Goal: Task Accomplishment & Management: Manage account settings

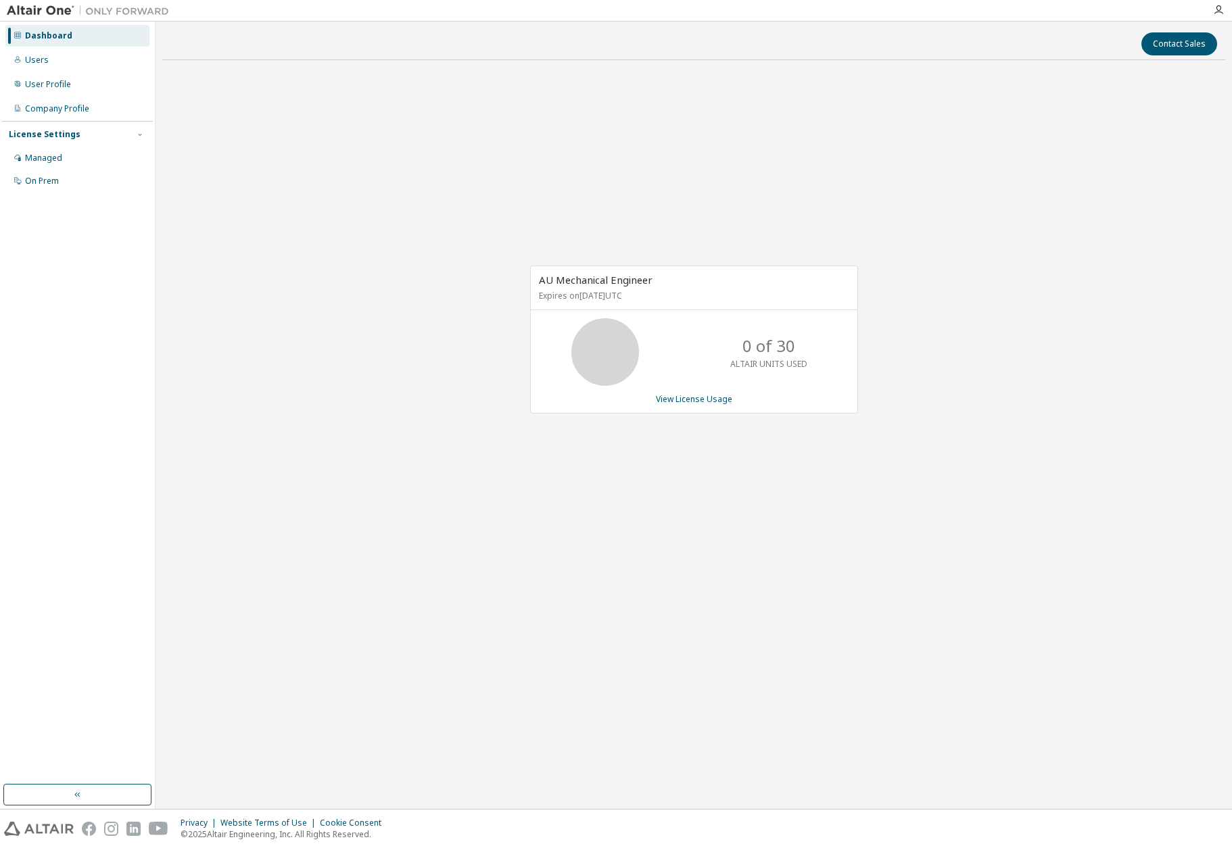
click at [42, 139] on div "License Settings" at bounding box center [45, 134] width 72 height 11
click at [42, 137] on div "License Settings" at bounding box center [45, 134] width 72 height 11
click at [47, 135] on div "License Settings" at bounding box center [45, 134] width 72 height 11
click at [692, 400] on link "View License Usage" at bounding box center [694, 398] width 76 height 11
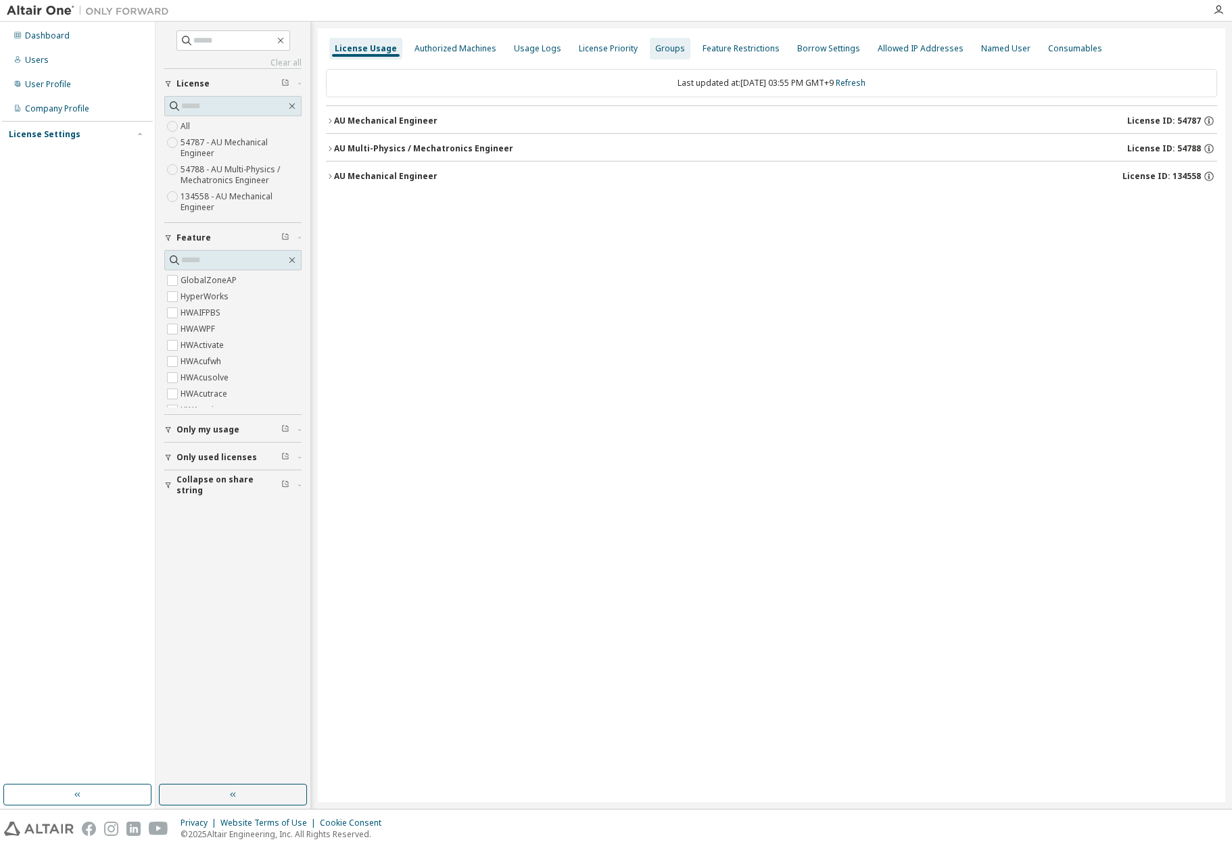
click at [656, 50] on div "Groups" at bounding box center [670, 48] width 30 height 11
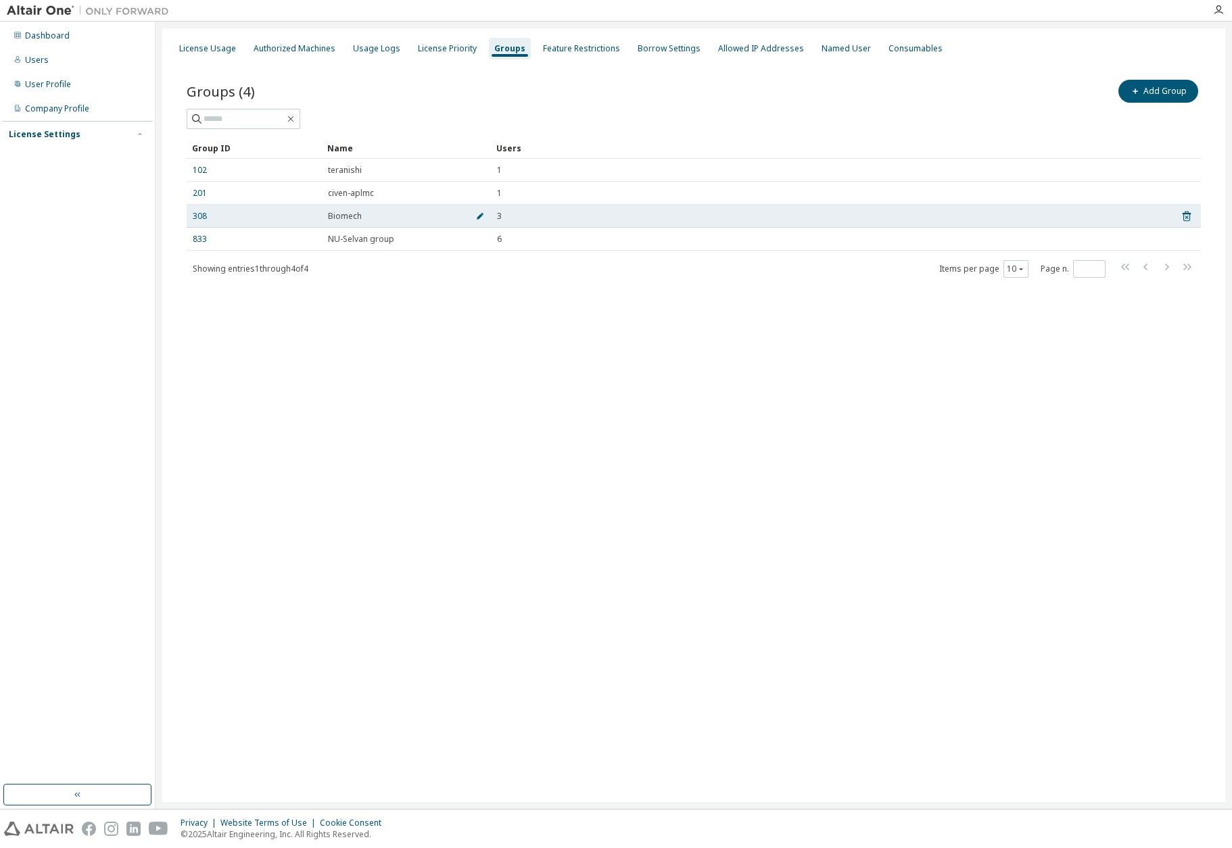
click at [475, 217] on span "button" at bounding box center [479, 216] width 9 height 11
click at [200, 218] on link "308" at bounding box center [200, 219] width 14 height 11
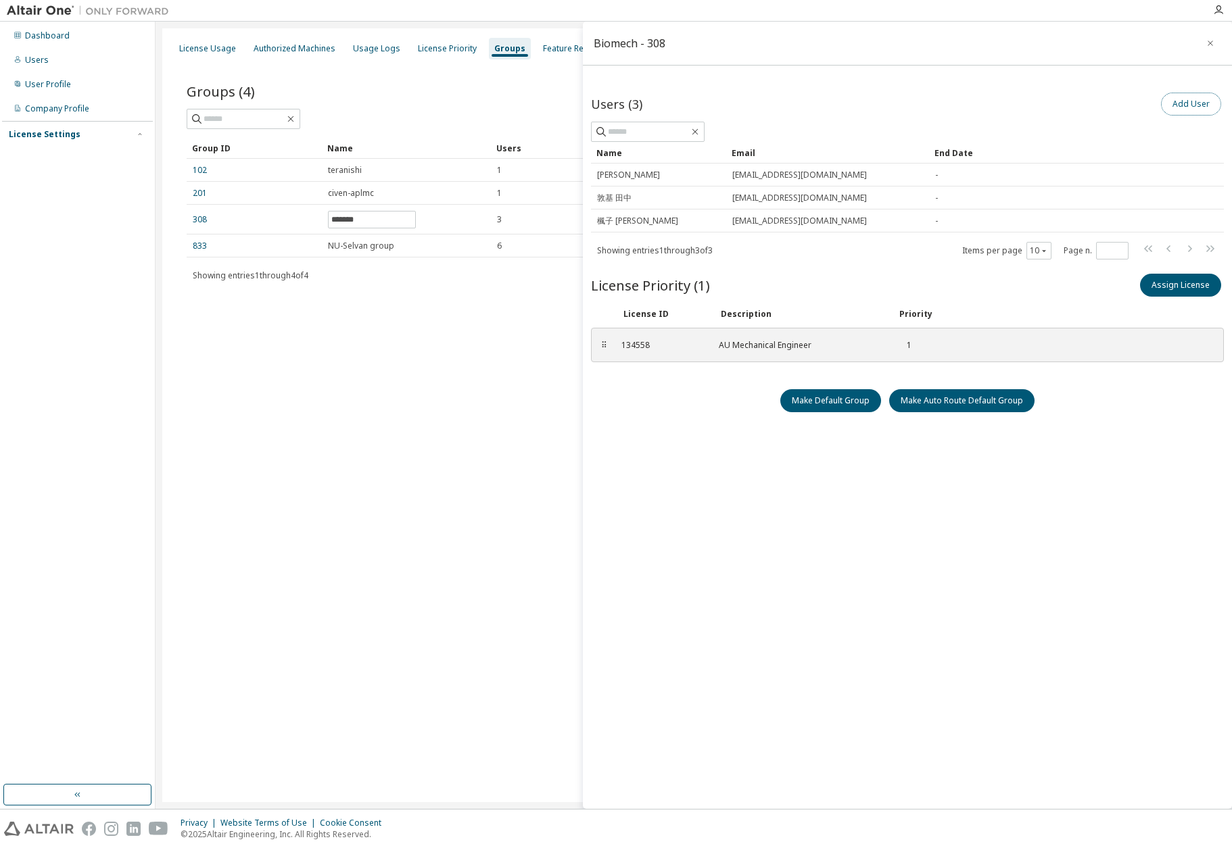
click at [1203, 105] on button "Add User" at bounding box center [1191, 104] width 60 height 23
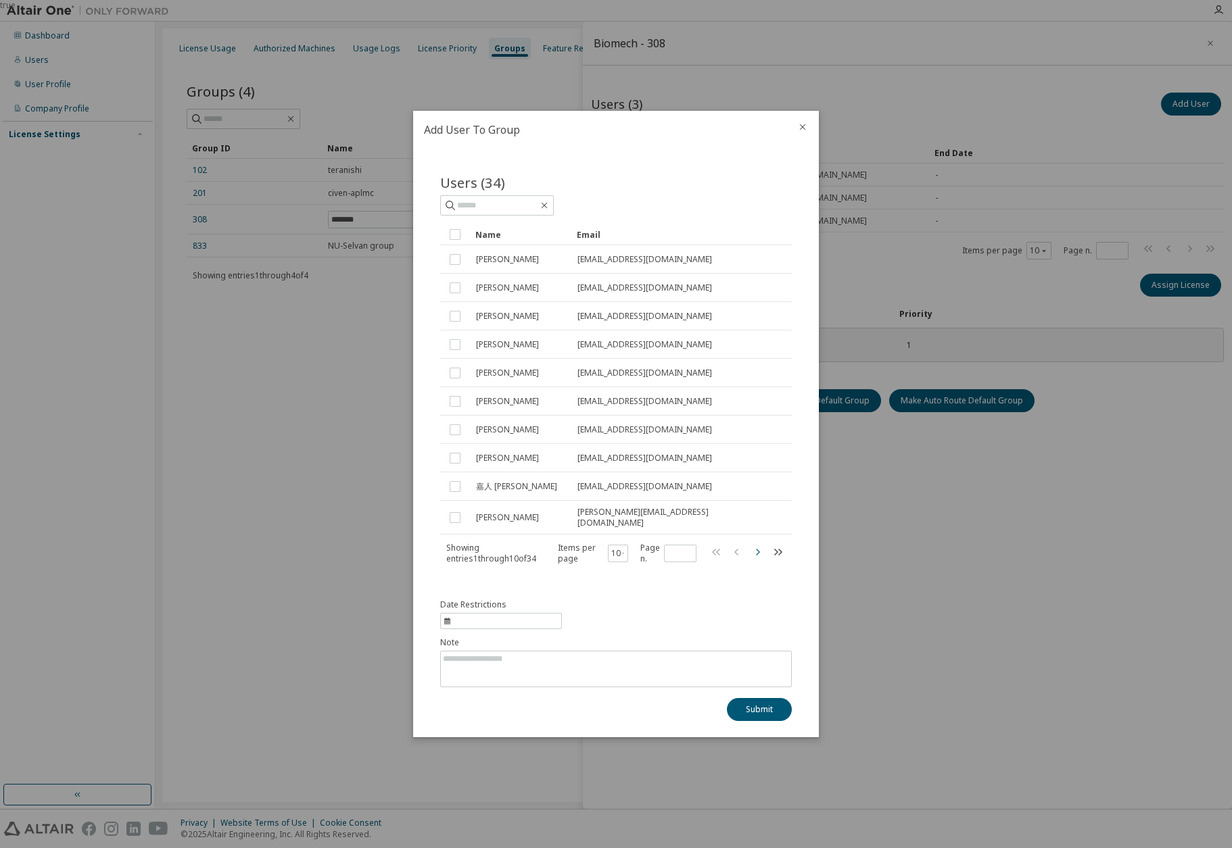
click at [756, 552] on icon "button" at bounding box center [758, 551] width 4 height 7
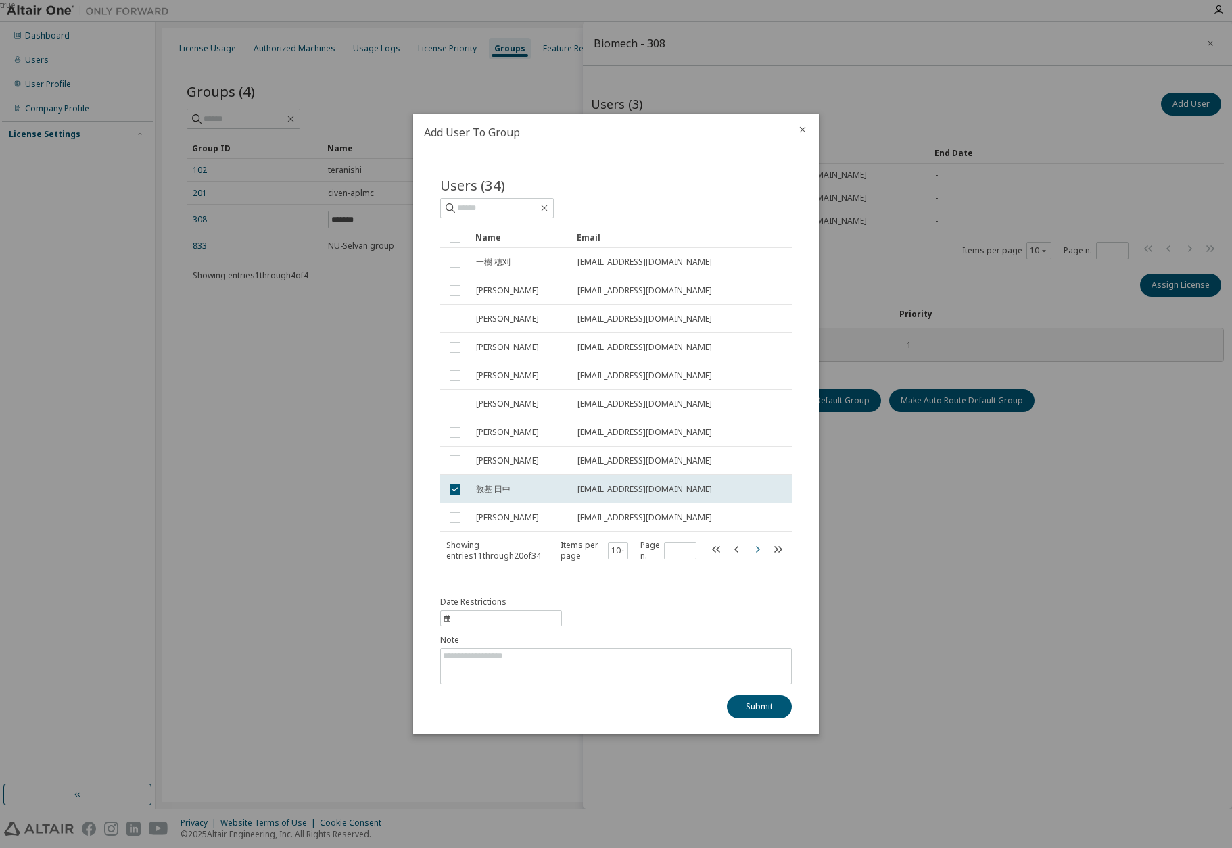
click at [758, 554] on icon "button" at bounding box center [757, 549] width 16 height 16
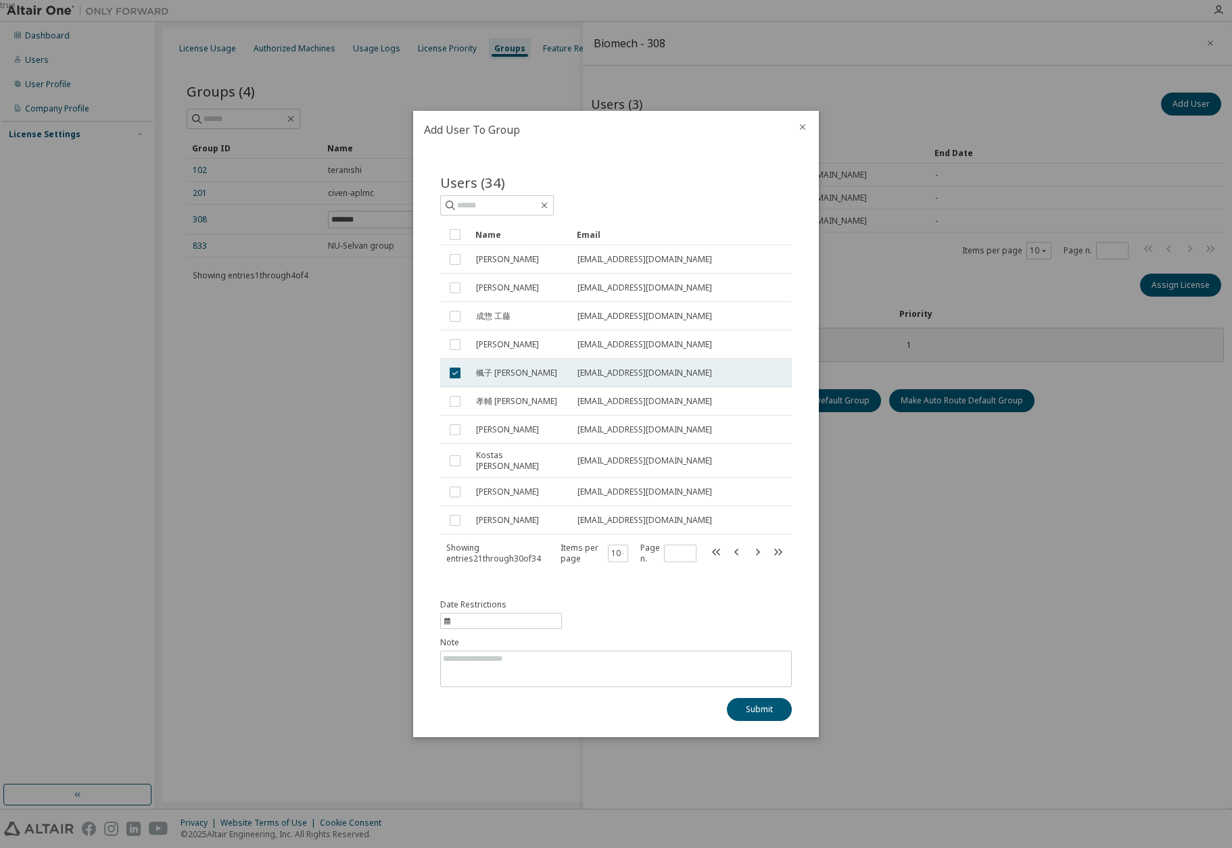
click at [487, 372] on span "楓子 高橋" at bounding box center [516, 373] width 81 height 11
click at [756, 550] on icon "button" at bounding box center [758, 551] width 4 height 7
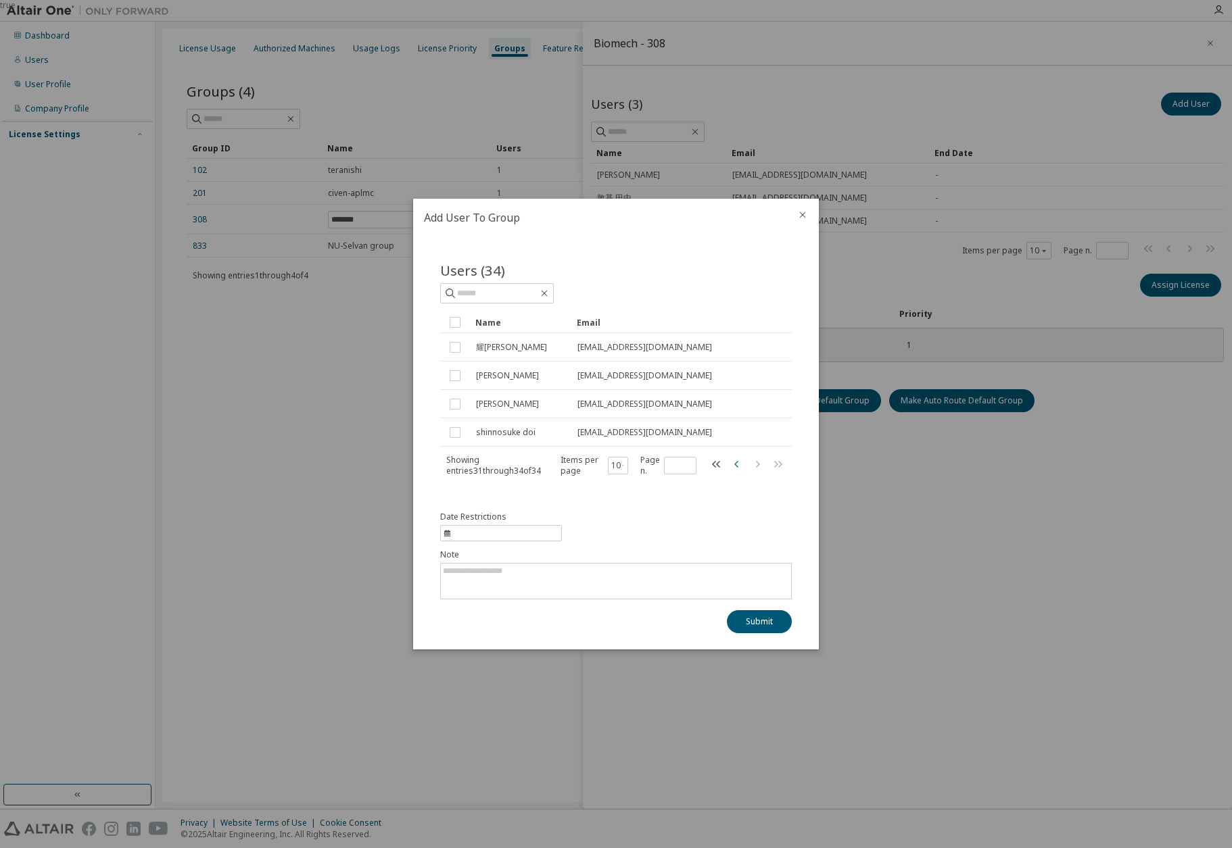
click at [735, 464] on icon "button" at bounding box center [736, 463] width 4 height 7
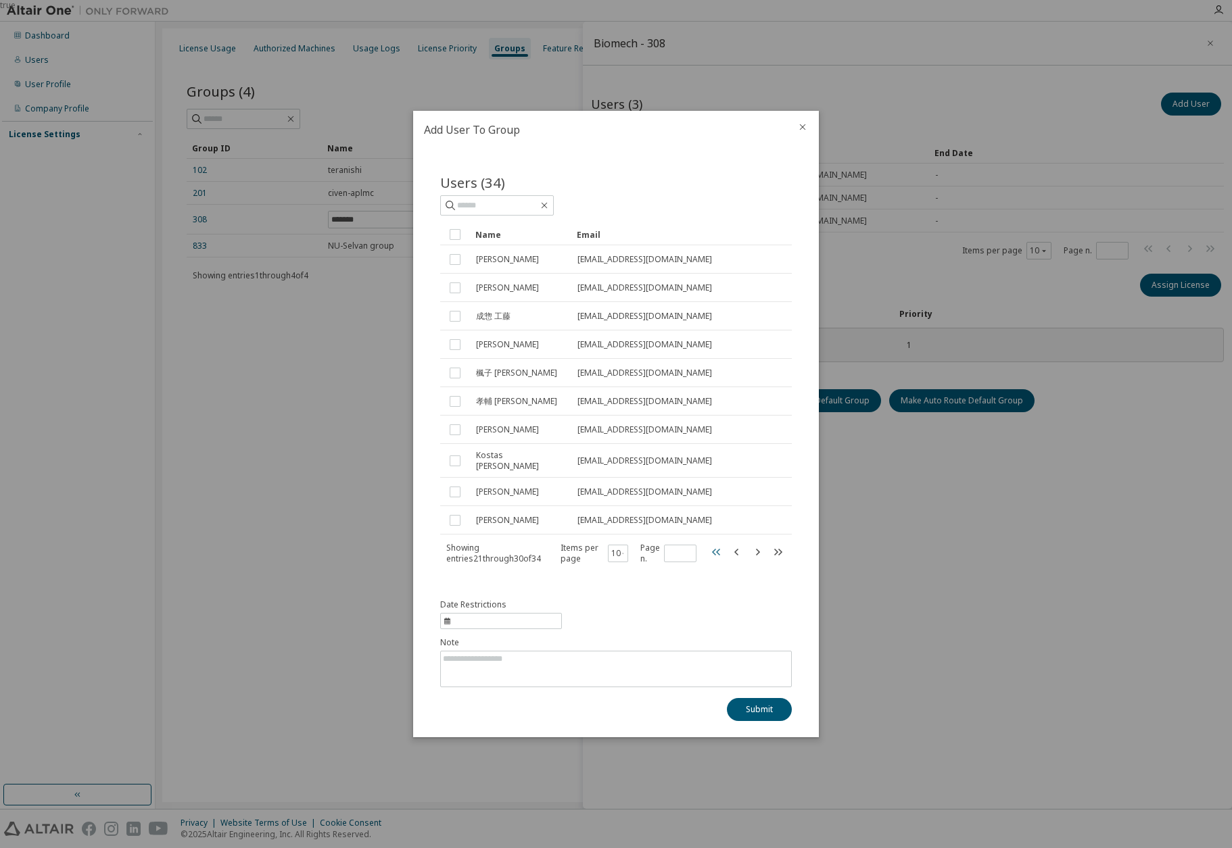
click at [715, 554] on icon "button" at bounding box center [716, 552] width 16 height 16
type input "*"
click at [801, 128] on icon "close" at bounding box center [802, 127] width 11 height 11
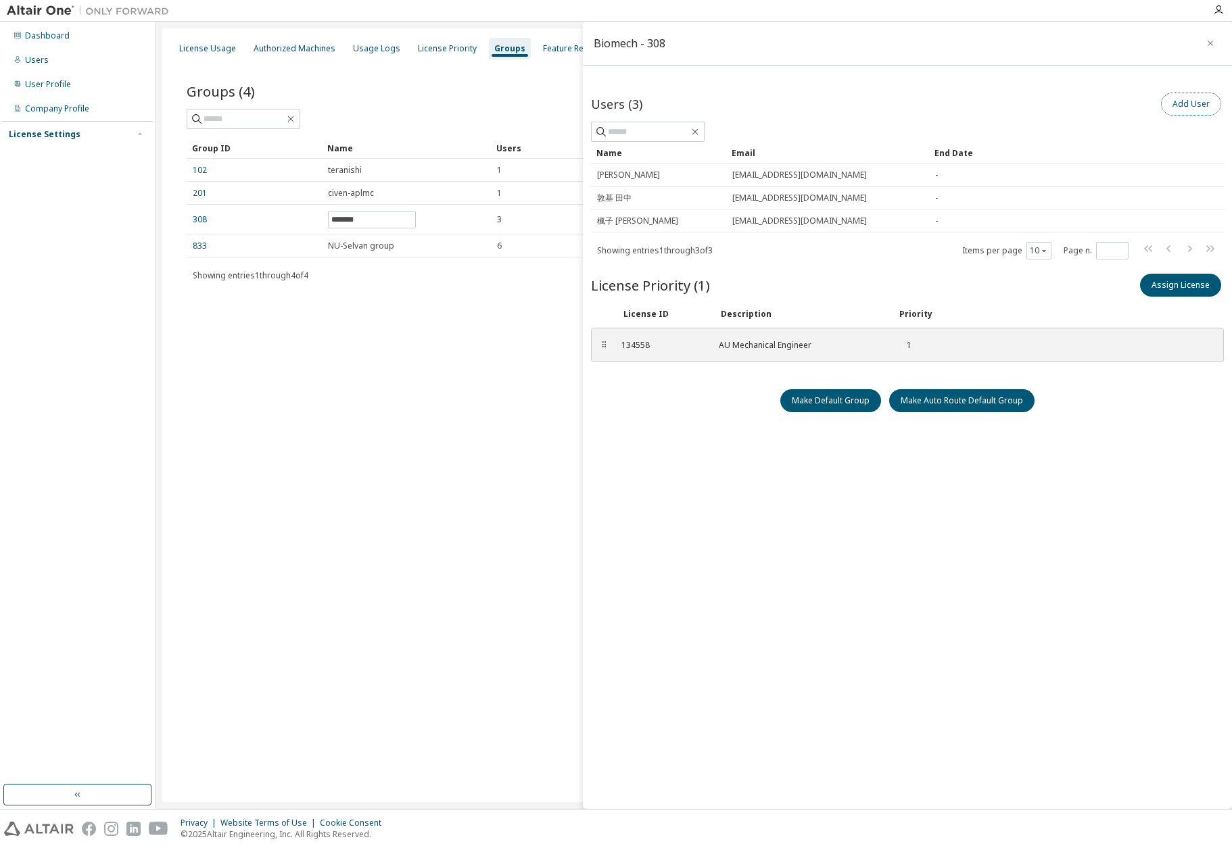
click at [1186, 101] on button "Add User" at bounding box center [1191, 104] width 60 height 23
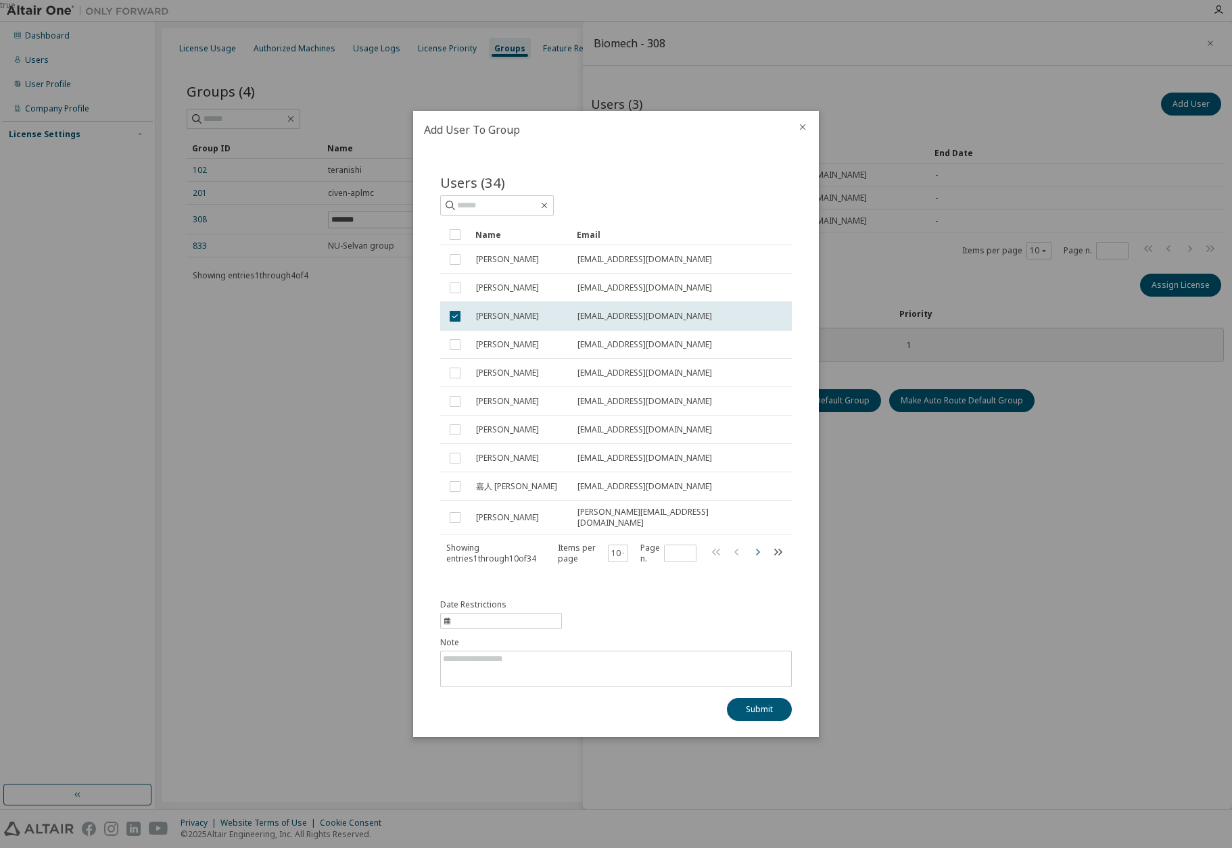
click at [758, 553] on icon "button" at bounding box center [757, 552] width 16 height 16
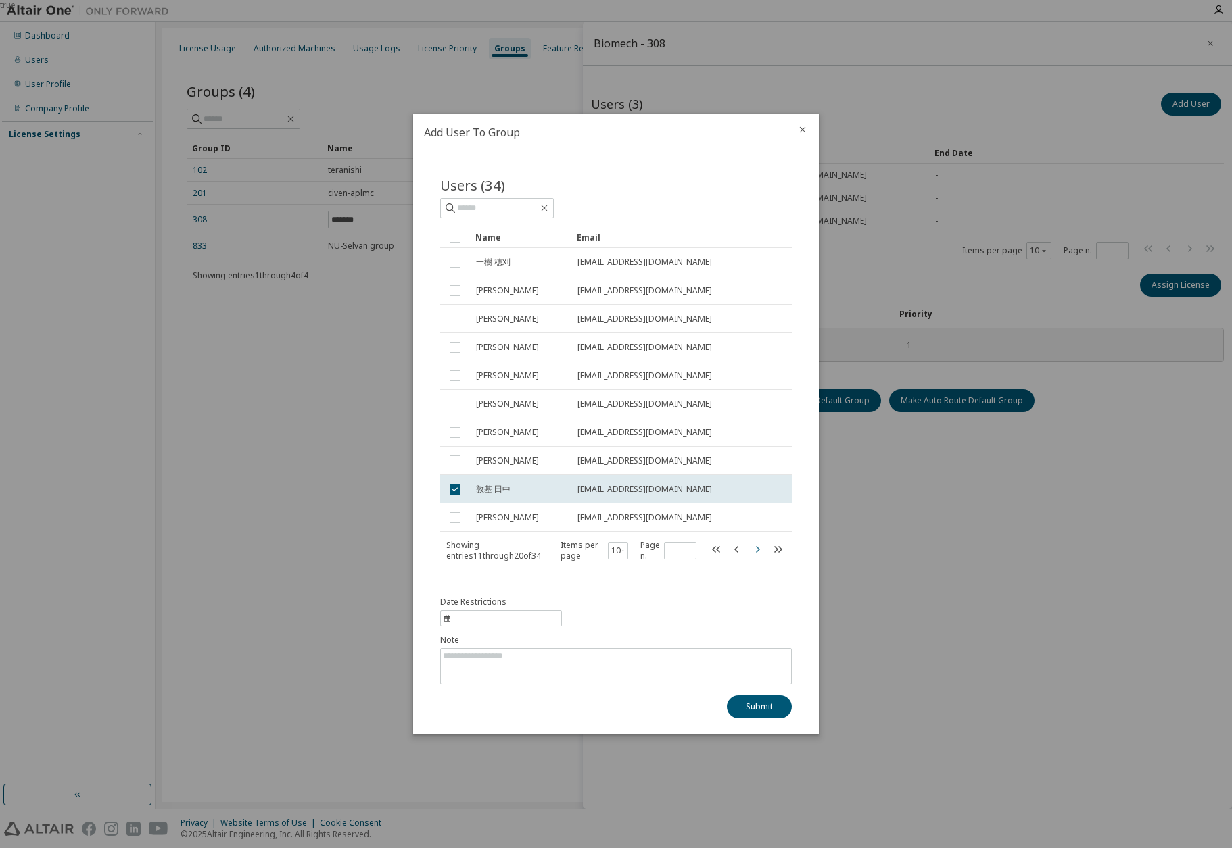
click at [758, 553] on icon "button" at bounding box center [757, 549] width 16 height 16
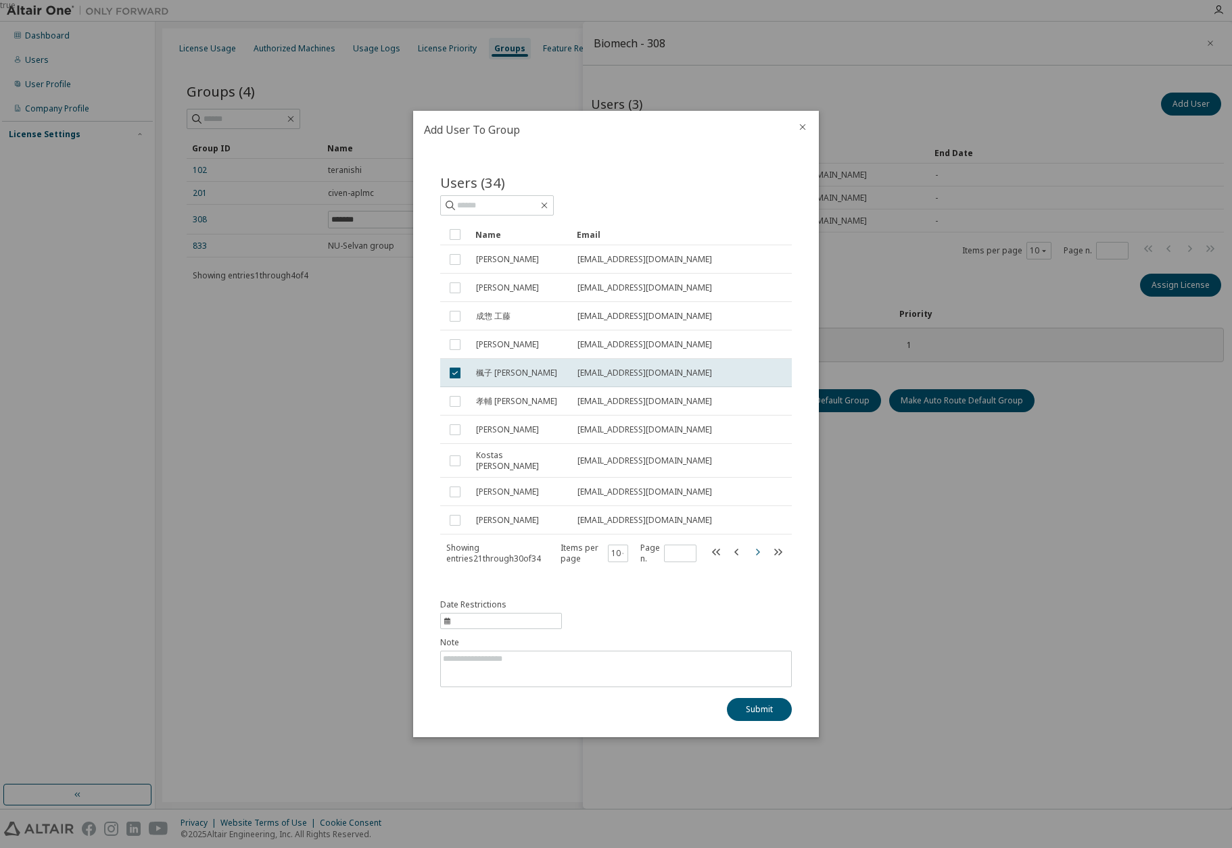
click at [759, 552] on icon "button" at bounding box center [758, 551] width 4 height 7
type input "*"
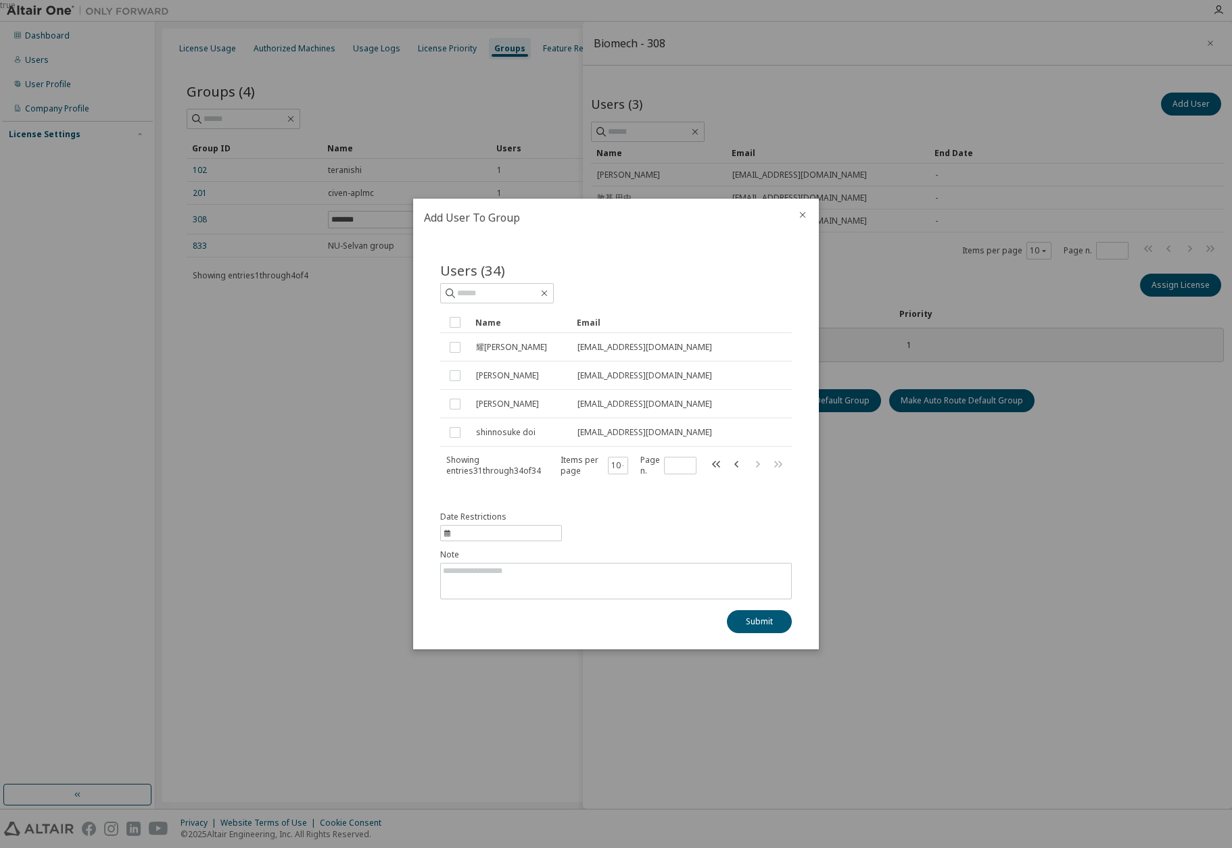
click at [800, 219] on icon "close" at bounding box center [802, 215] width 11 height 11
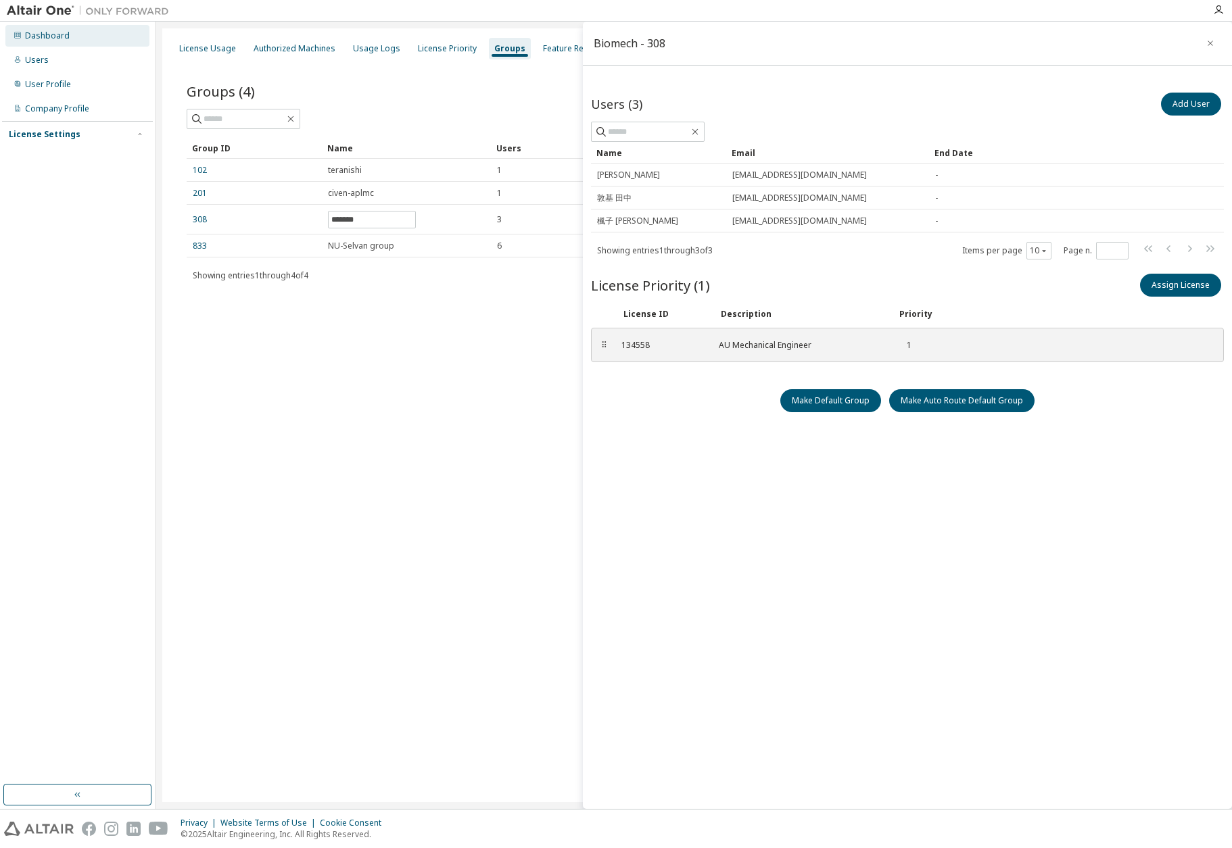
click at [51, 37] on div "Dashboard" at bounding box center [47, 35] width 45 height 11
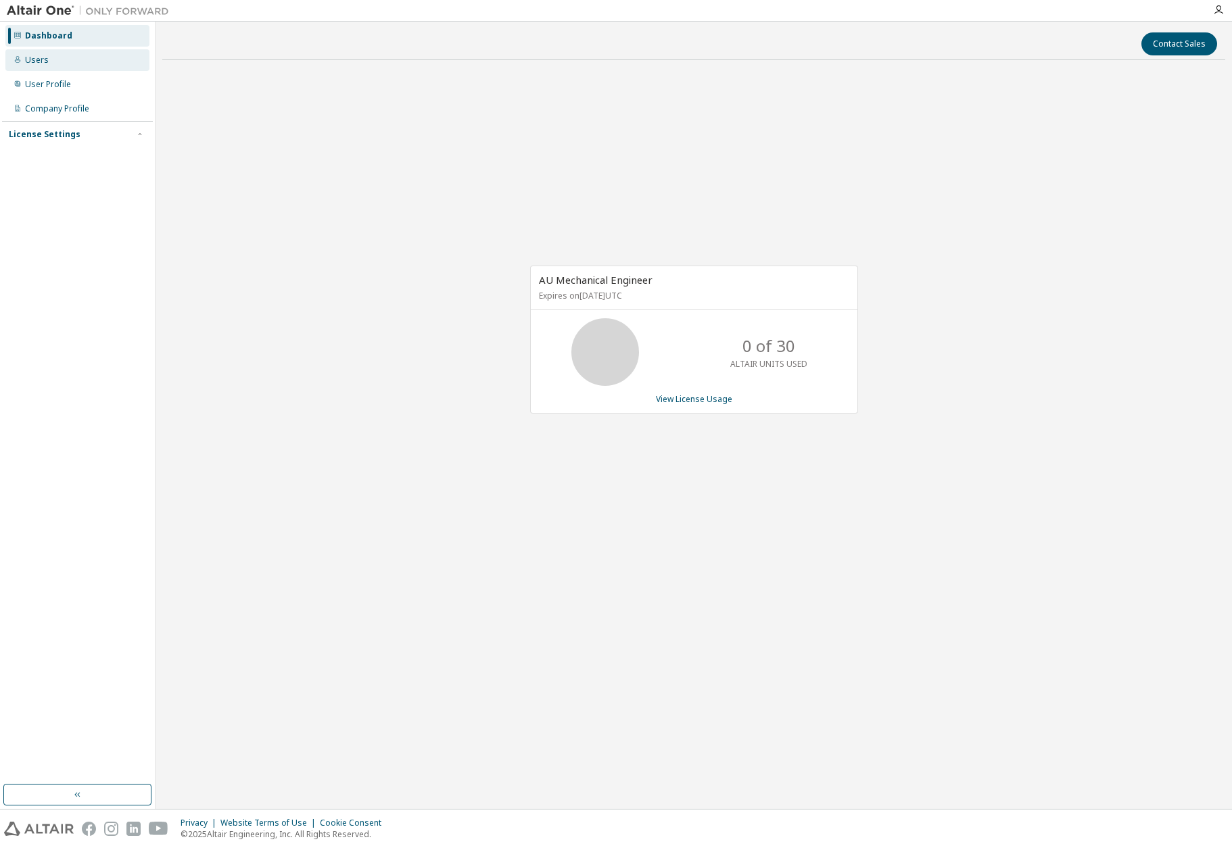
click at [41, 66] on div "Users" at bounding box center [77, 60] width 144 height 22
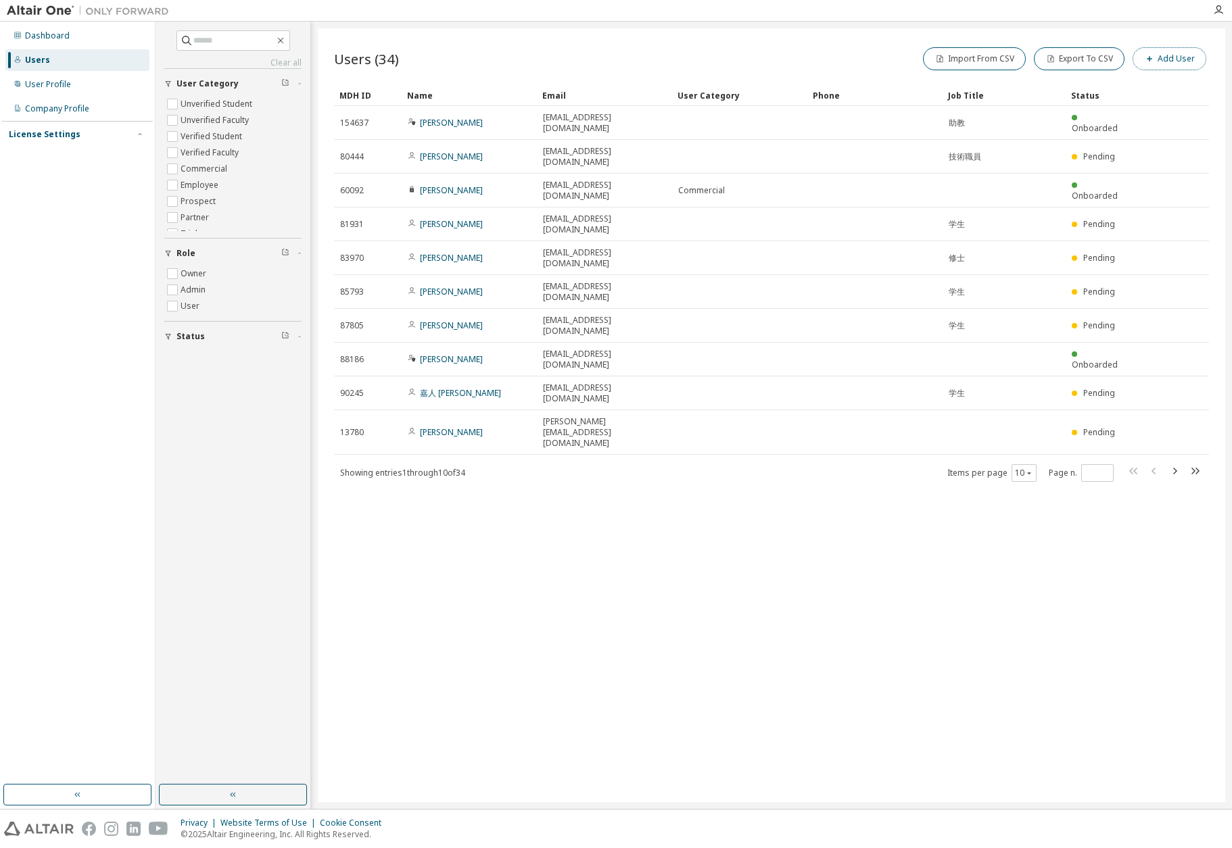
click at [1165, 62] on button "Add User" at bounding box center [1169, 58] width 74 height 23
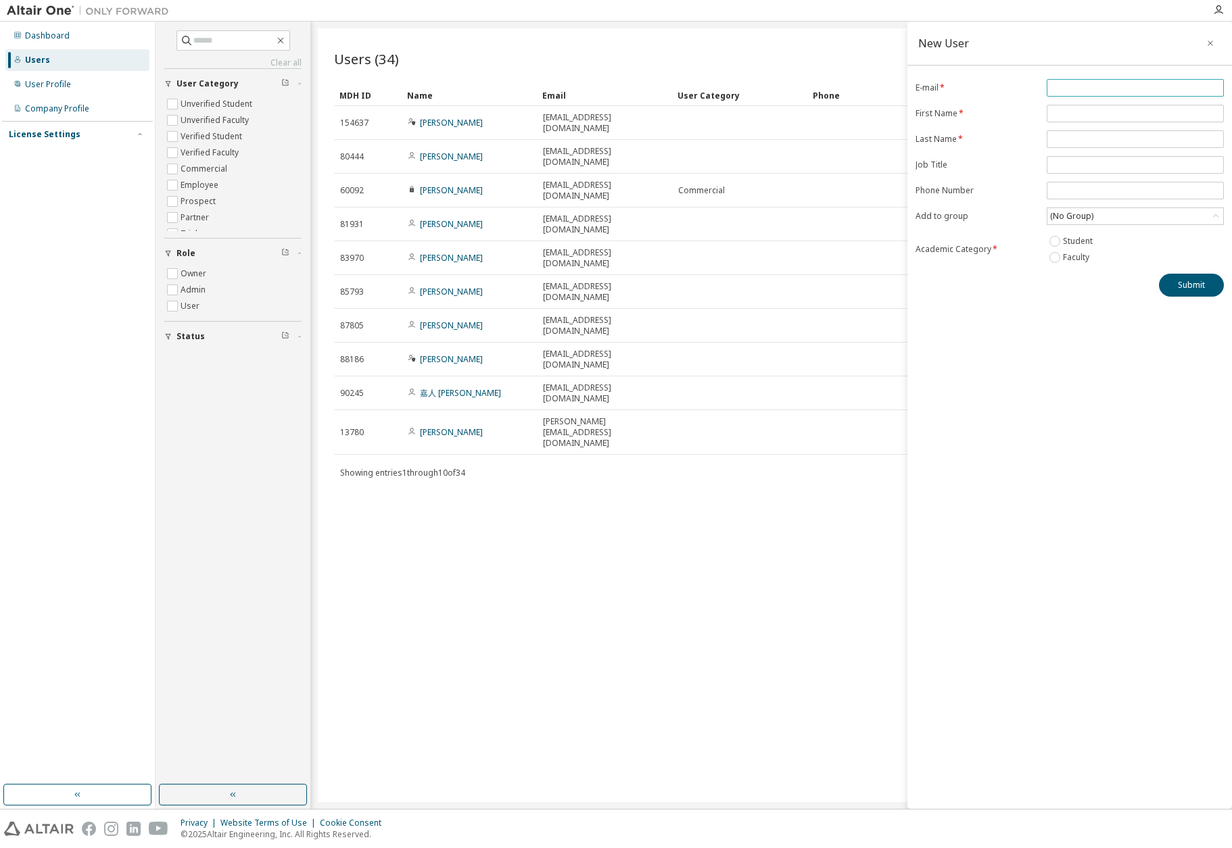
click at [1114, 87] on input "email" at bounding box center [1135, 87] width 170 height 11
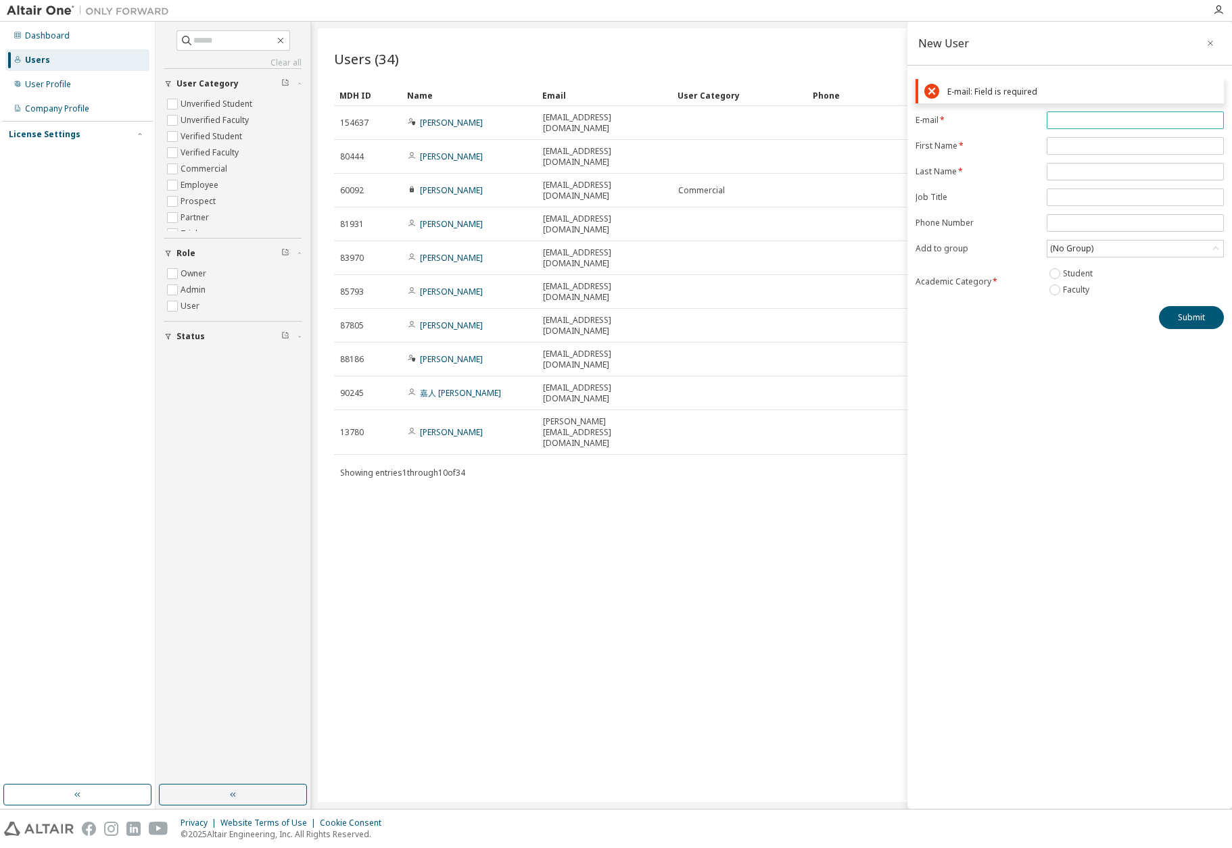
click at [1135, 121] on input "email" at bounding box center [1135, 120] width 170 height 11
paste input "**********"
type input "**********"
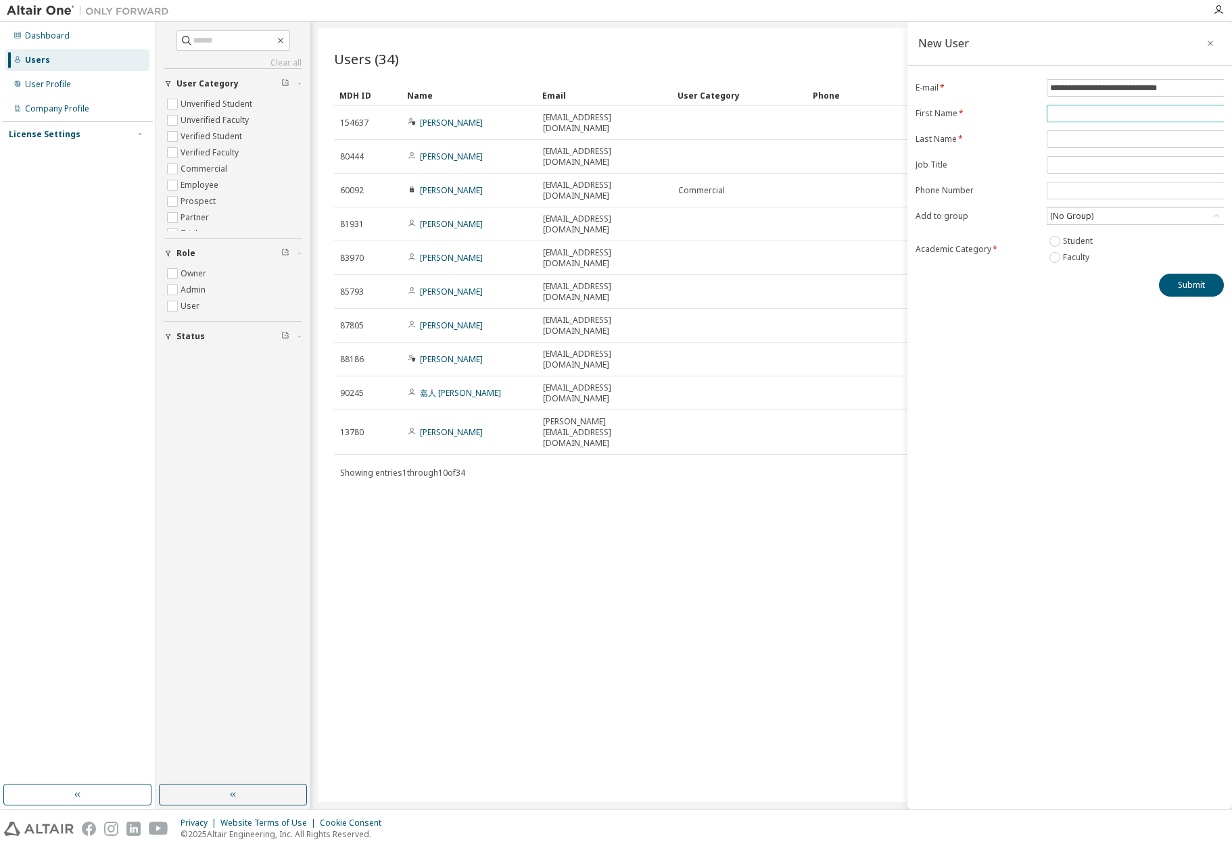
paste input "**********"
type input "**********"
click at [1088, 130] on span at bounding box center [1134, 139] width 177 height 18
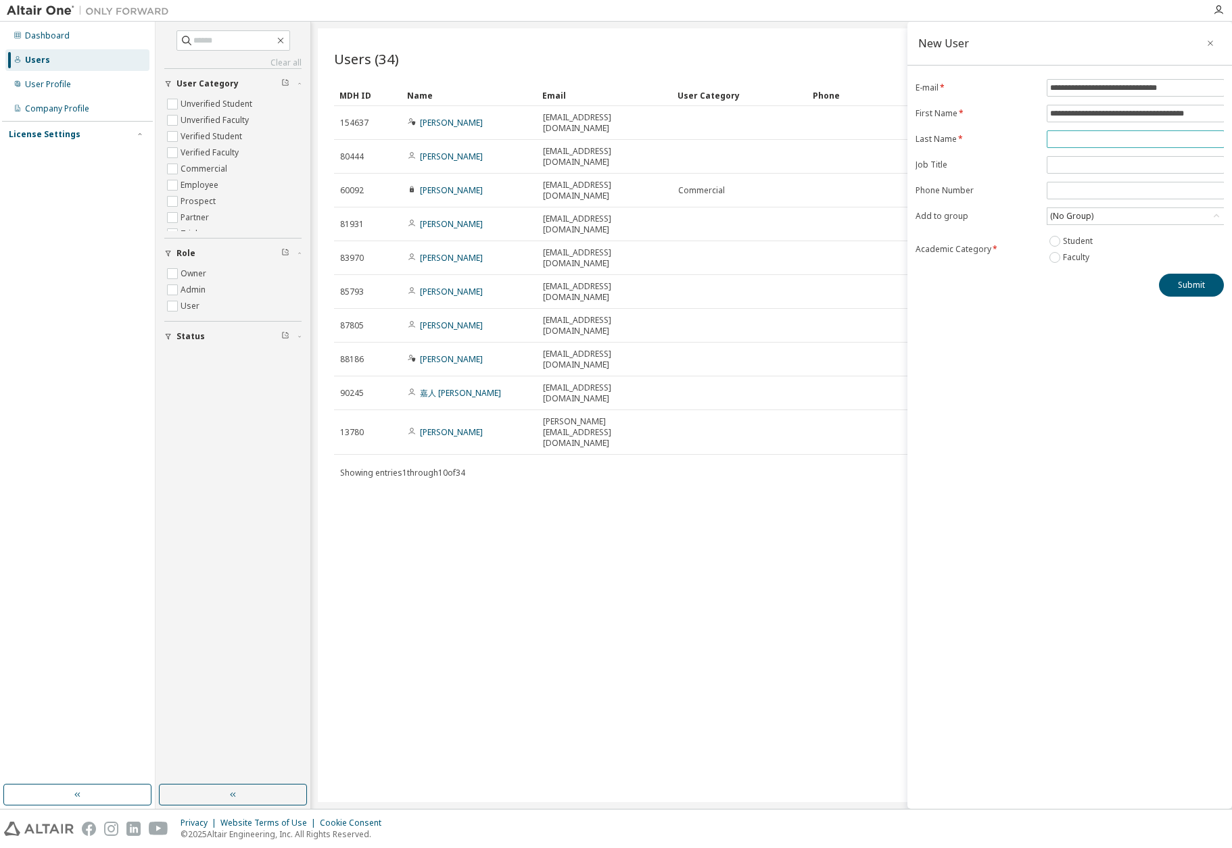
click at [1109, 137] on input "text" at bounding box center [1135, 139] width 170 height 11
paste input "**********"
type input "**********"
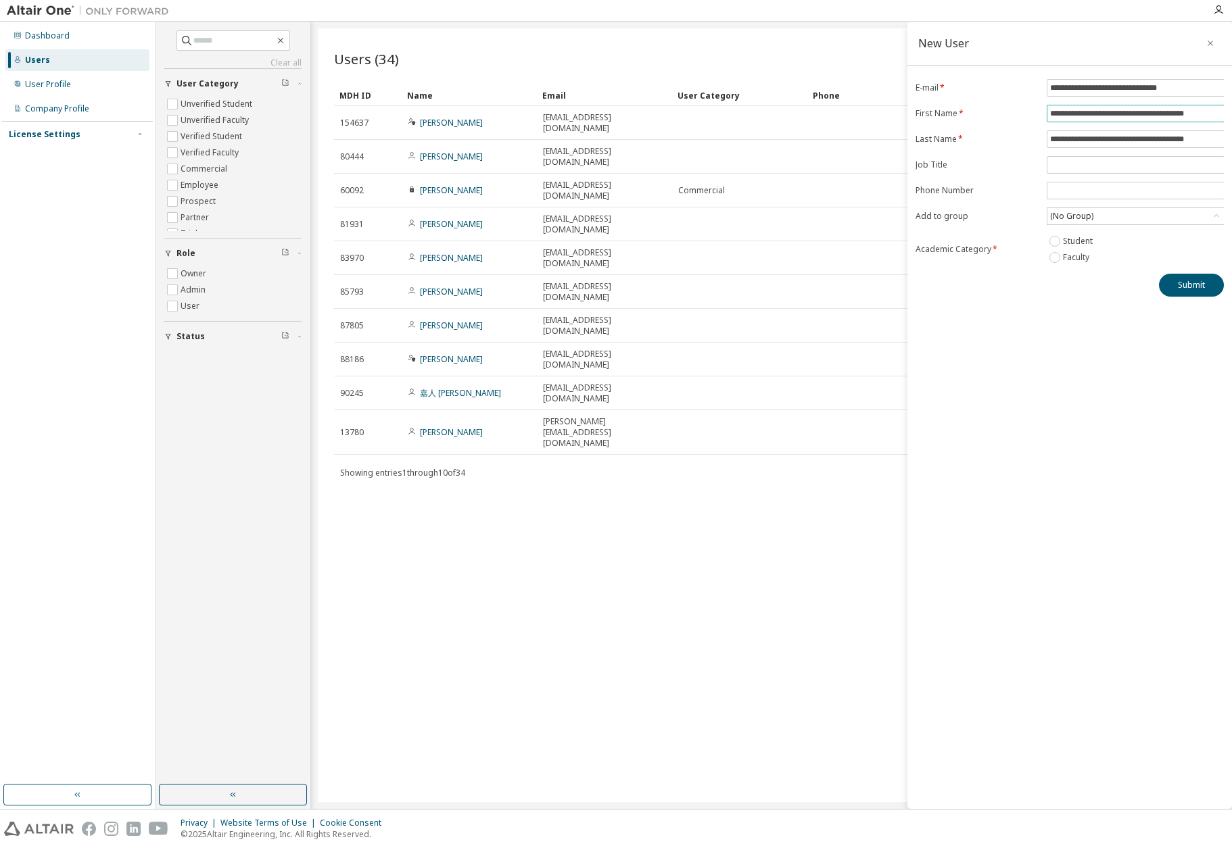
click at [1105, 112] on input "**********" at bounding box center [1135, 113] width 170 height 11
type input "**"
click at [1215, 213] on icon at bounding box center [1216, 217] width 14 height 14
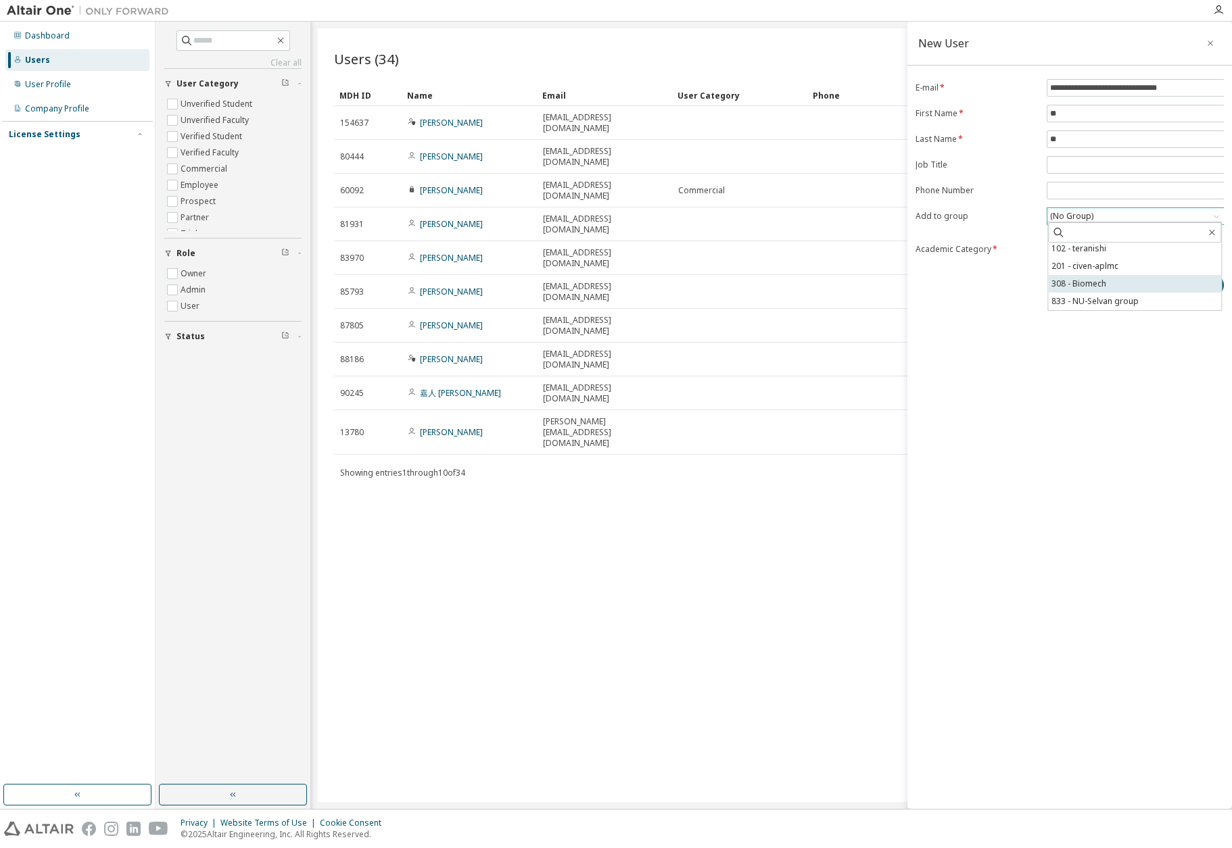
click at [1158, 287] on li "308 - Biomech" at bounding box center [1134, 284] width 173 height 18
click at [1190, 283] on button "Submit" at bounding box center [1191, 285] width 65 height 23
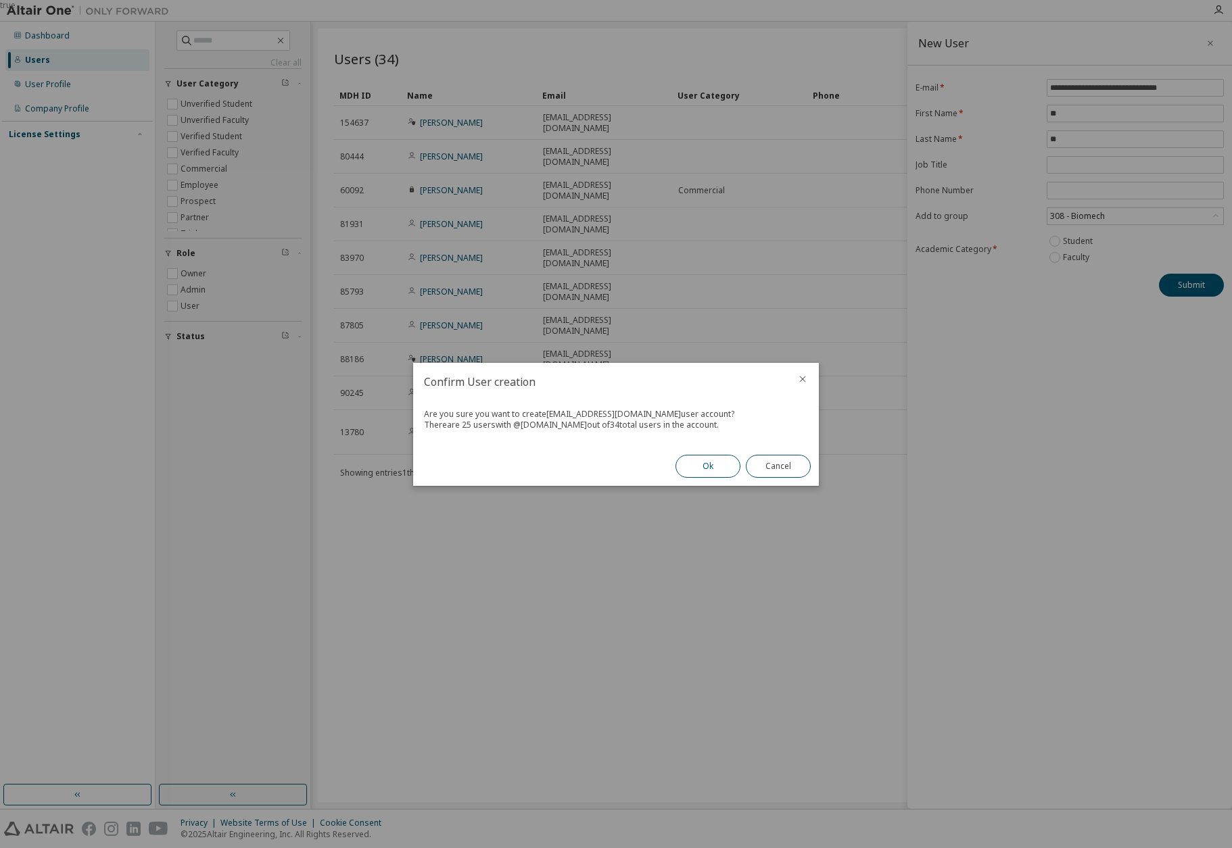
click at [704, 471] on button "Ok" at bounding box center [707, 466] width 65 height 23
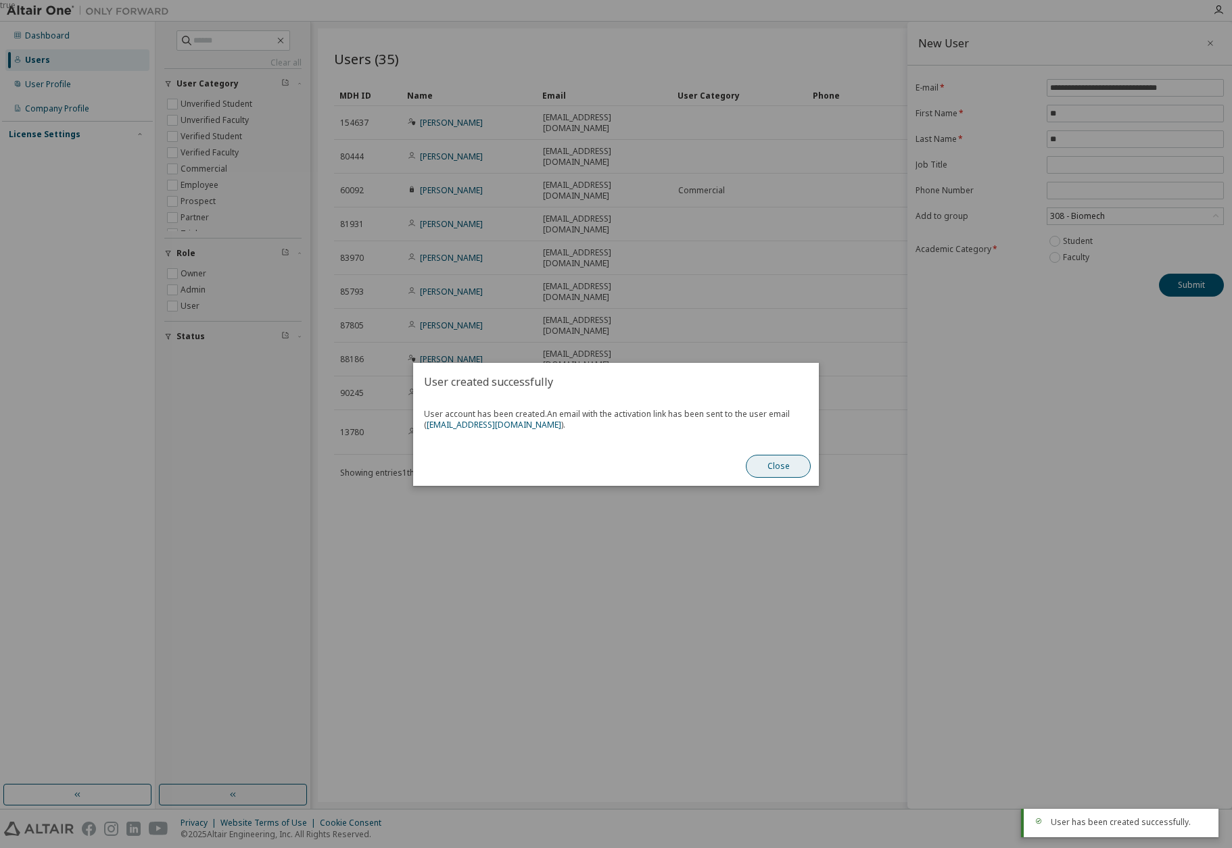
click at [777, 464] on button "Close" at bounding box center [778, 466] width 65 height 23
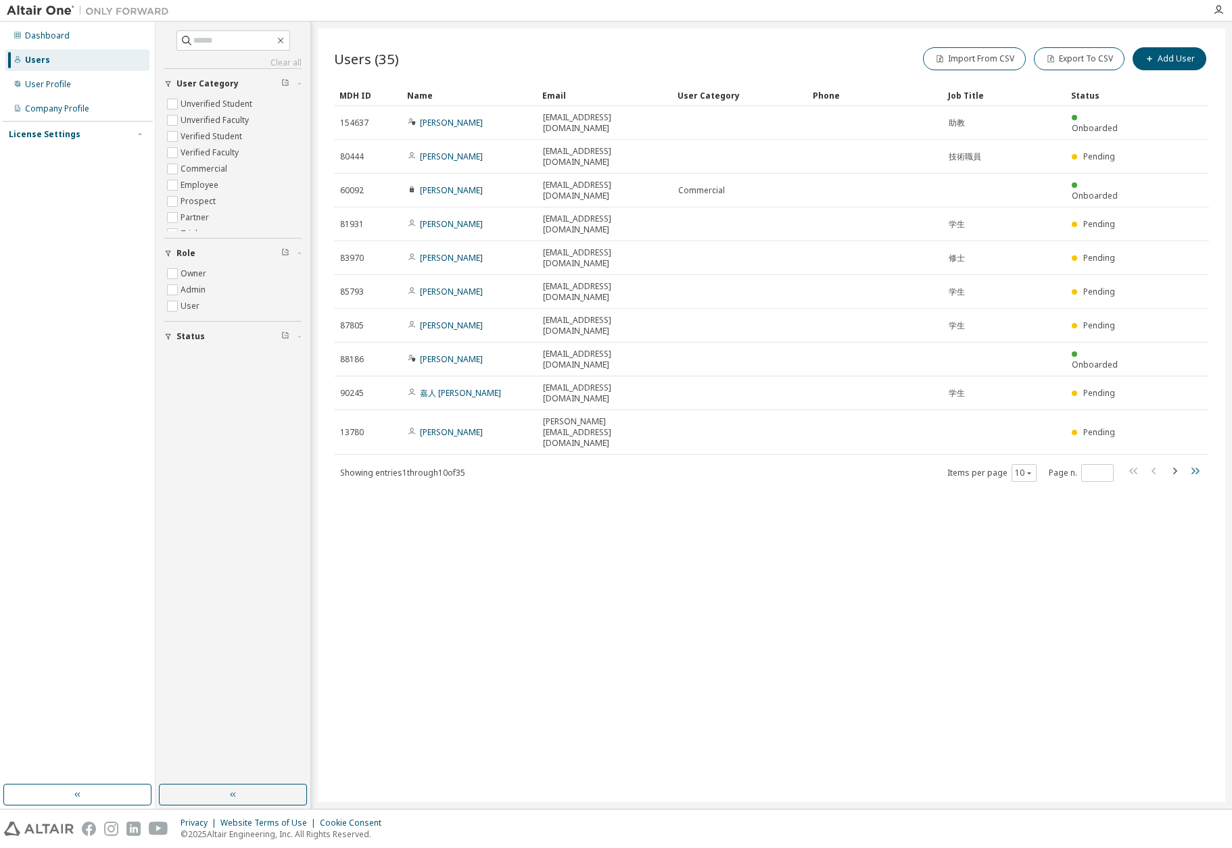
click at [1198, 463] on icon "button" at bounding box center [1194, 471] width 16 height 16
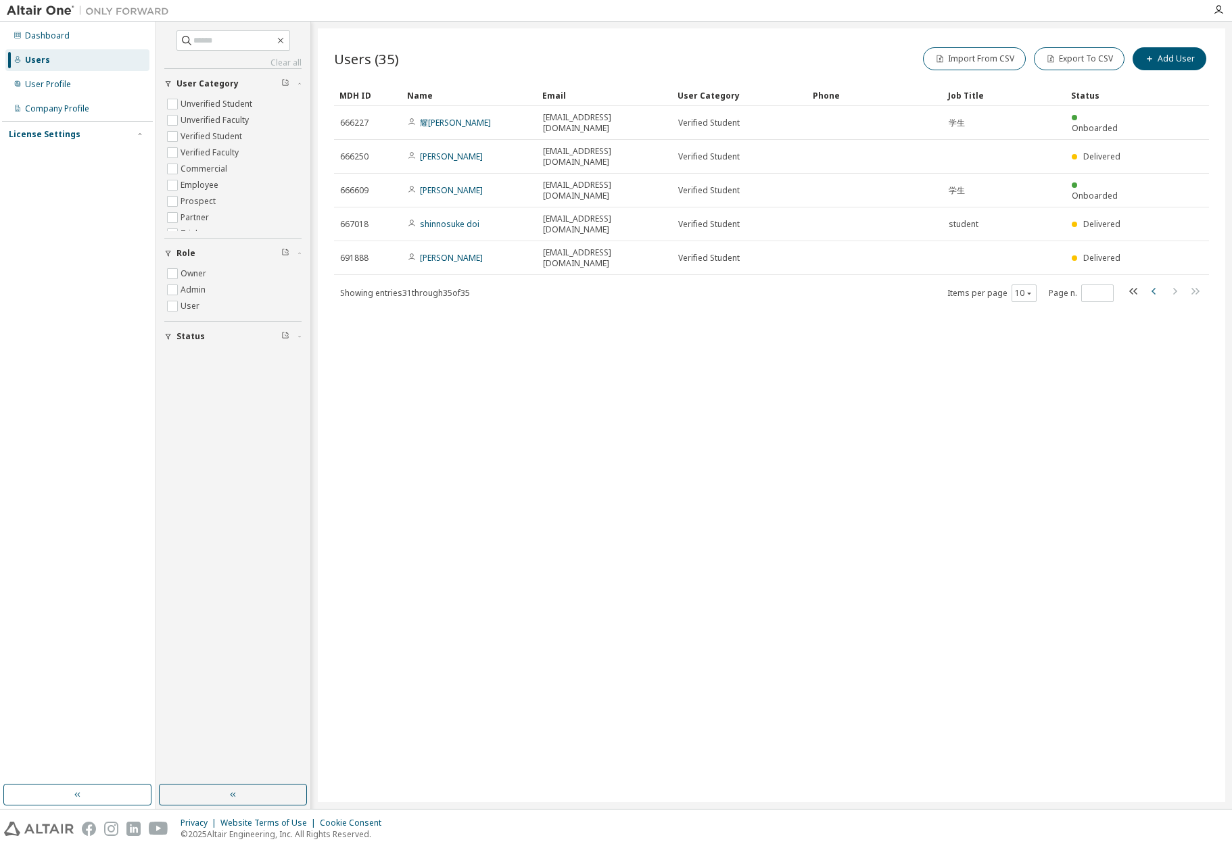
click at [1155, 293] on icon "button" at bounding box center [1153, 291] width 4 height 7
type input "*"
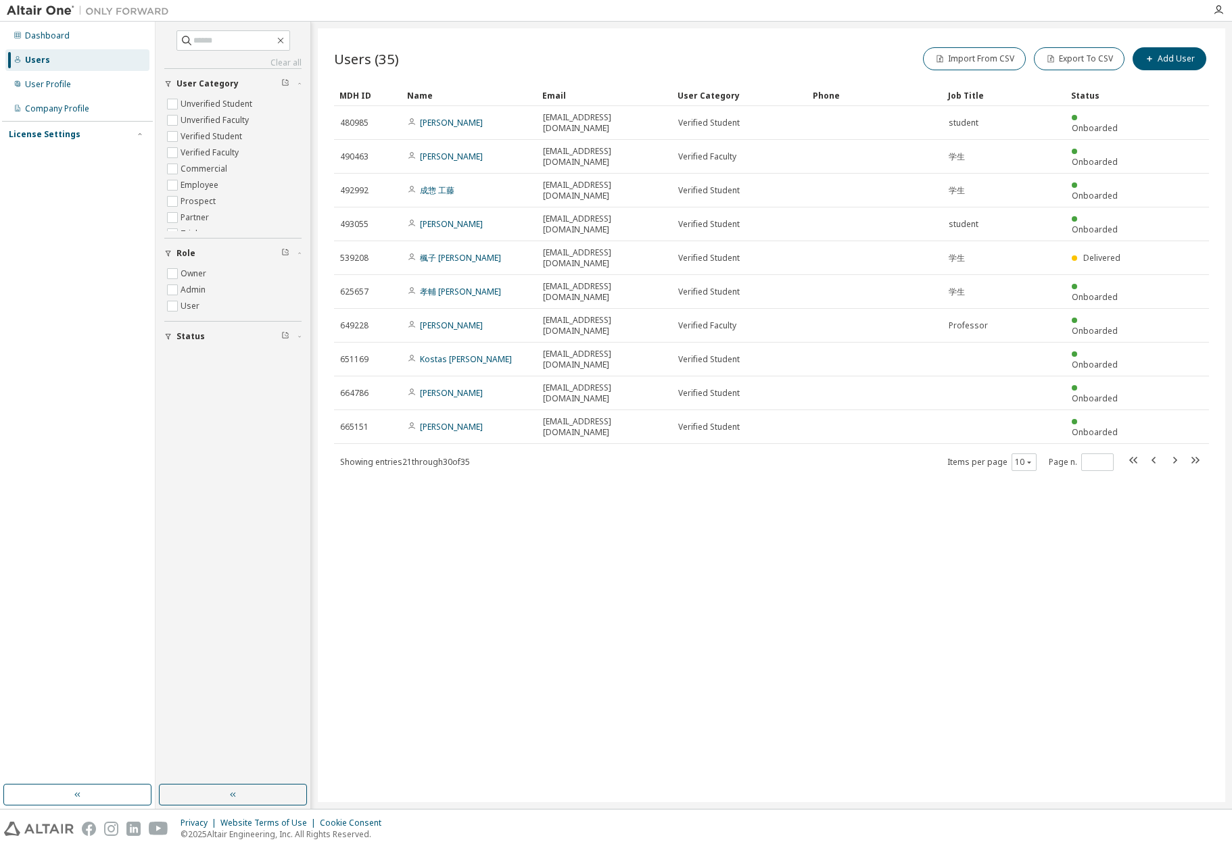
click at [43, 138] on div "License Settings" at bounding box center [45, 134] width 72 height 11
click at [61, 139] on div "License Settings" at bounding box center [45, 134] width 72 height 11
click at [50, 137] on div "License Settings" at bounding box center [45, 134] width 72 height 11
click at [49, 163] on div "Managed" at bounding box center [43, 158] width 37 height 11
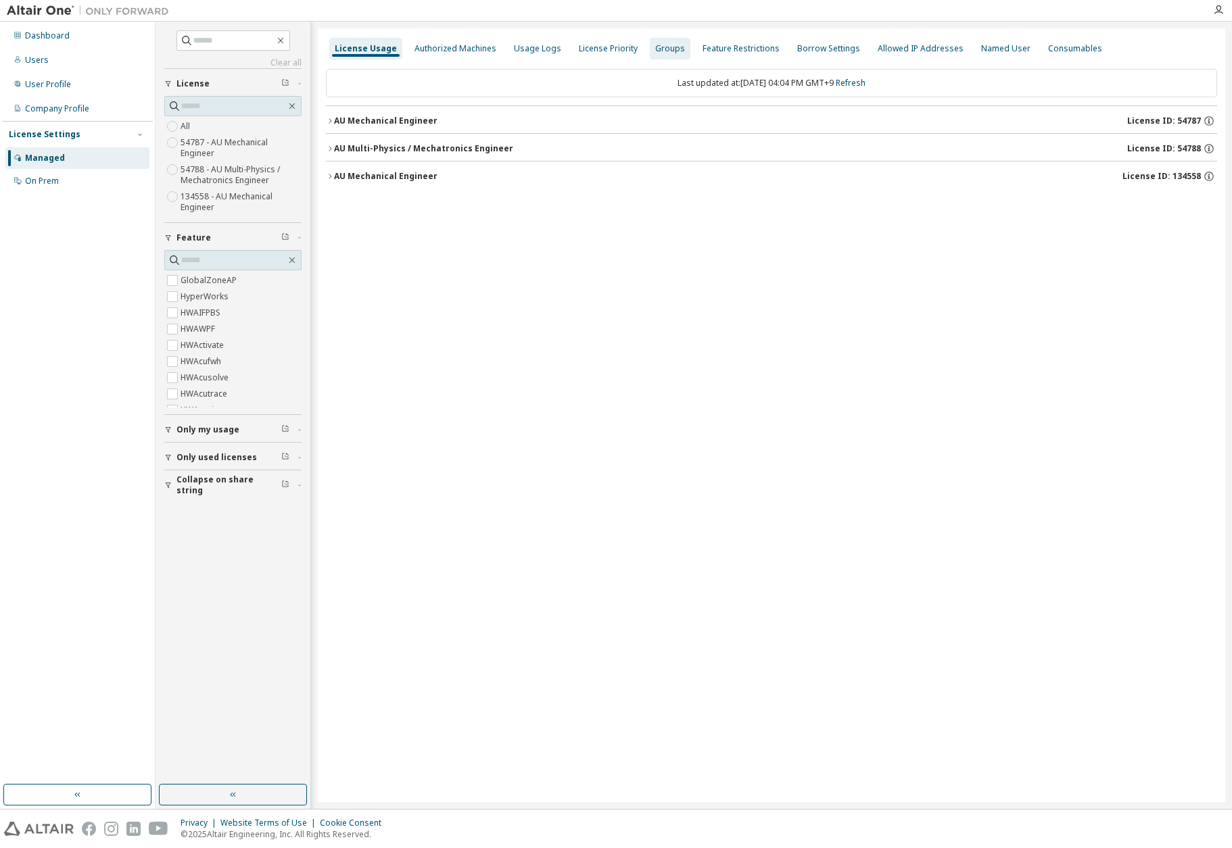
click at [661, 51] on div "Groups" at bounding box center [670, 48] width 30 height 11
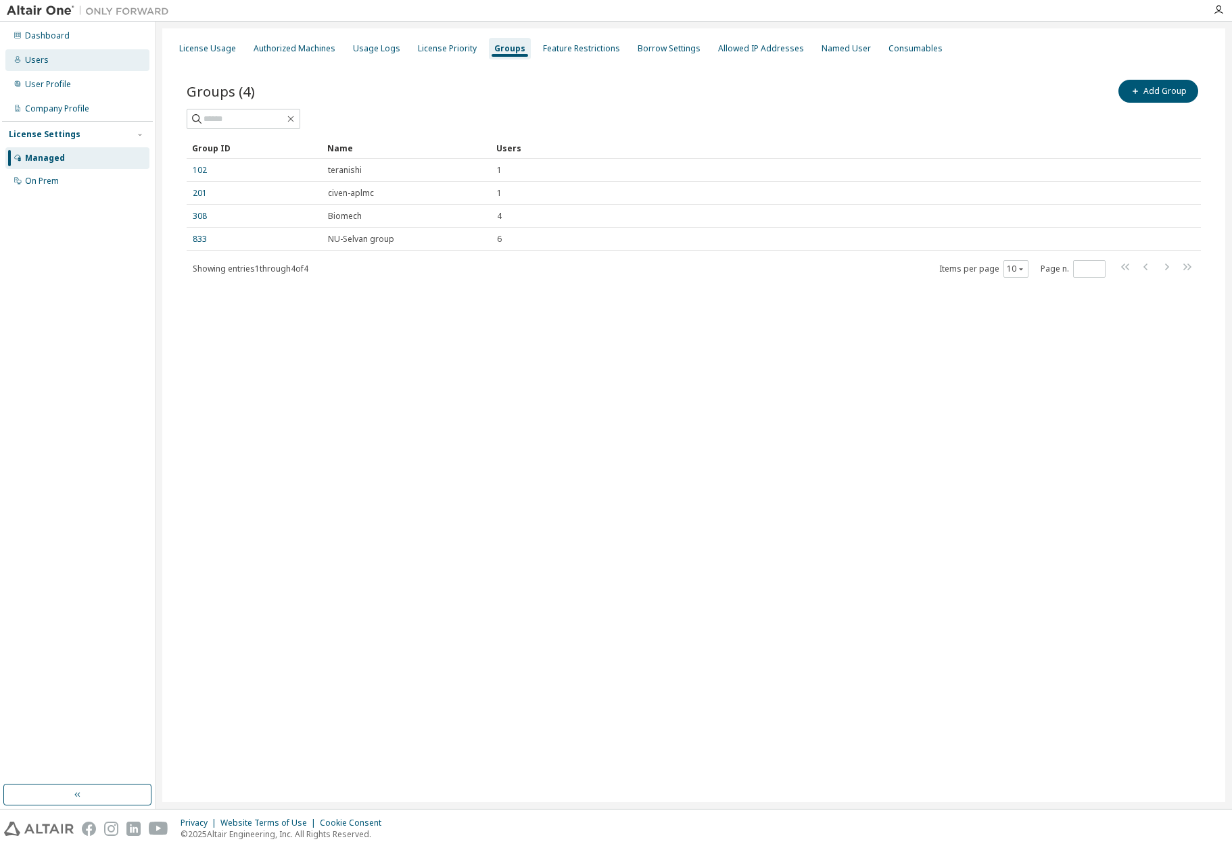
click at [31, 60] on div "Users" at bounding box center [37, 60] width 24 height 11
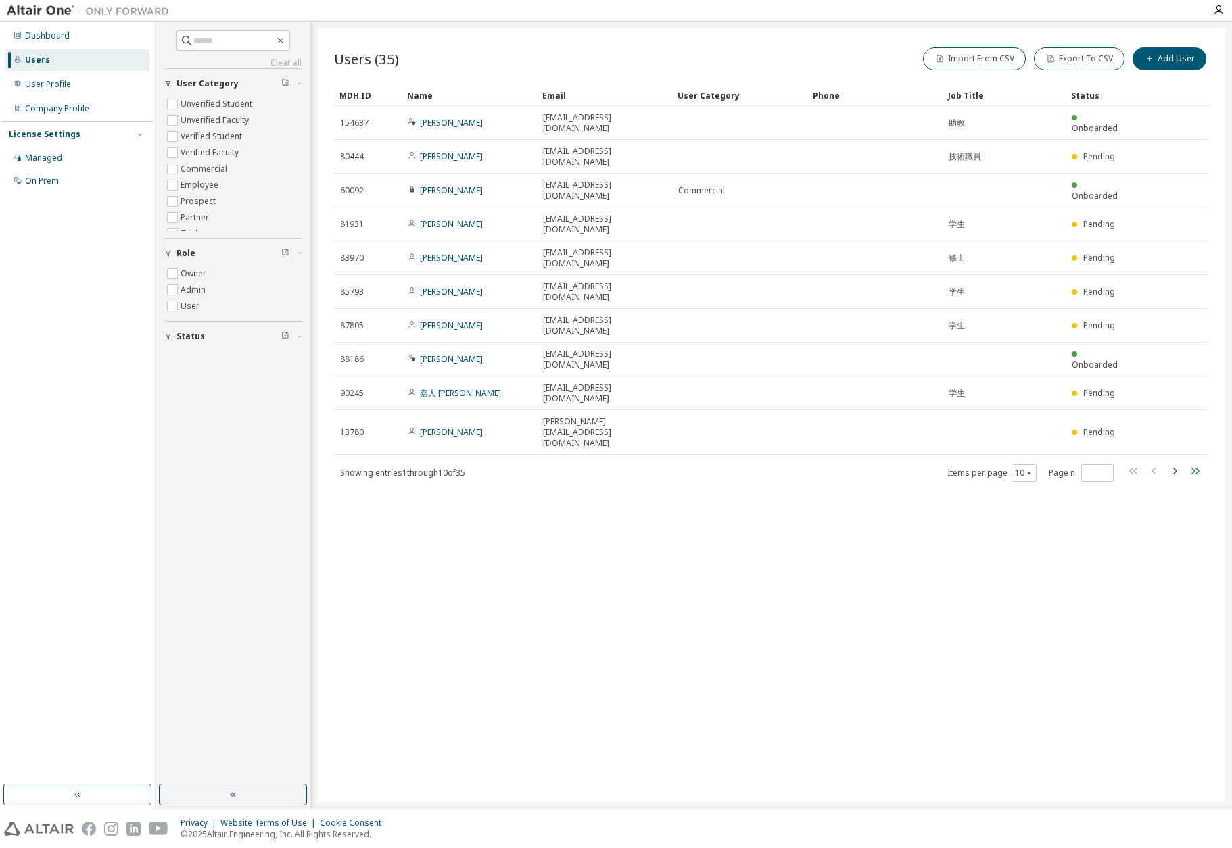
click at [1197, 468] on icon "button" at bounding box center [1195, 471] width 8 height 7
type input "*"
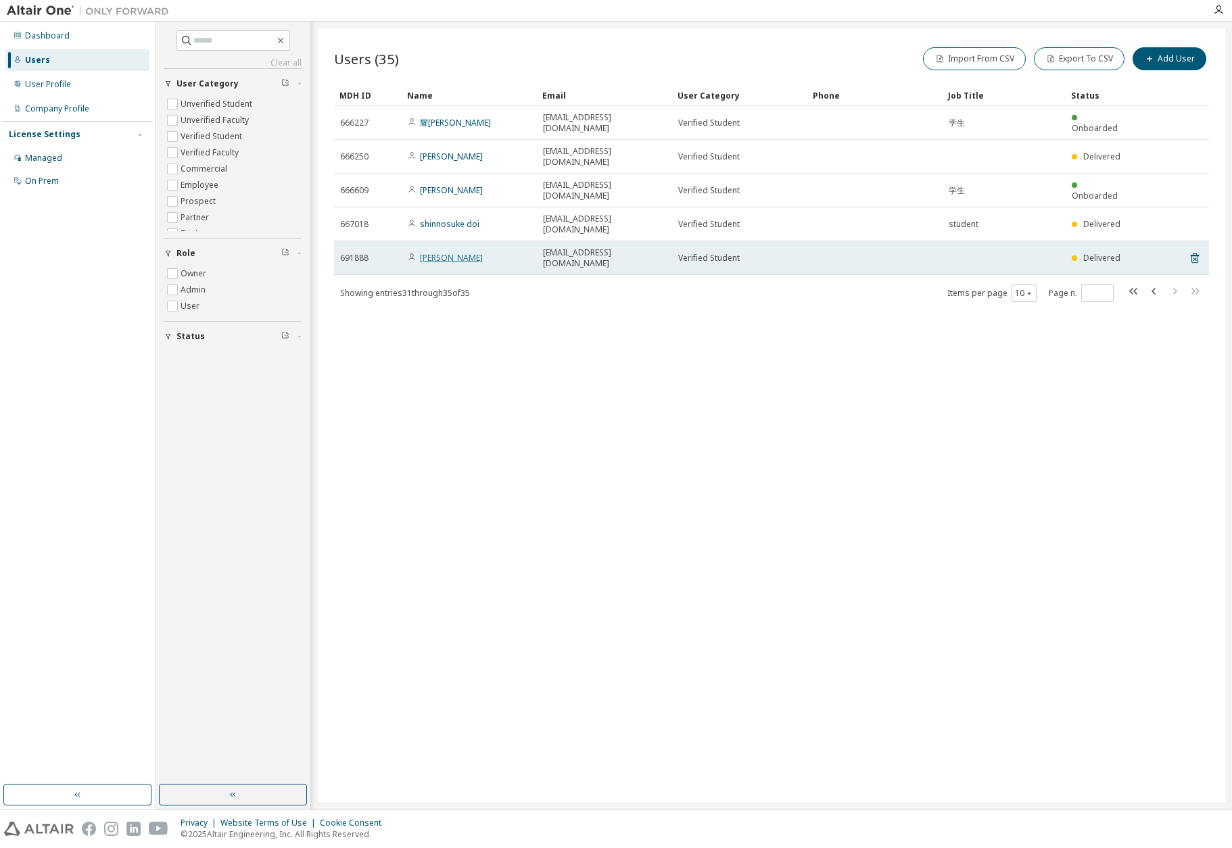
click at [442, 260] on link "[PERSON_NAME]" at bounding box center [451, 257] width 63 height 11
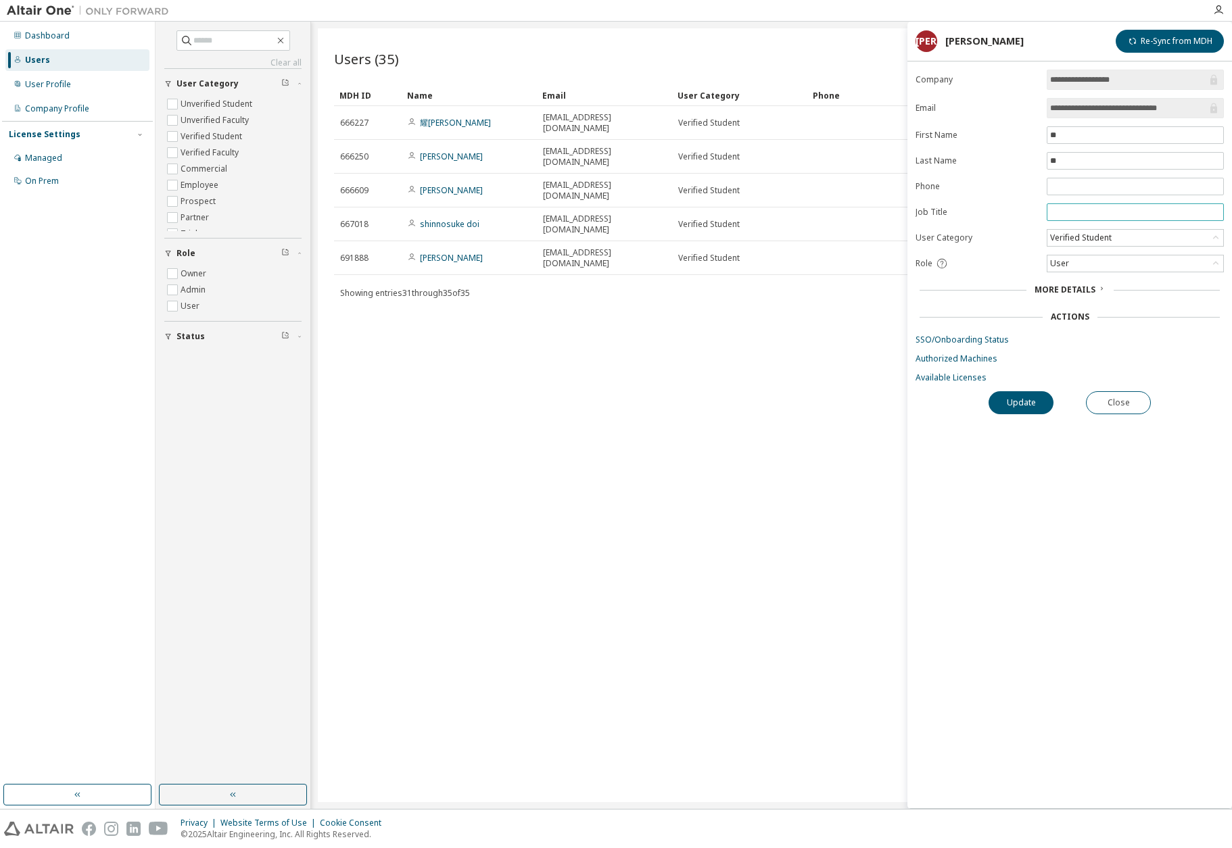
click at [1079, 210] on input "text" at bounding box center [1135, 212] width 170 height 11
type input "*******"
click at [1026, 396] on button "Update" at bounding box center [1020, 402] width 65 height 23
click at [1117, 398] on button "Close" at bounding box center [1118, 402] width 65 height 23
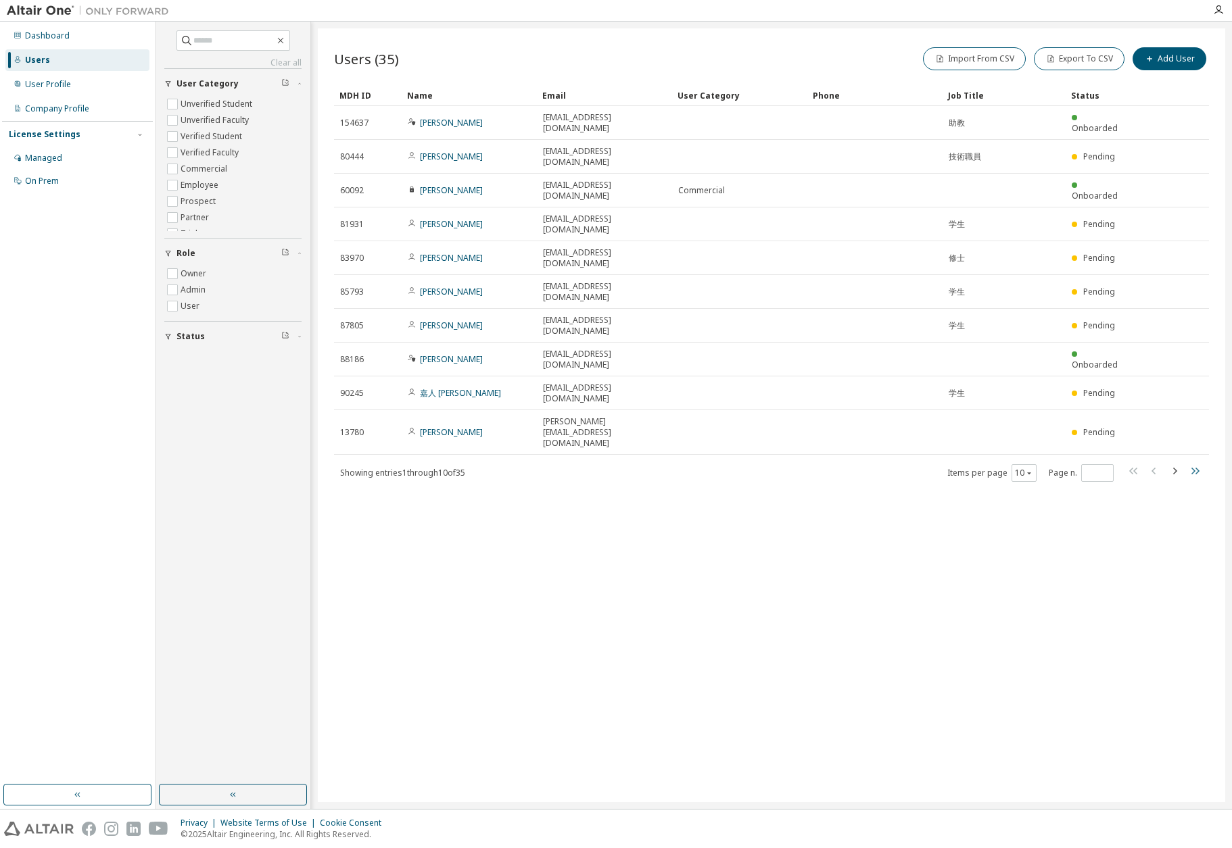
click at [1194, 468] on icon "button" at bounding box center [1195, 471] width 8 height 7
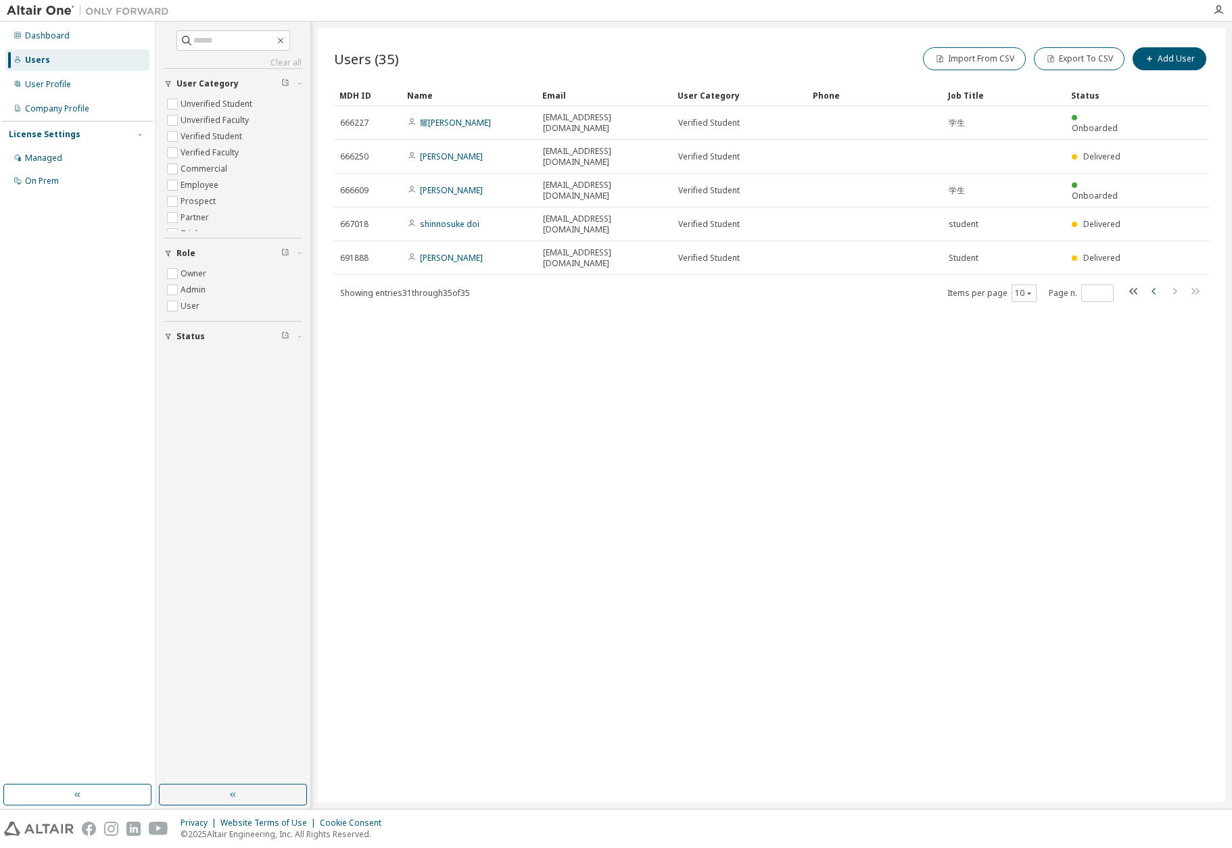
click at [1153, 293] on icon "button" at bounding box center [1154, 291] width 16 height 16
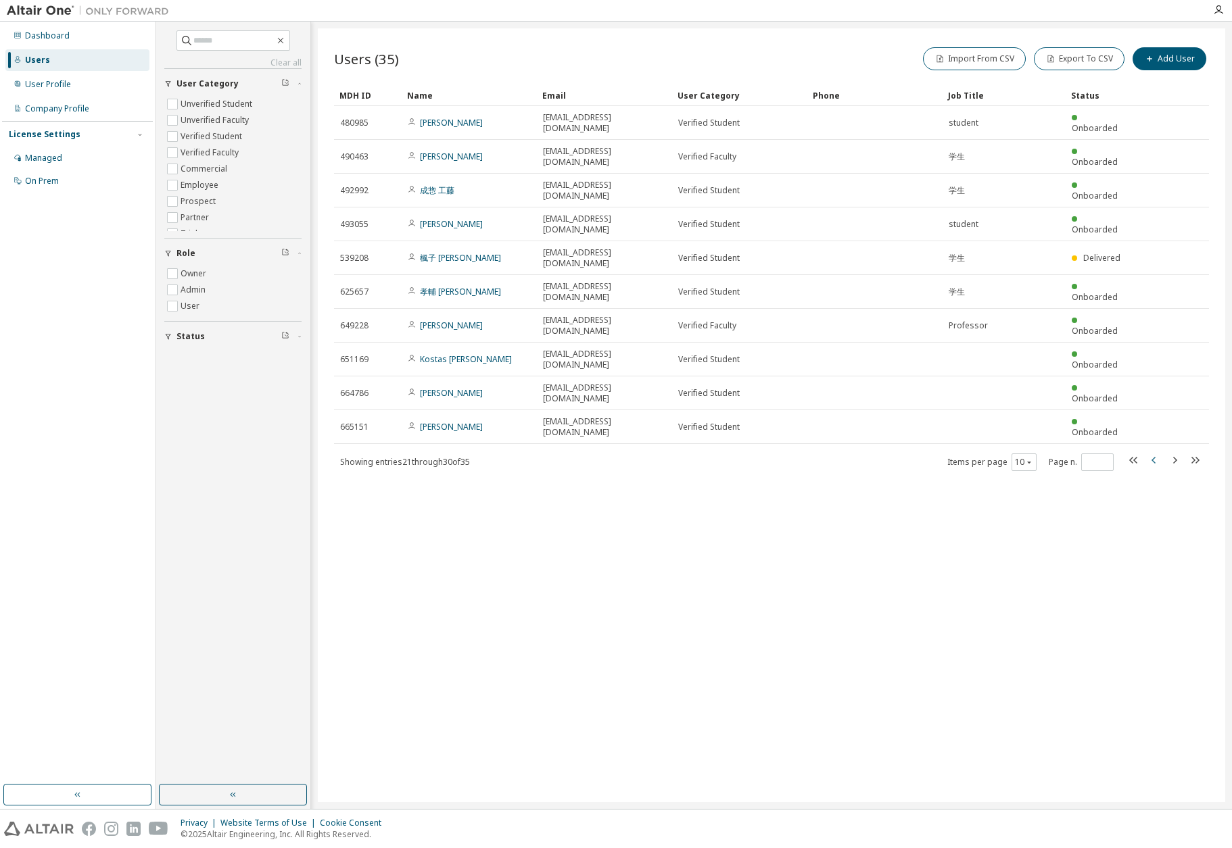
click at [1155, 452] on icon "button" at bounding box center [1154, 460] width 16 height 16
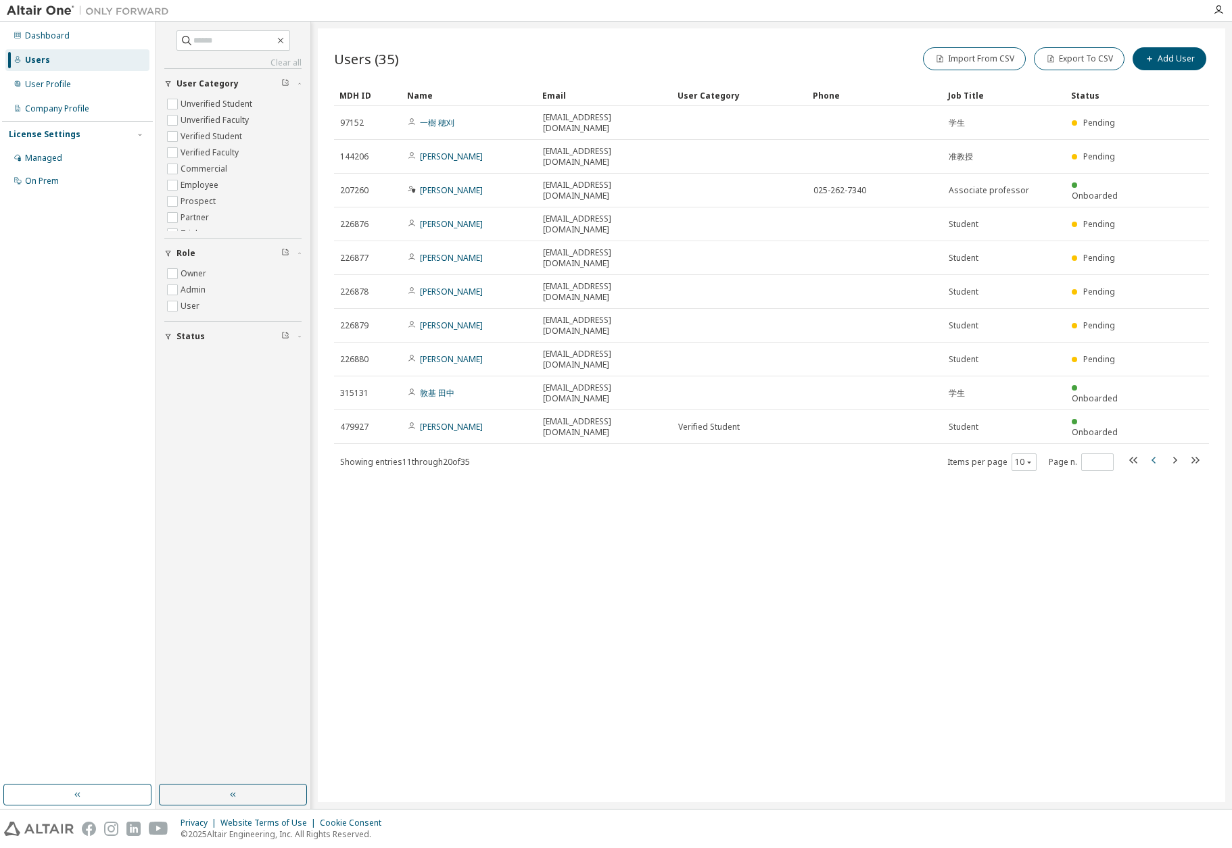
click at [1151, 452] on icon "button" at bounding box center [1154, 460] width 16 height 16
click at [1192, 468] on icon "button" at bounding box center [1195, 471] width 8 height 7
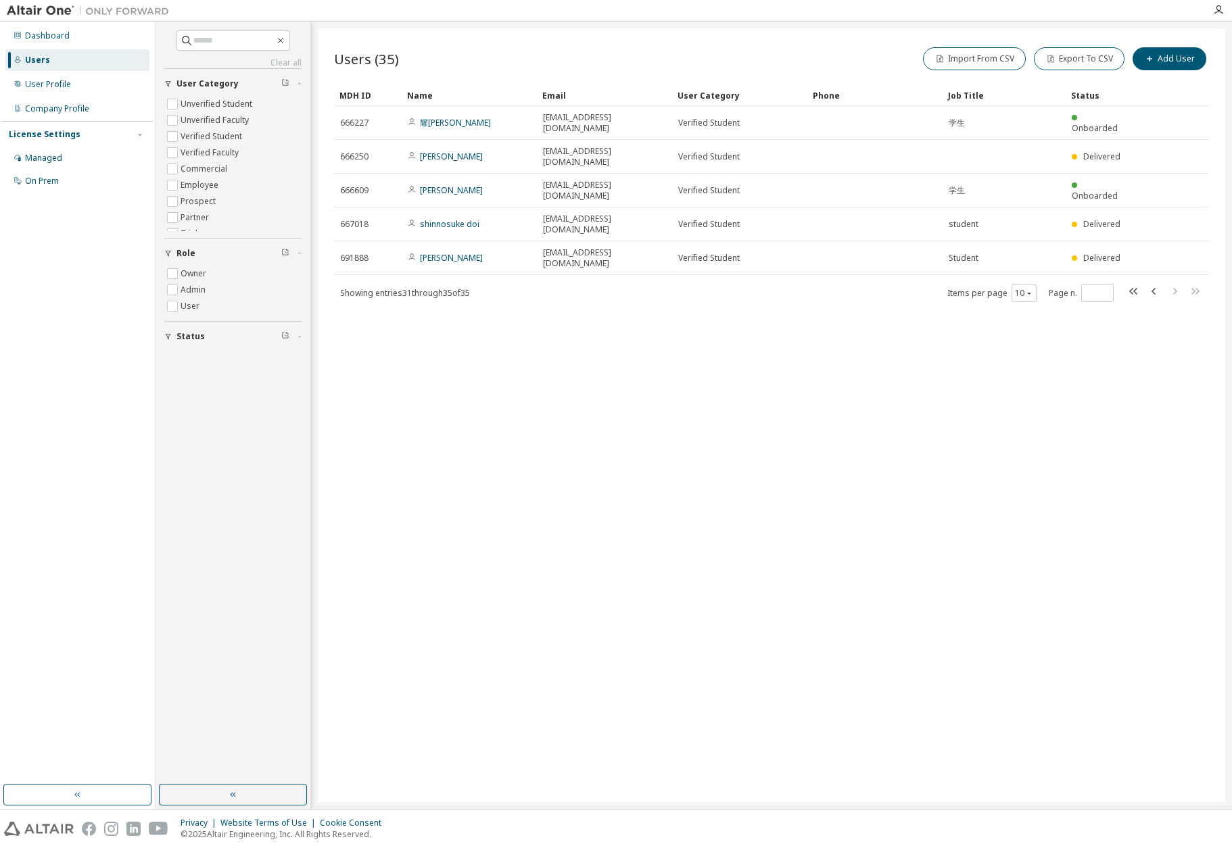
type input "*"
click at [1219, 8] on icon "button" at bounding box center [1218, 10] width 11 height 11
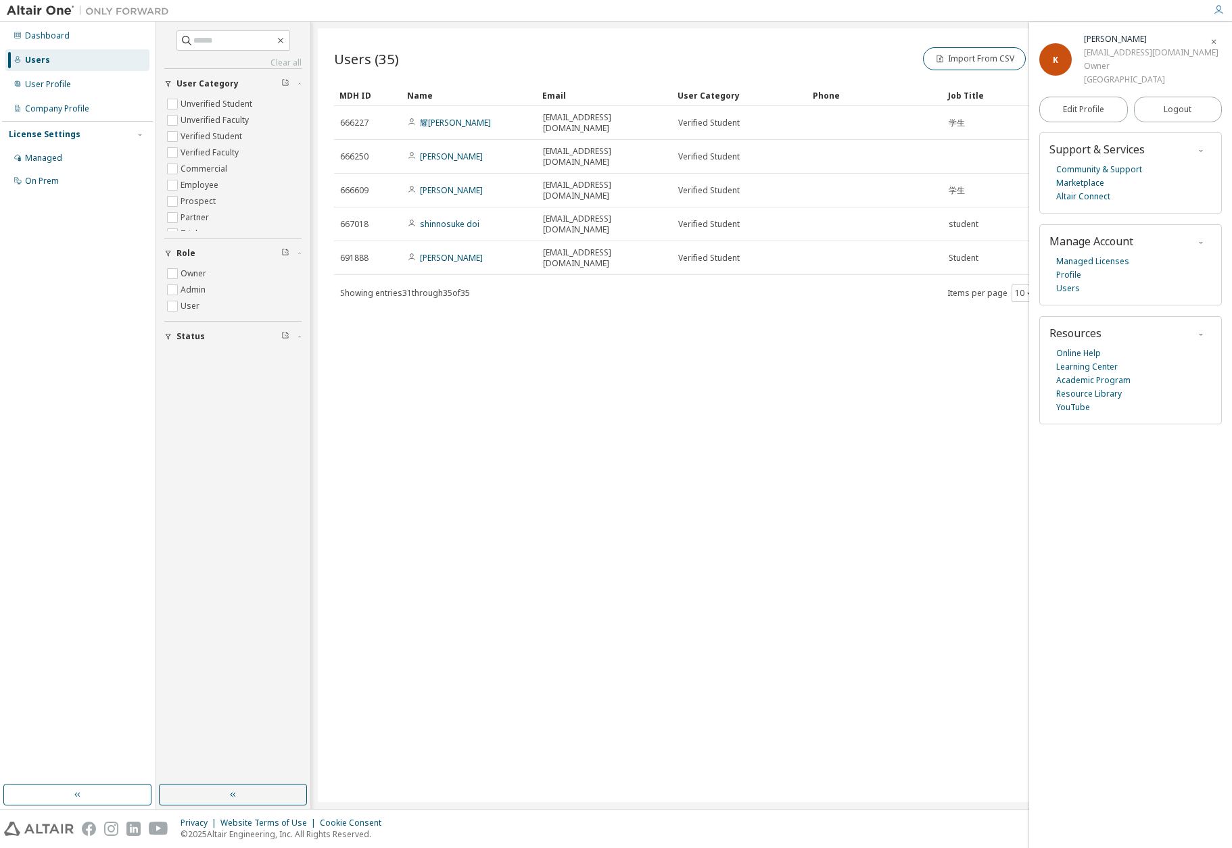
click at [773, 395] on div "Users (35) Import From CSV Export To CSV Add User Clear Load Save Save As Field…" at bounding box center [771, 415] width 907 height 774
click at [39, 162] on div "Managed" at bounding box center [43, 158] width 37 height 11
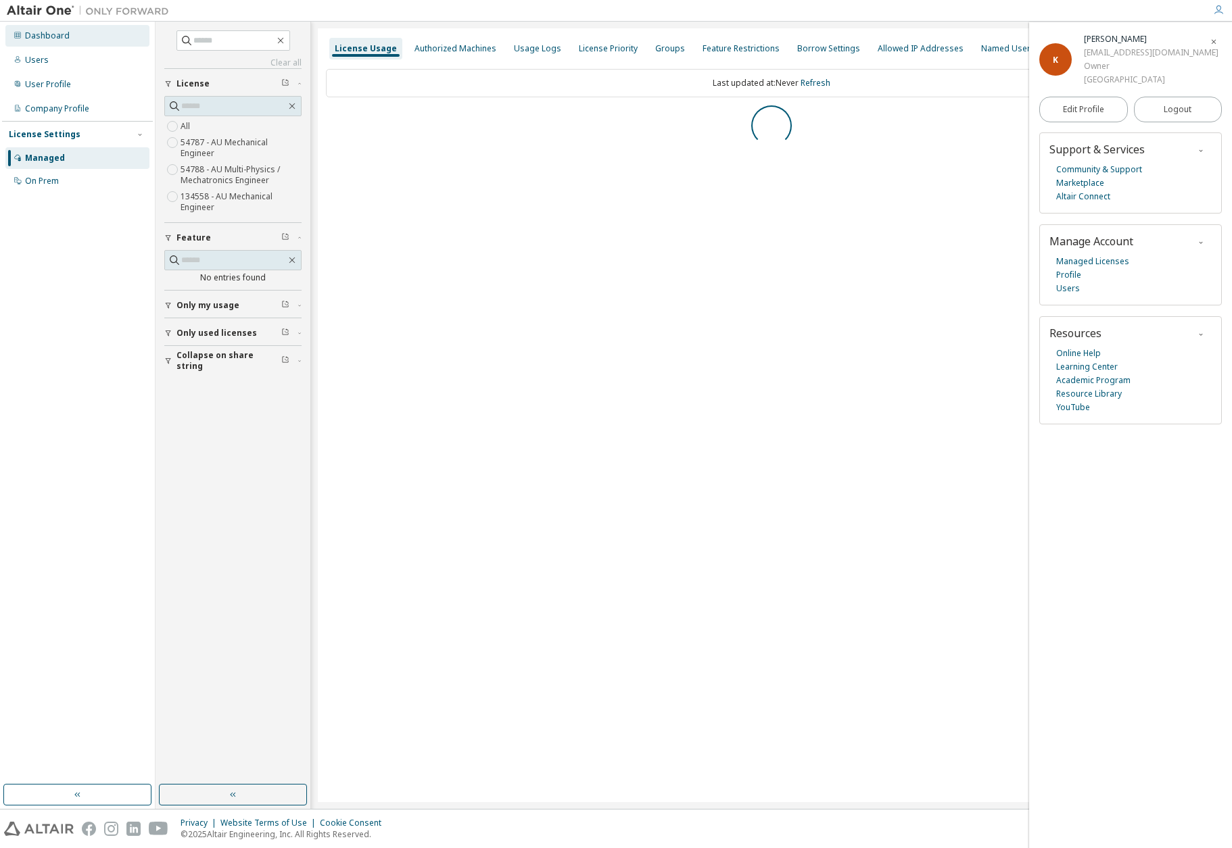
click at [55, 39] on div "Dashboard" at bounding box center [47, 35] width 45 height 11
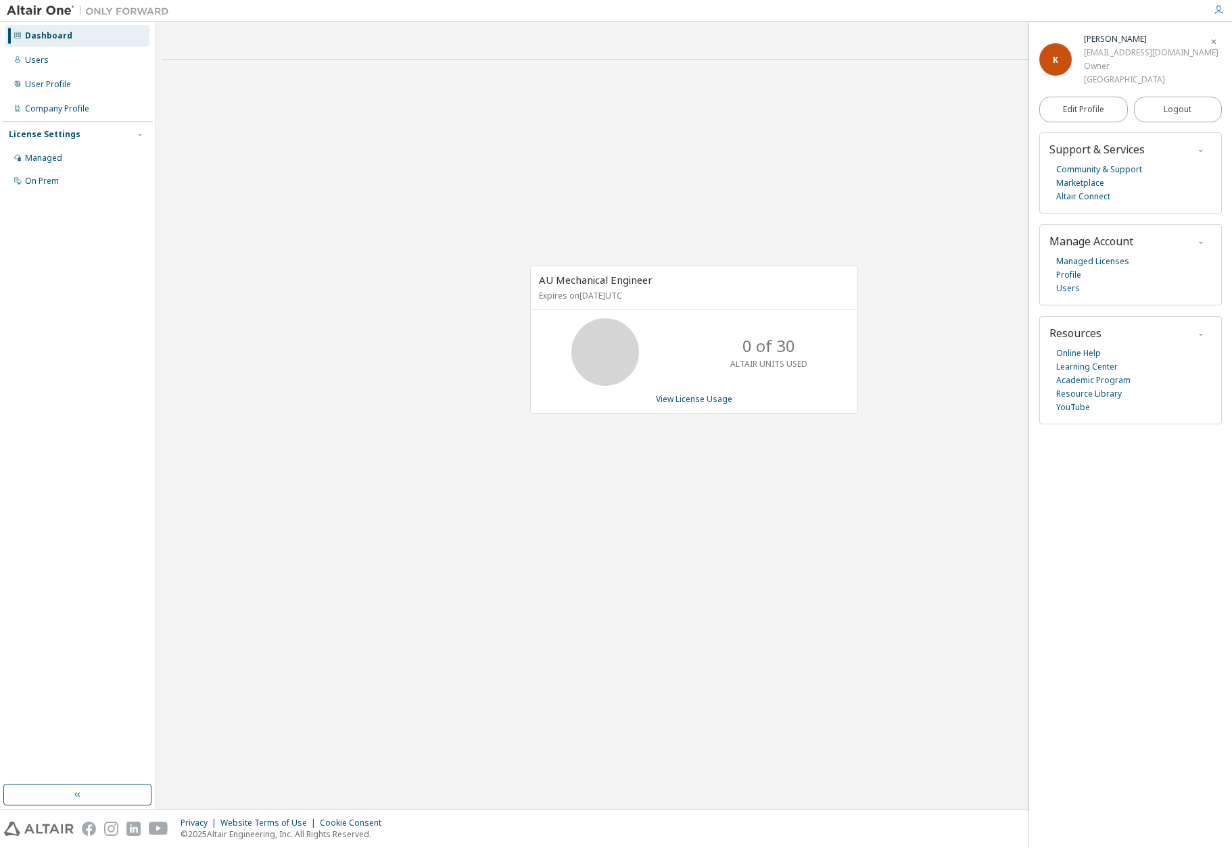
click at [54, 133] on div "License Settings" at bounding box center [45, 134] width 72 height 11
click at [62, 135] on div "License Settings" at bounding box center [45, 134] width 72 height 11
click at [47, 162] on div "Managed" at bounding box center [43, 158] width 37 height 11
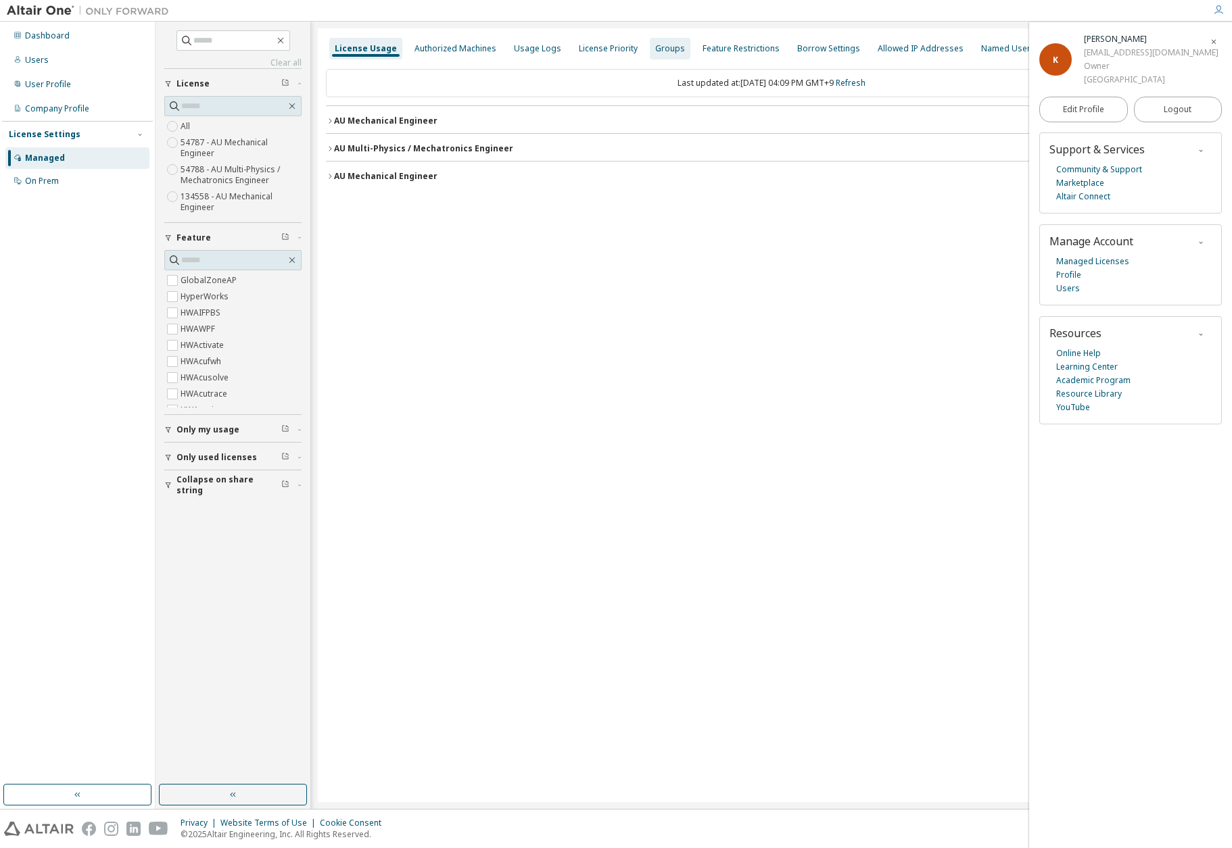
click at [657, 50] on div "Groups" at bounding box center [670, 48] width 30 height 11
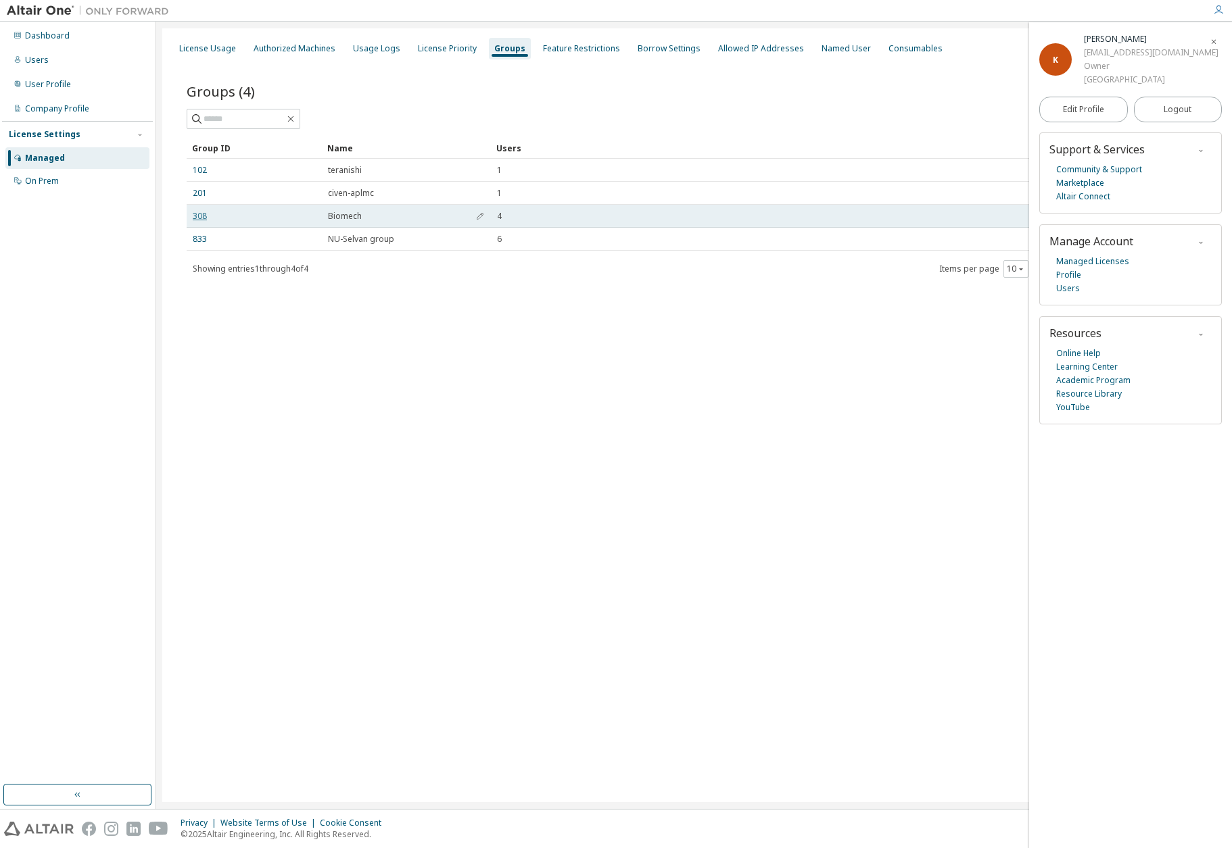
click at [200, 217] on link "308" at bounding box center [200, 216] width 14 height 11
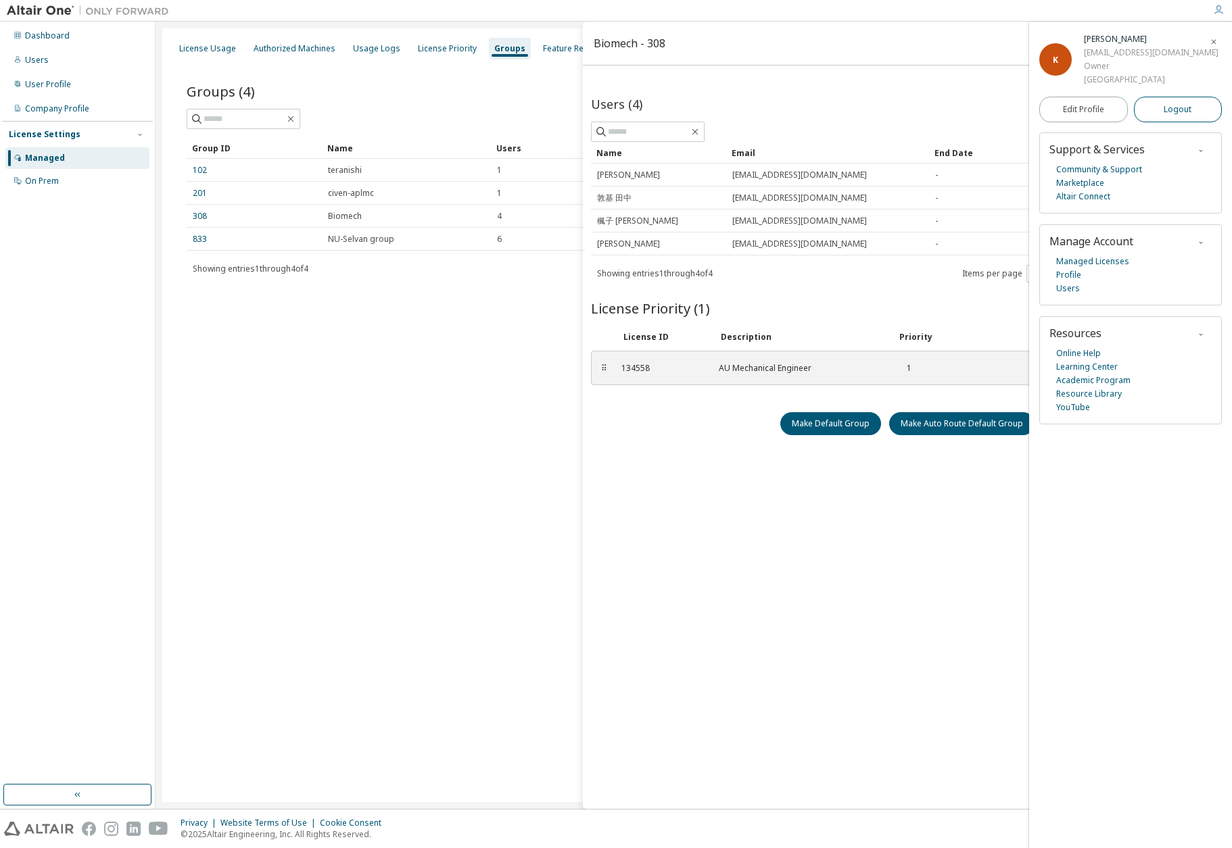
click at [1170, 116] on span "Logout" at bounding box center [1177, 110] width 28 height 14
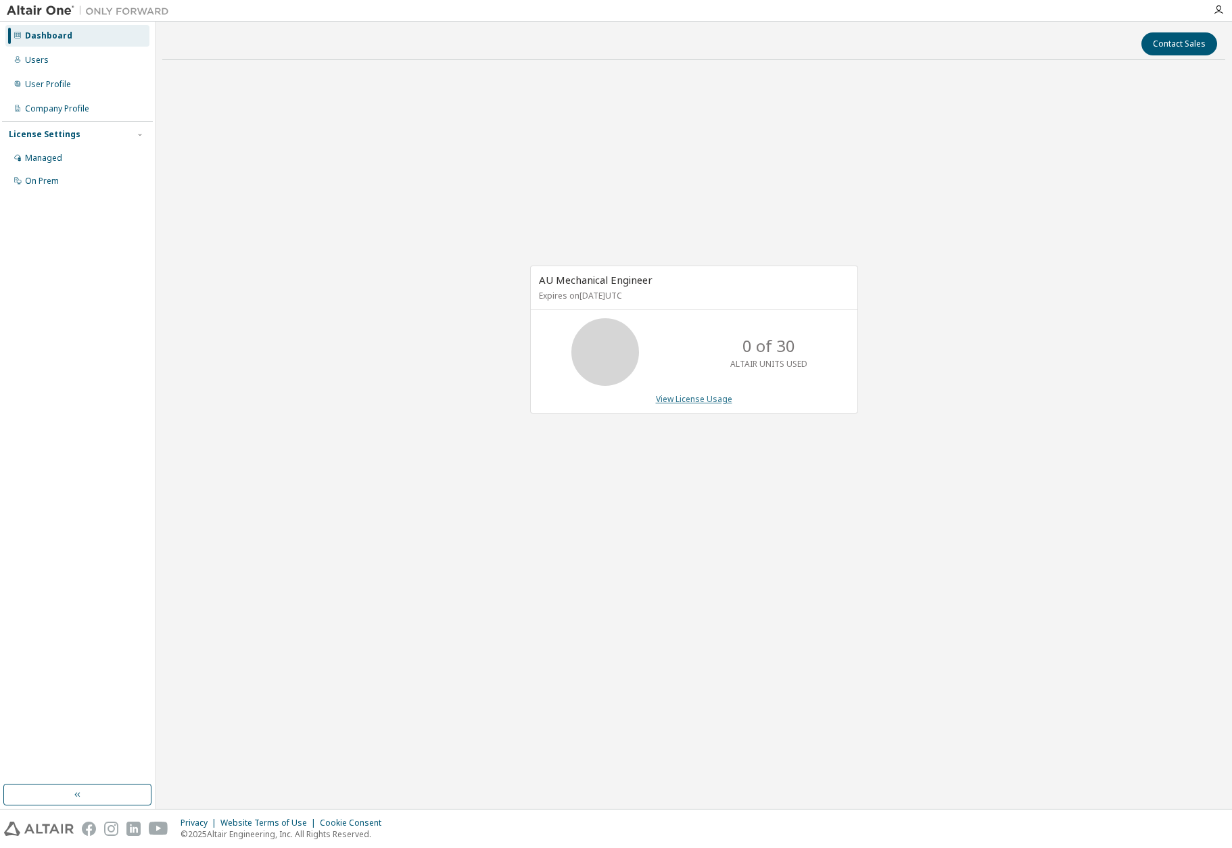
click at [687, 396] on link "View License Usage" at bounding box center [694, 398] width 76 height 11
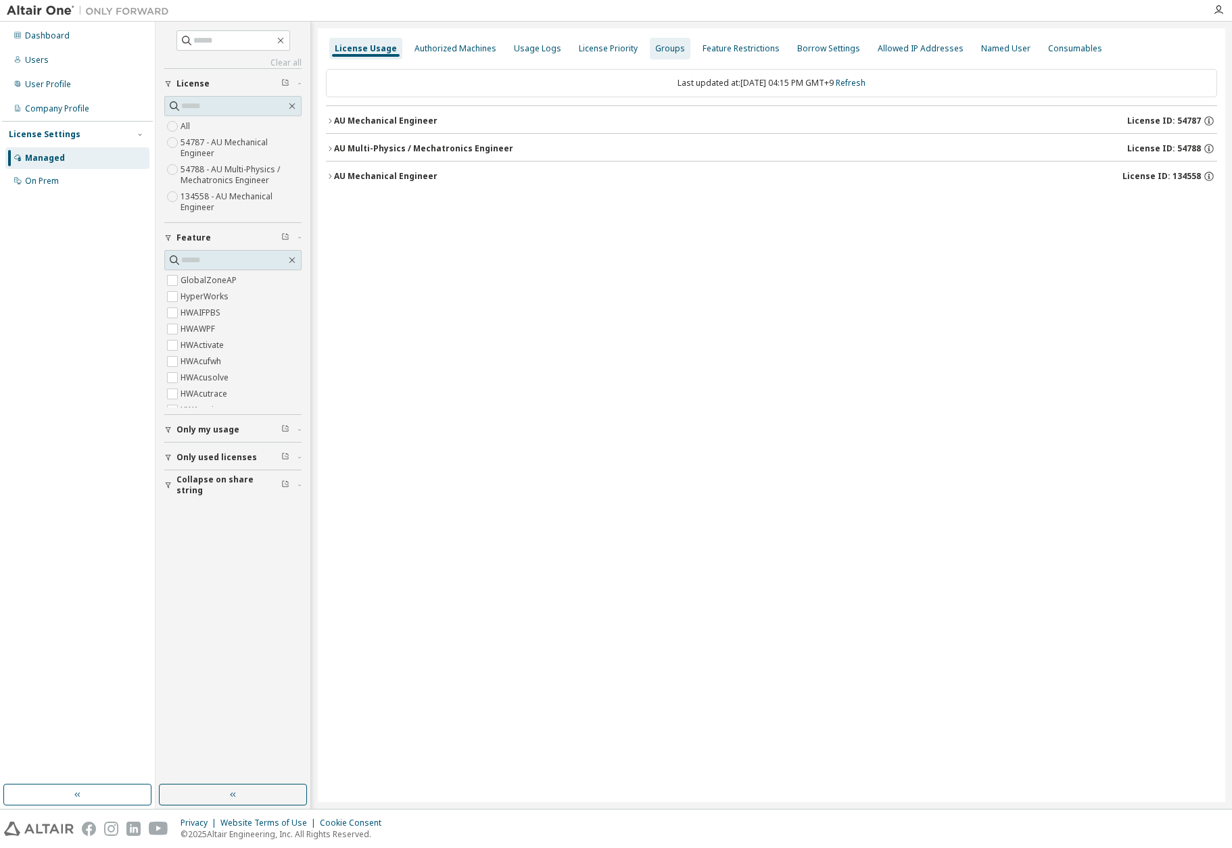
click at [655, 52] on div "Groups" at bounding box center [670, 48] width 30 height 11
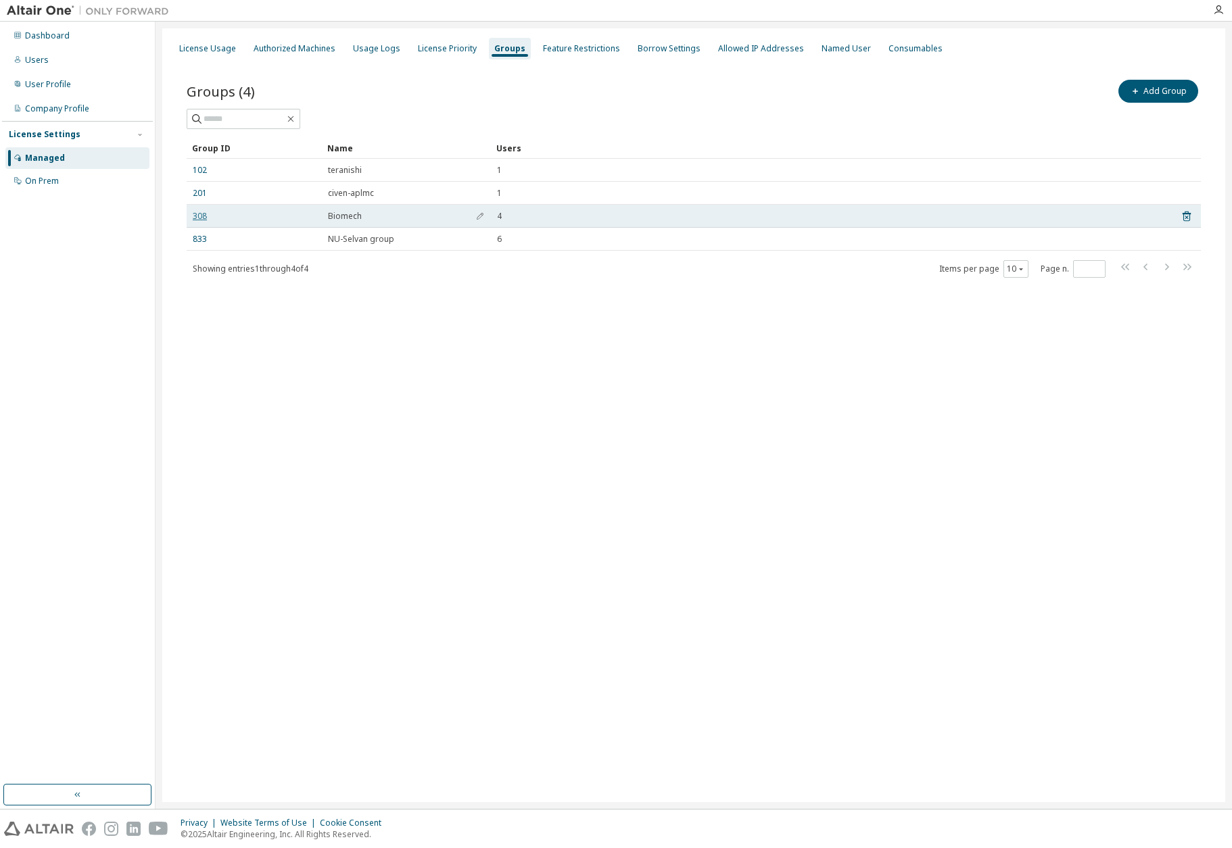
click at [197, 216] on link "308" at bounding box center [200, 216] width 14 height 11
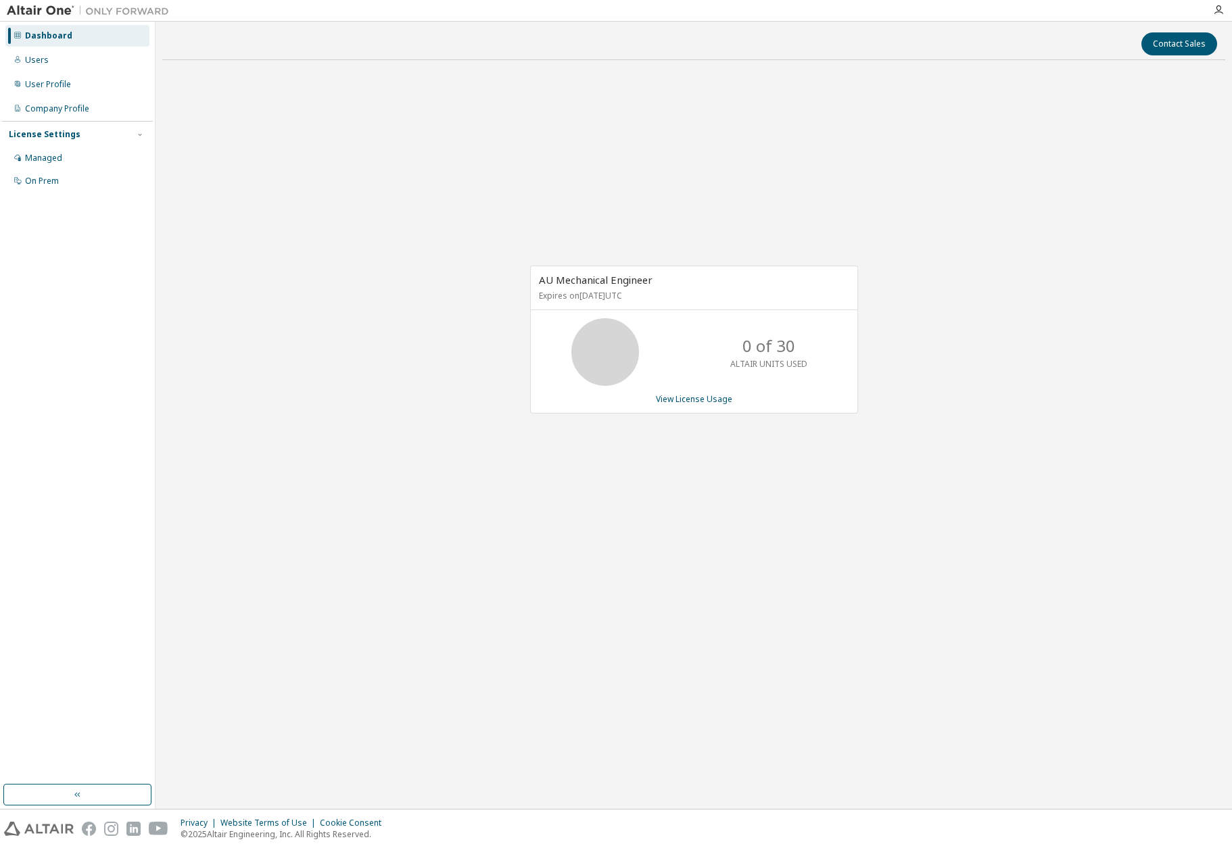
click at [51, 136] on div "License Settings" at bounding box center [45, 134] width 72 height 11
click at [685, 400] on link "View License Usage" at bounding box center [694, 398] width 76 height 11
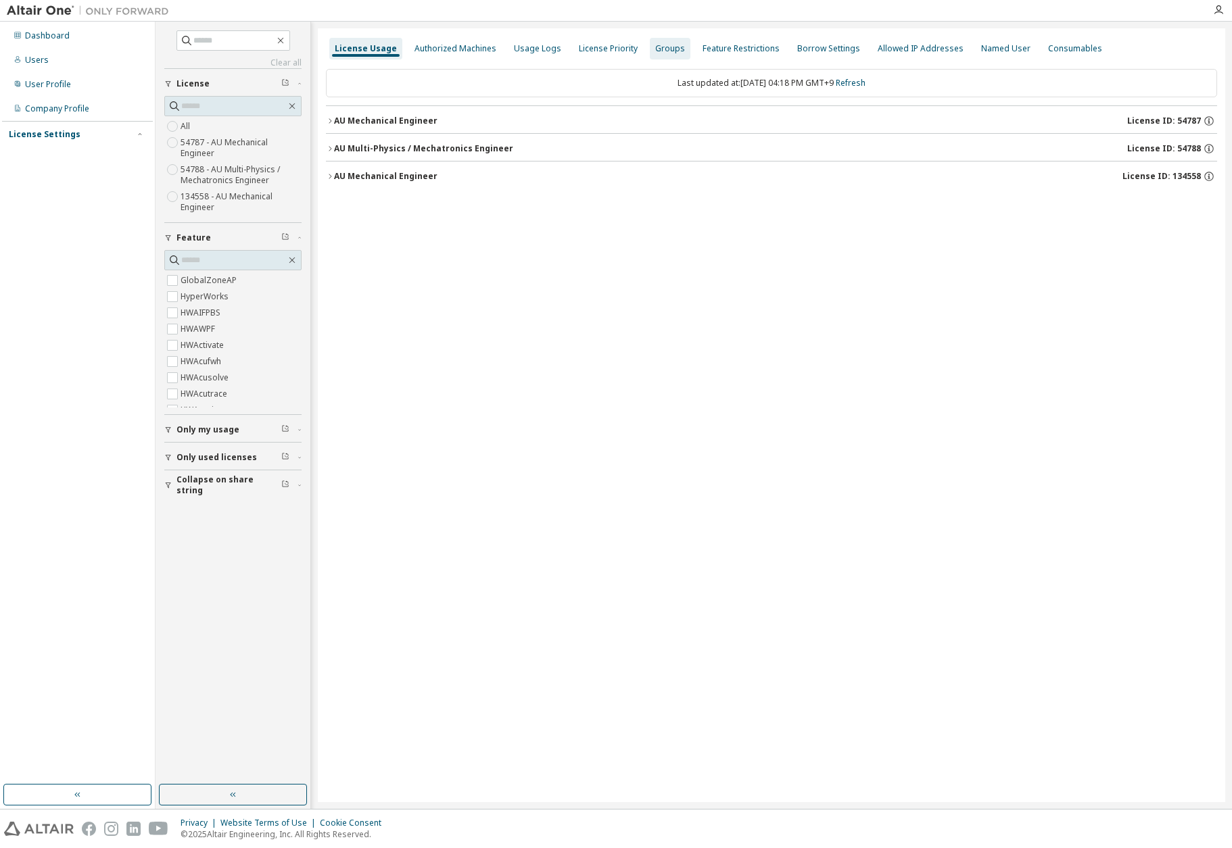
click at [655, 53] on div "Groups" at bounding box center [670, 48] width 30 height 11
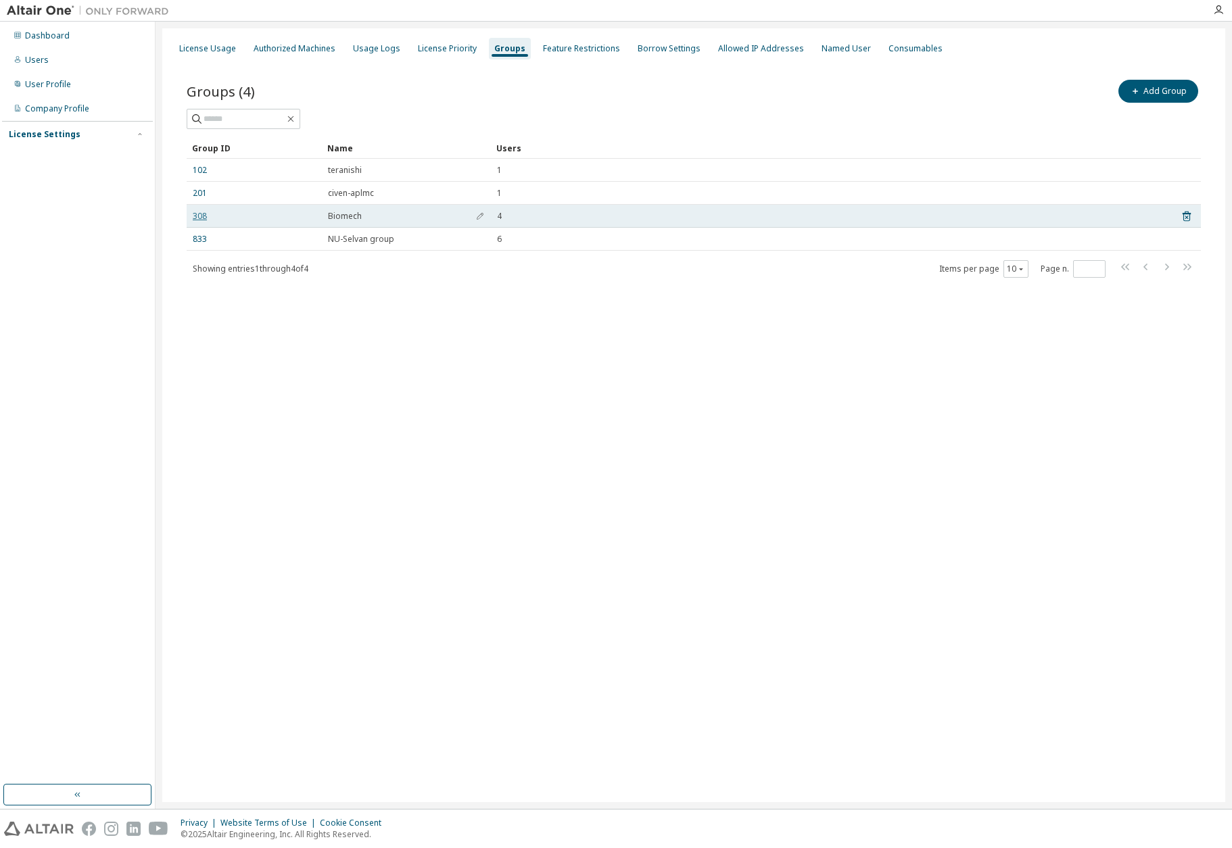
click at [196, 217] on link "308" at bounding box center [200, 216] width 14 height 11
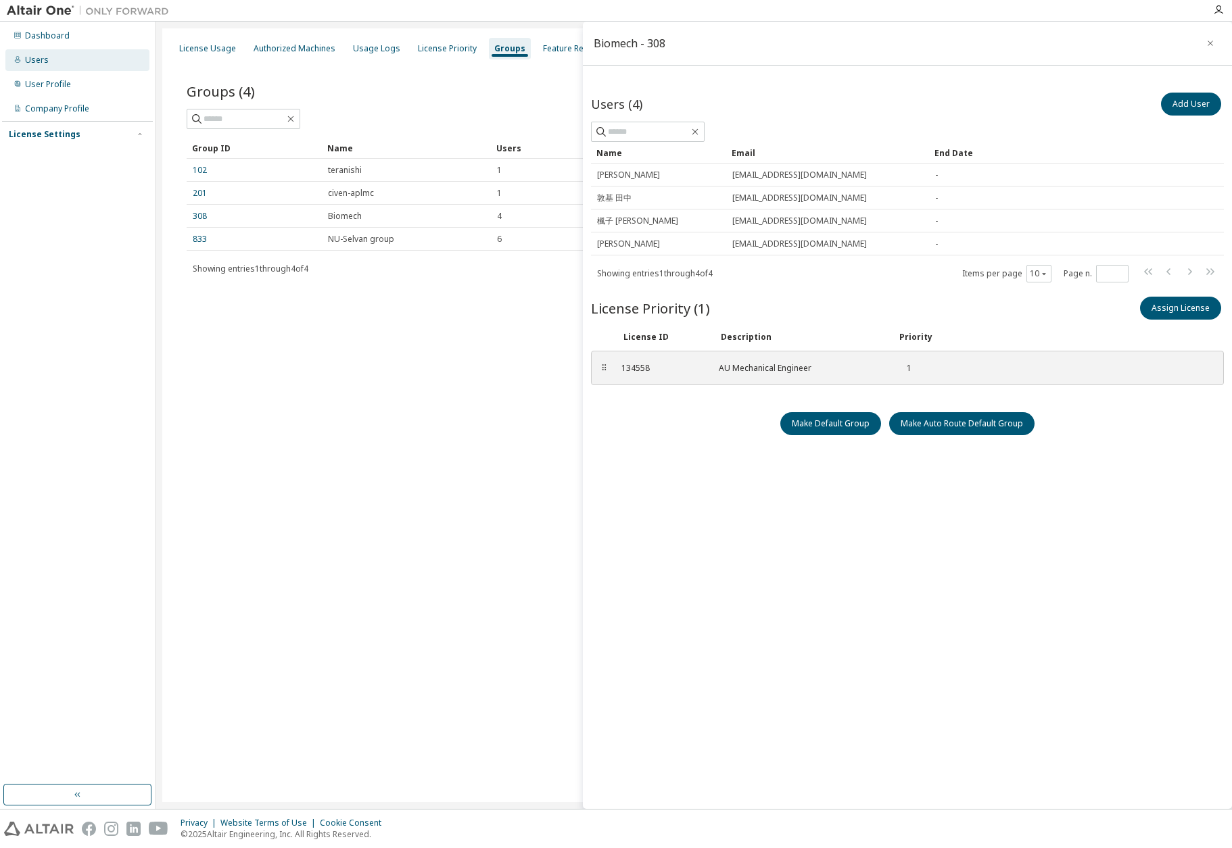
click at [49, 66] on div "Users" at bounding box center [77, 60] width 144 height 22
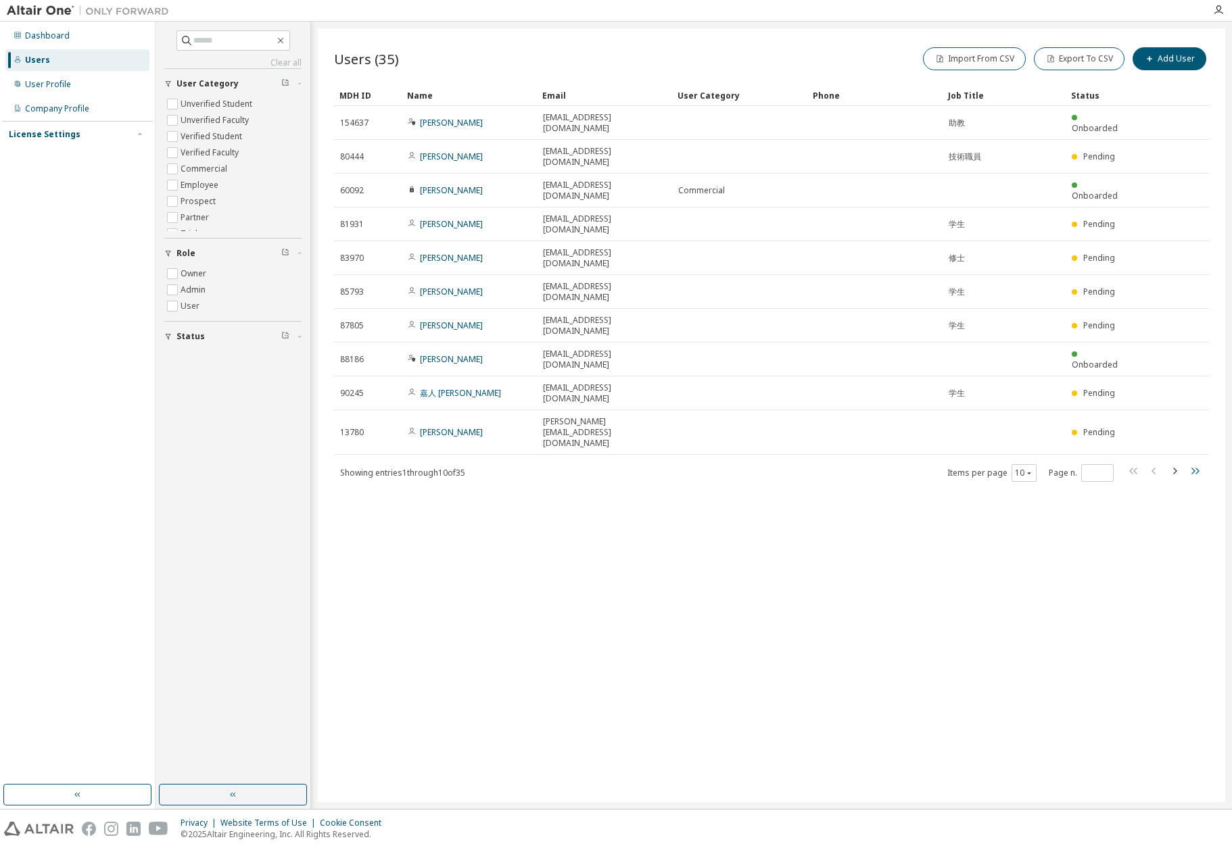
click at [1190, 463] on icon "button" at bounding box center [1194, 471] width 16 height 16
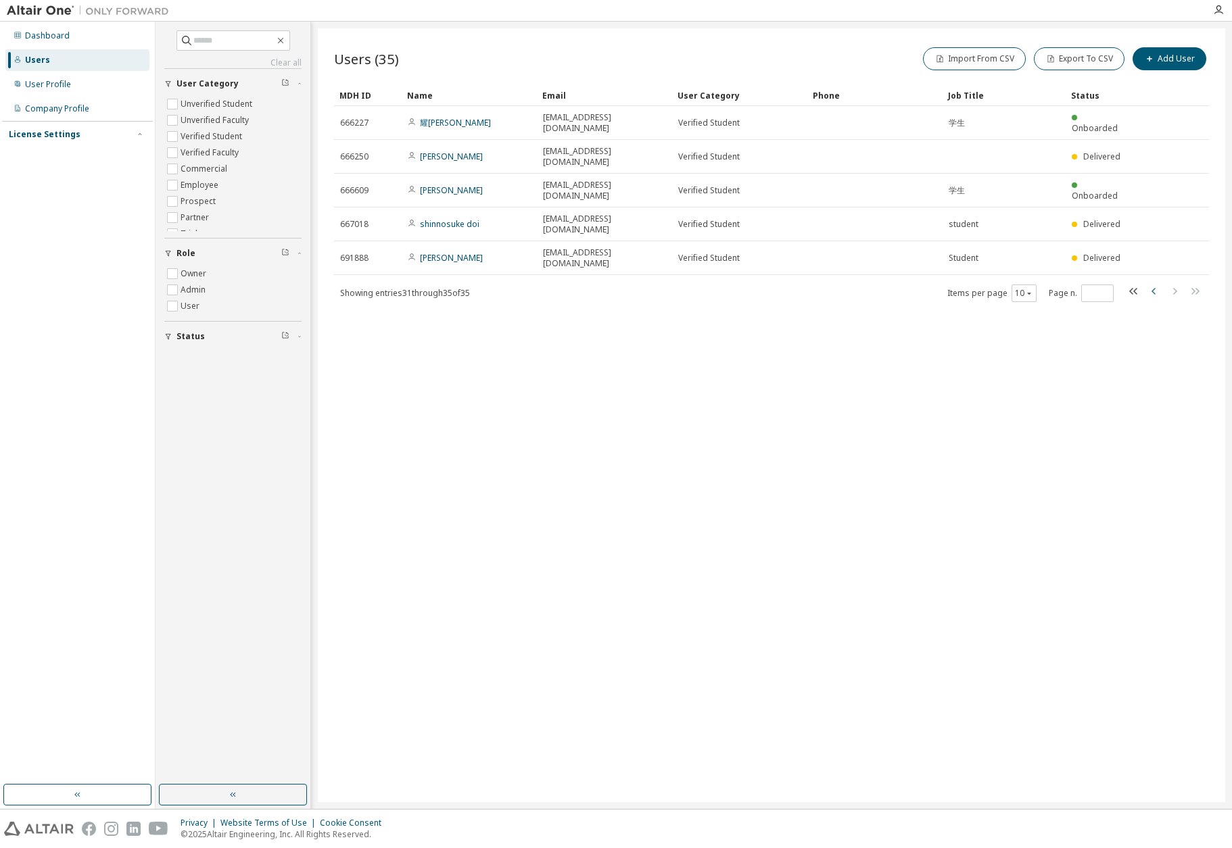
click at [1153, 291] on icon "button" at bounding box center [1154, 291] width 16 height 16
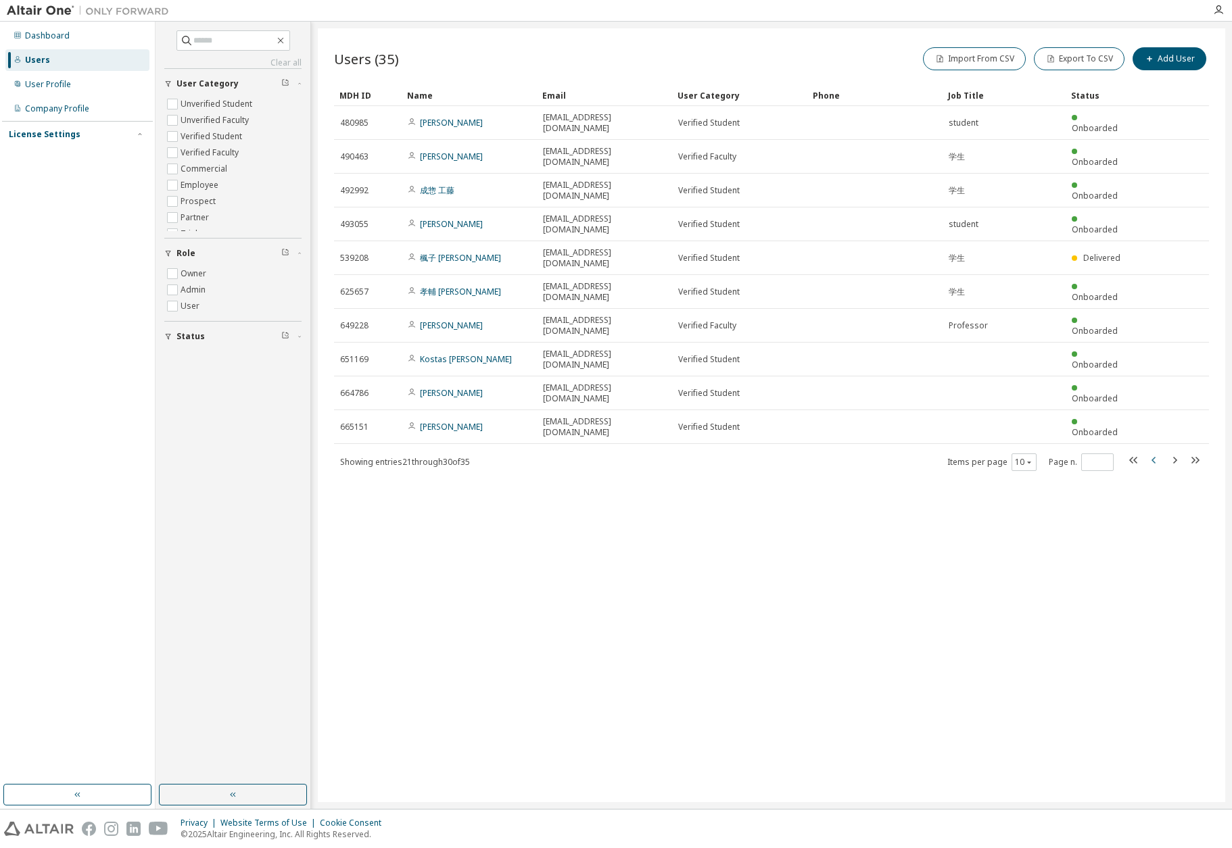
click at [1151, 457] on icon "button" at bounding box center [1153, 460] width 4 height 7
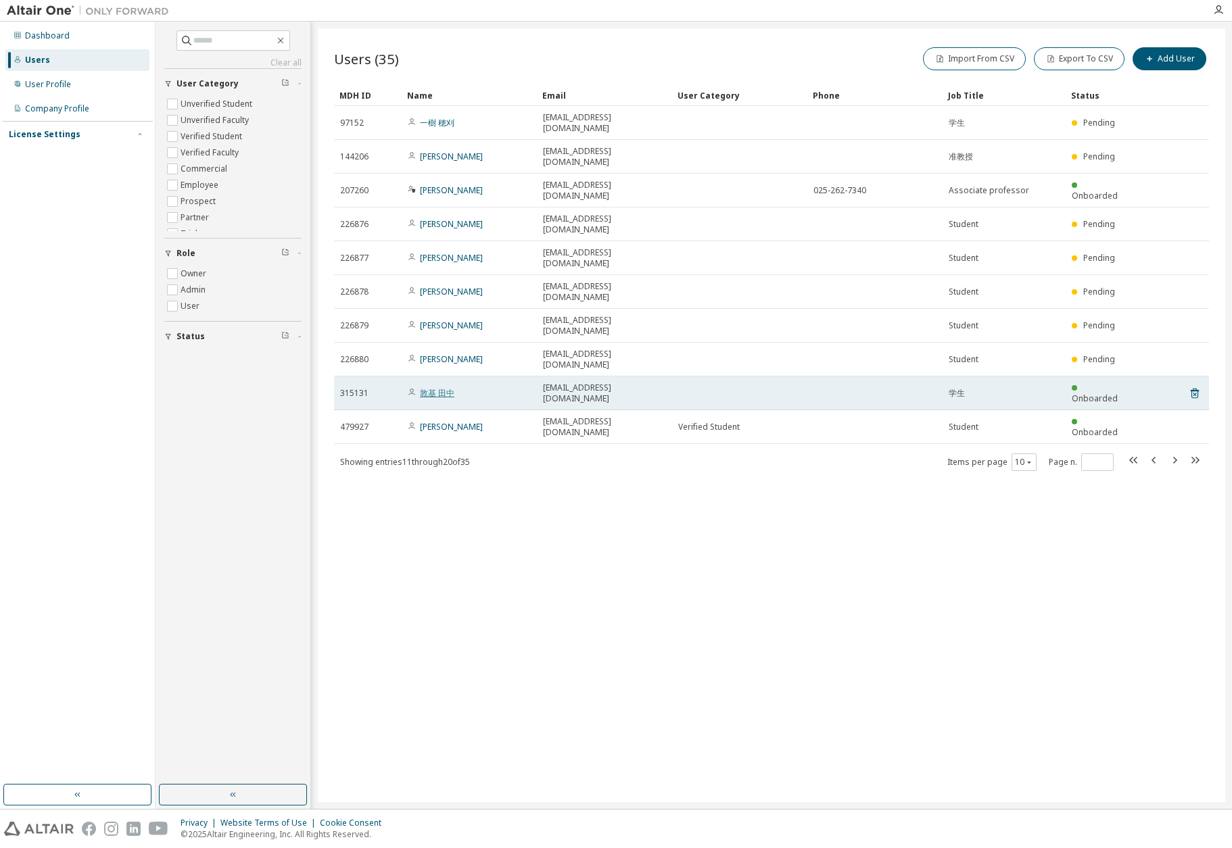
click at [435, 387] on link "敦基 田中" at bounding box center [437, 392] width 34 height 11
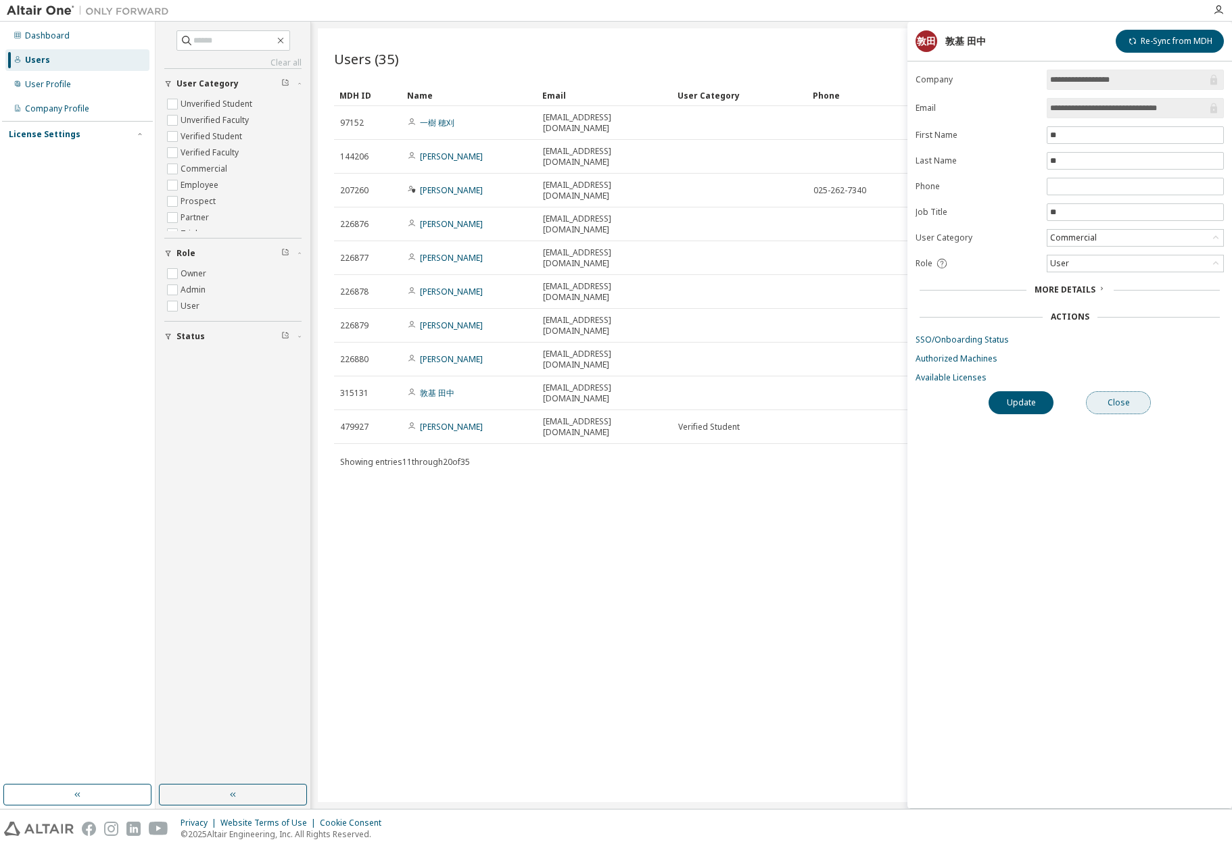
click at [1119, 398] on button "Close" at bounding box center [1118, 402] width 65 height 23
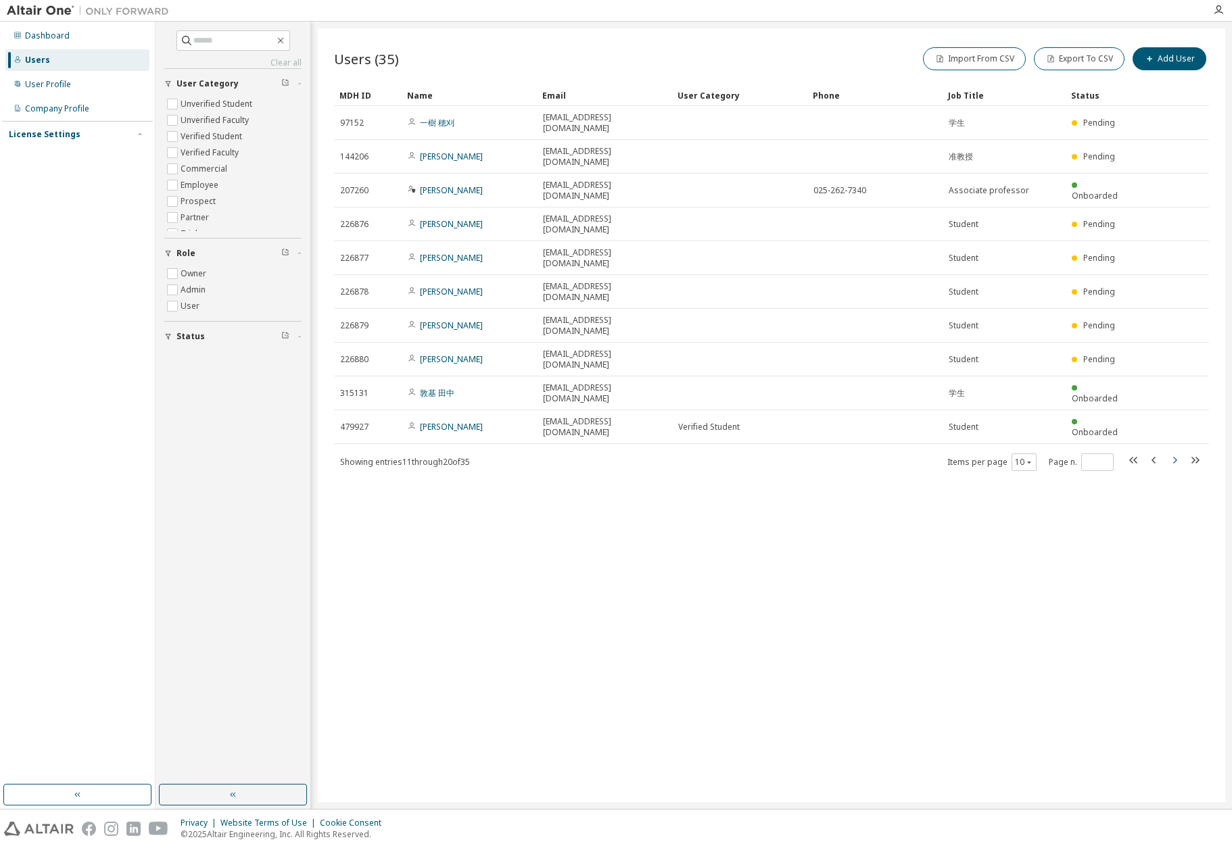
click at [1175, 452] on icon "button" at bounding box center [1174, 460] width 16 height 16
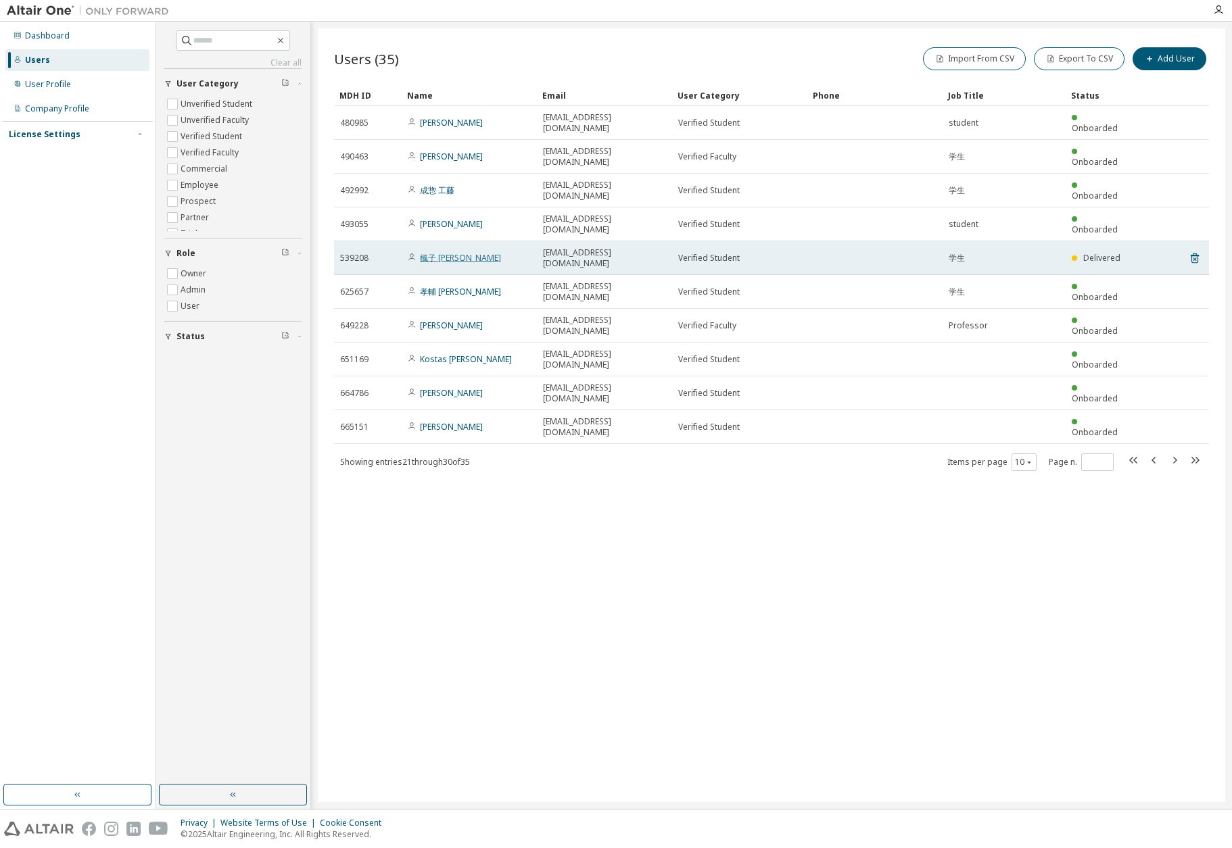
click at [439, 252] on link "楓子 [PERSON_NAME]" at bounding box center [460, 257] width 81 height 11
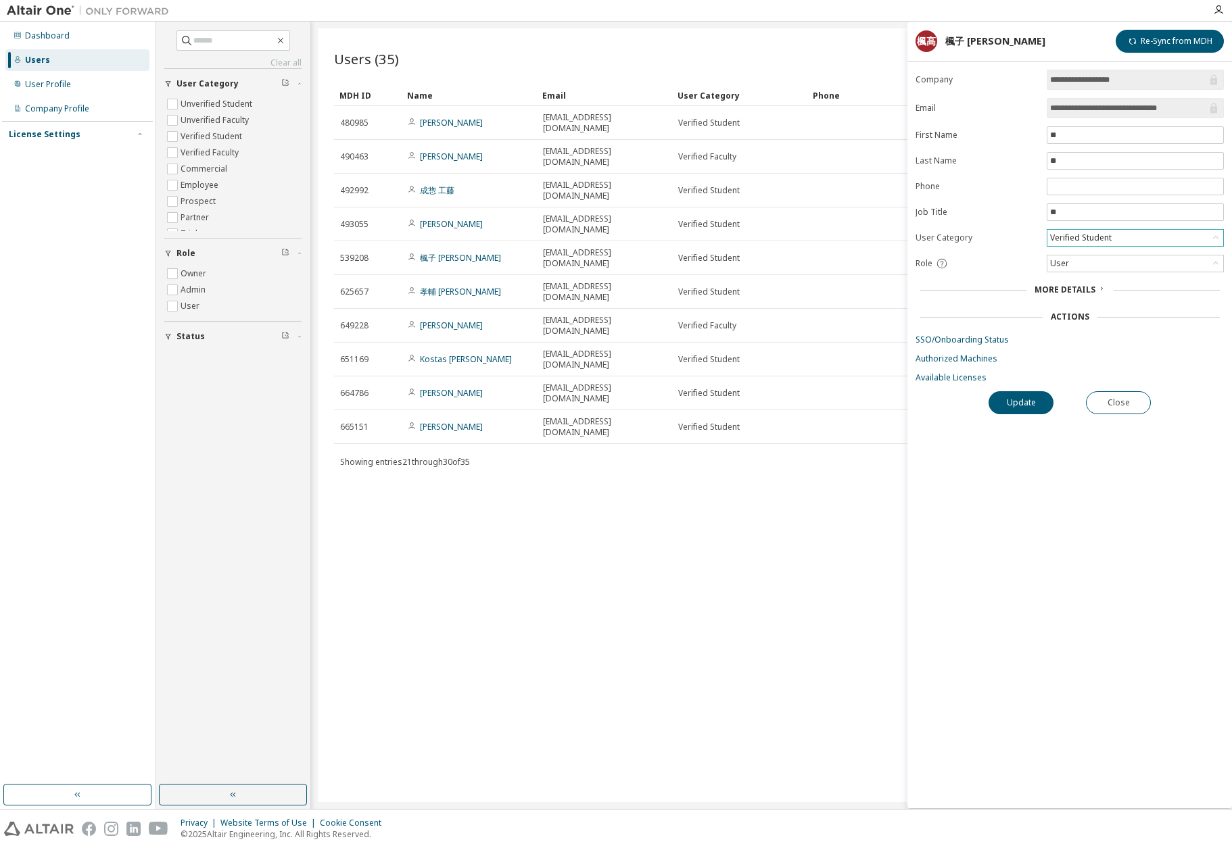
click at [1213, 236] on icon at bounding box center [1215, 237] width 5 height 3
click at [1157, 502] on div "**********" at bounding box center [1069, 439] width 324 height 739
click at [1113, 402] on button "Close" at bounding box center [1118, 402] width 65 height 23
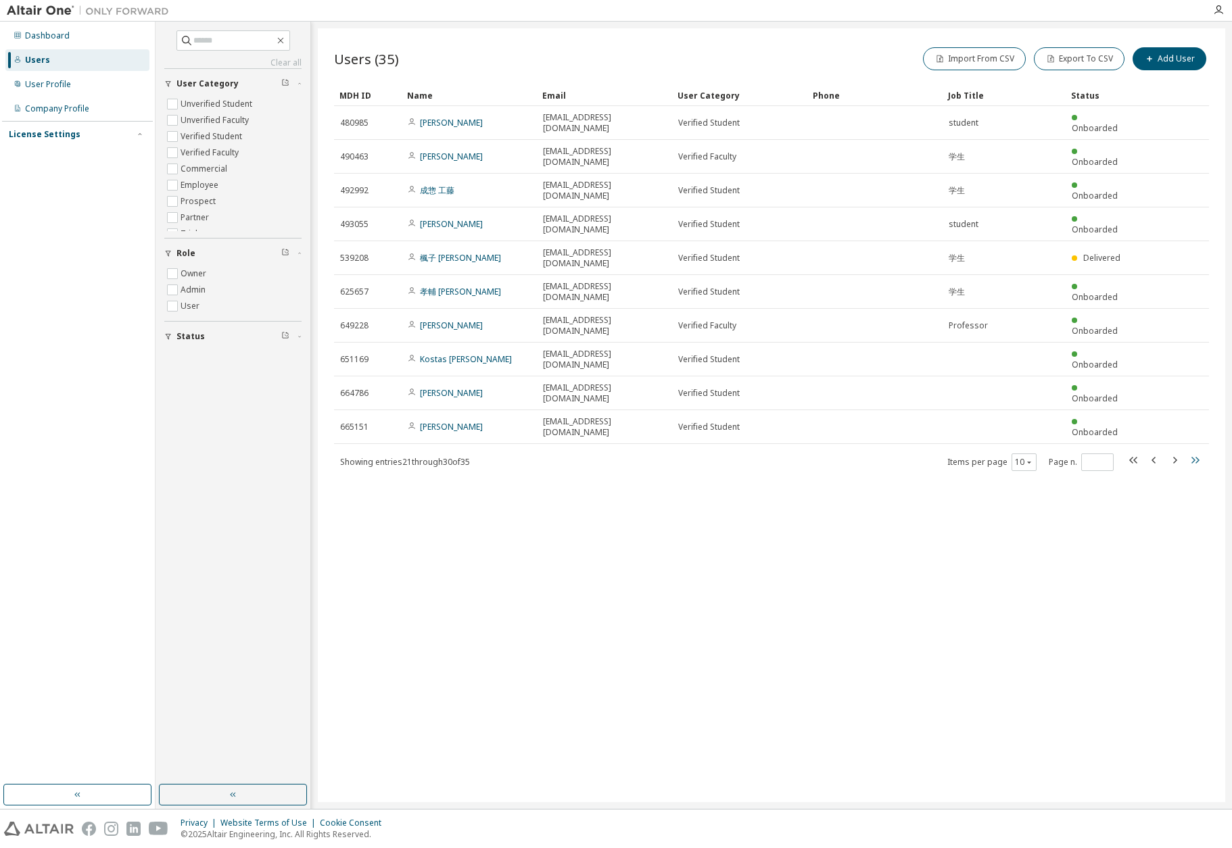
click at [1197, 457] on icon "button" at bounding box center [1195, 460] width 8 height 7
type input "*"
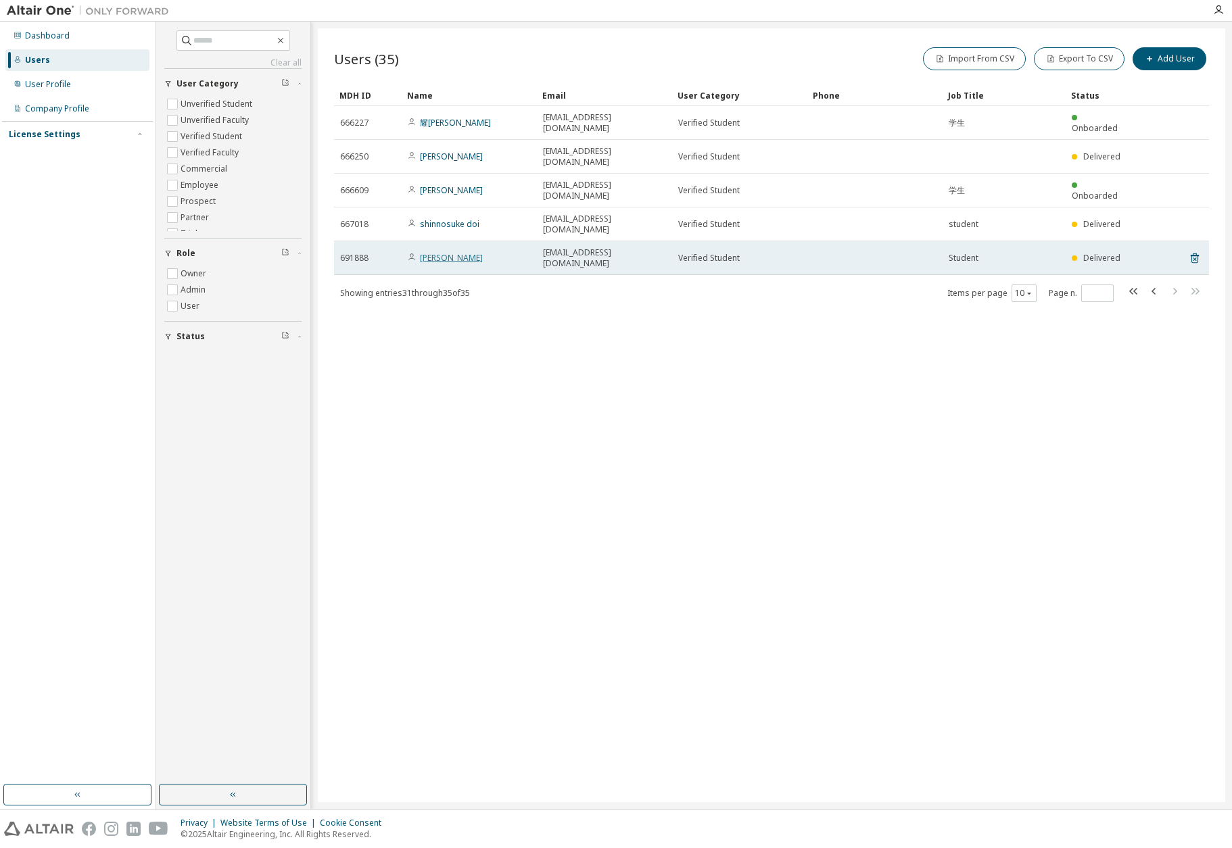
click at [436, 259] on link "[PERSON_NAME]" at bounding box center [451, 257] width 63 height 11
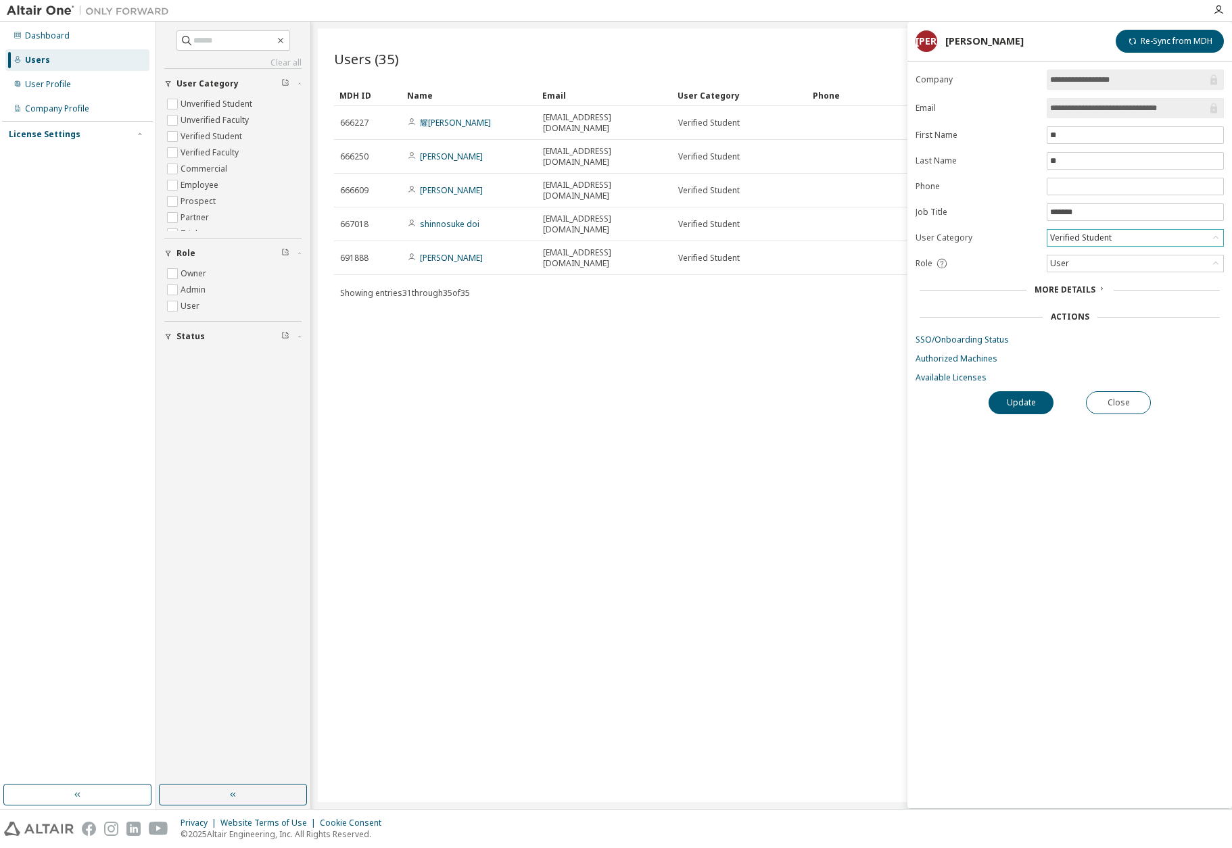
click at [1217, 237] on icon at bounding box center [1216, 238] width 14 height 14
click at [1171, 279] on li "Commercial" at bounding box center [1134, 285] width 173 height 18
click at [1017, 395] on button "Update" at bounding box center [1020, 402] width 65 height 23
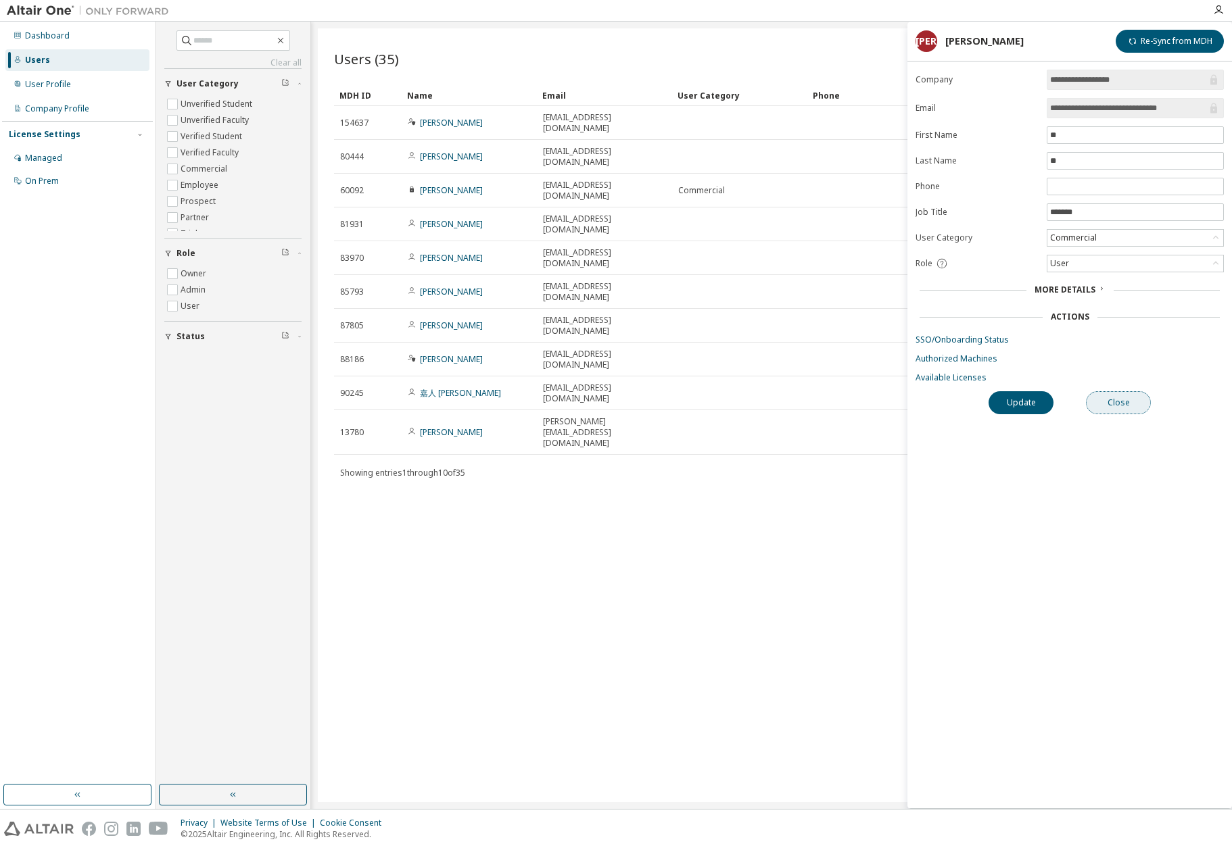
click at [1114, 396] on button "Close" at bounding box center [1118, 402] width 65 height 23
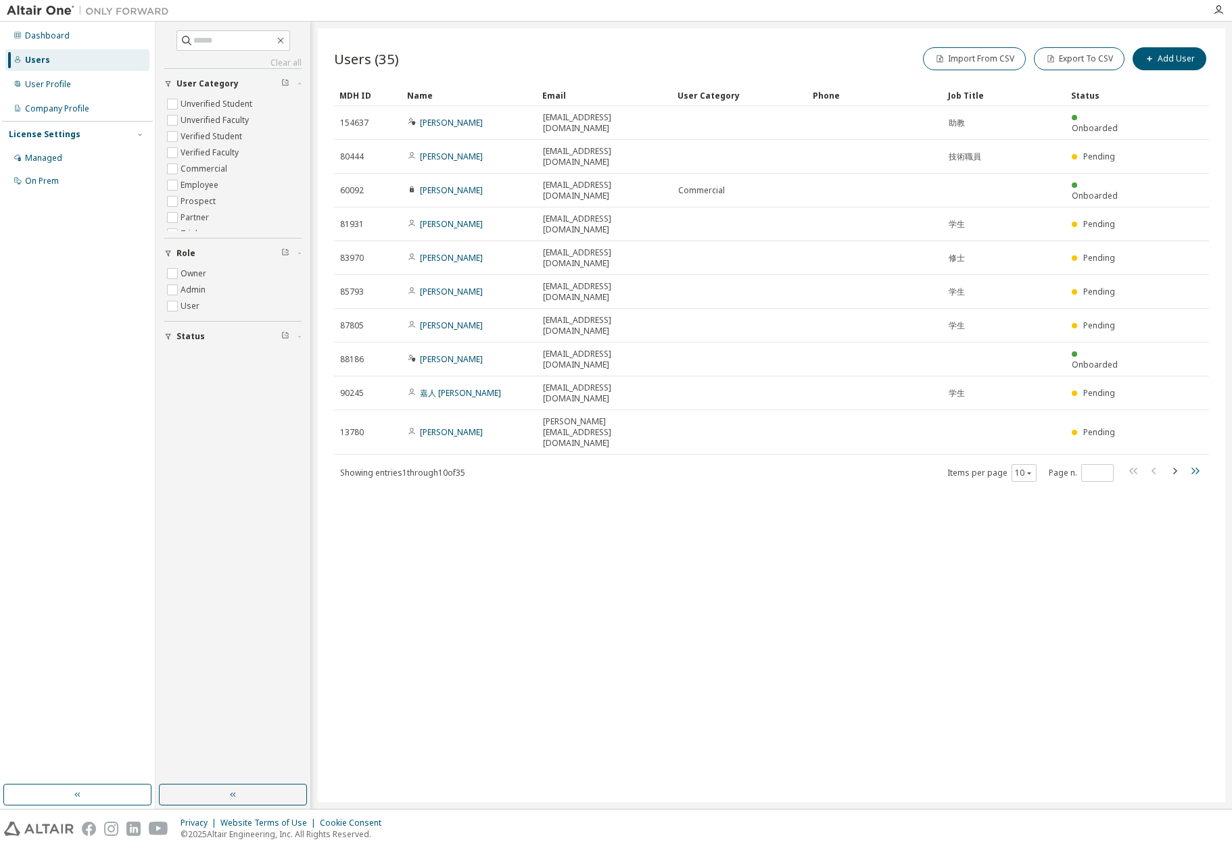
click at [1197, 468] on icon "button" at bounding box center [1195, 471] width 8 height 7
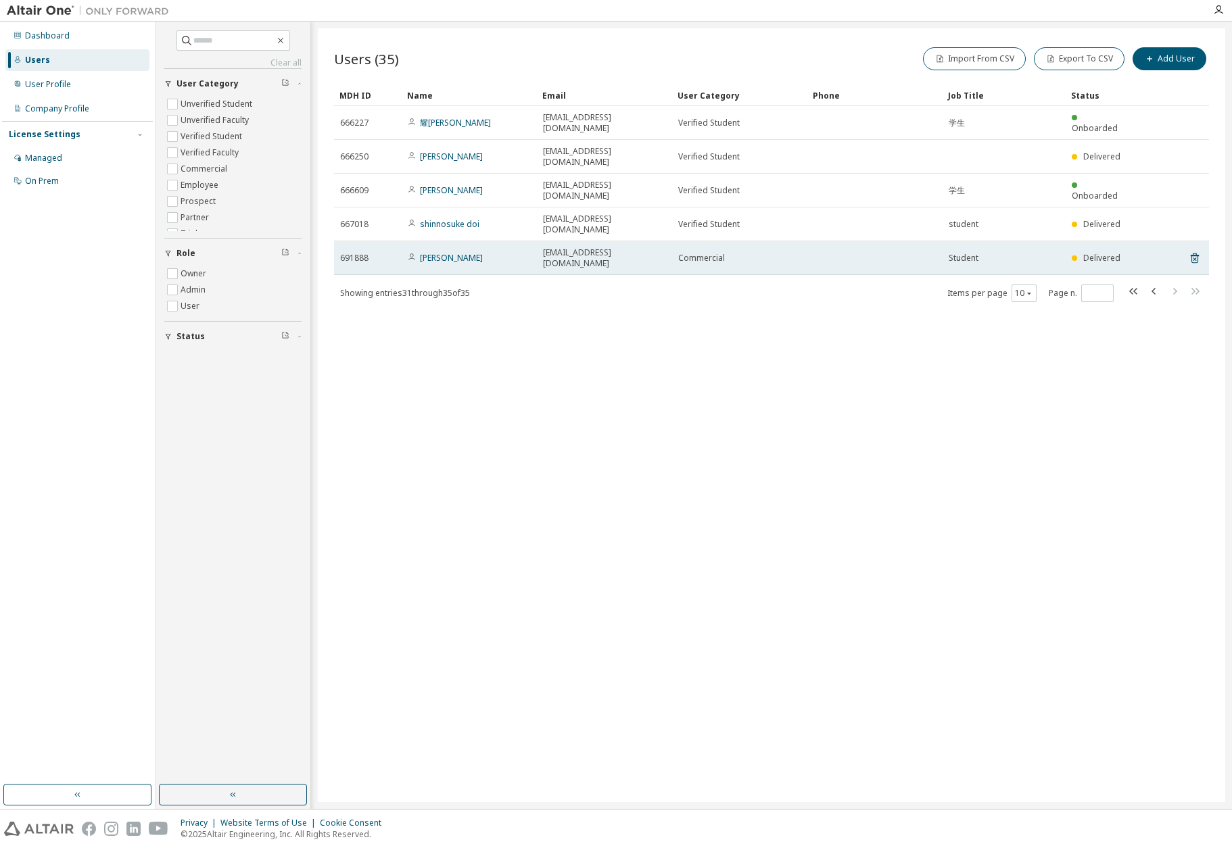
click at [1094, 264] on td "Delivered" at bounding box center [1099, 258] width 68 height 34
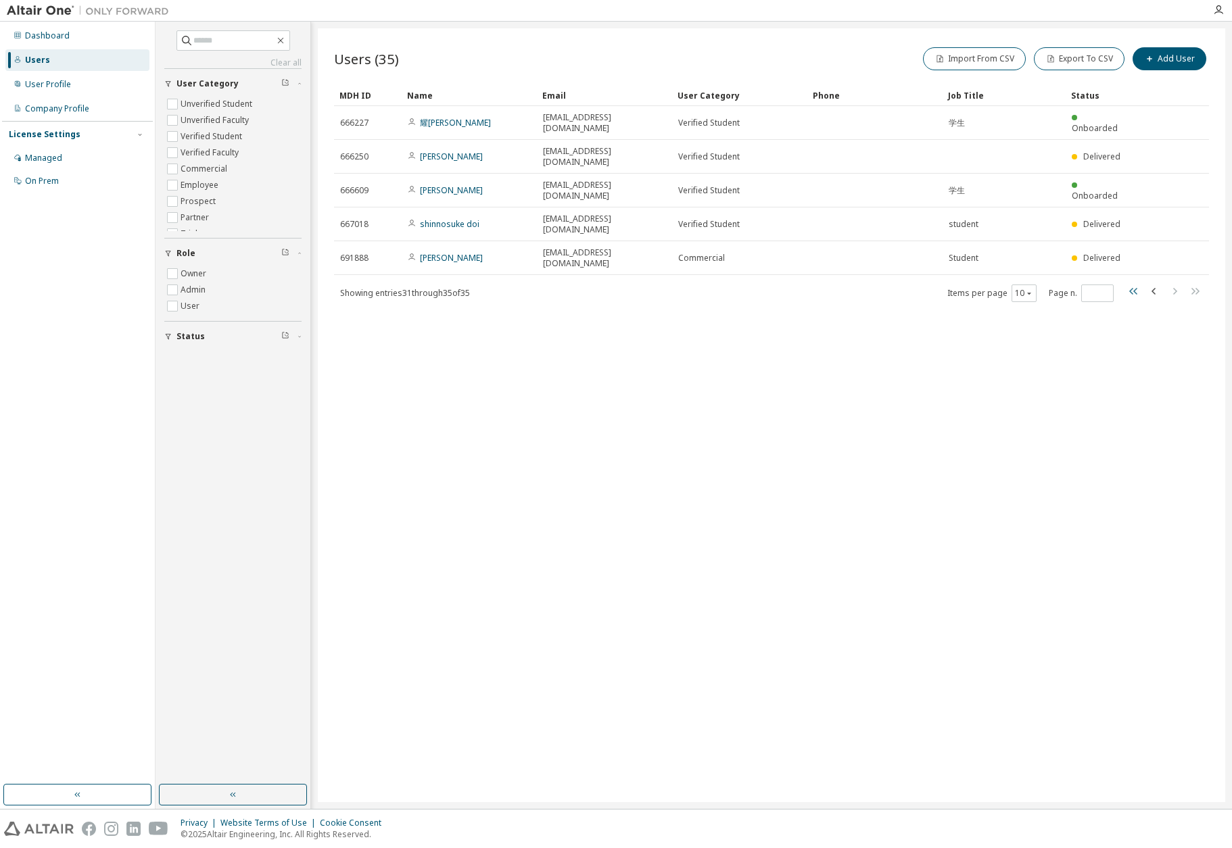
click at [1135, 294] on icon "button" at bounding box center [1134, 291] width 16 height 16
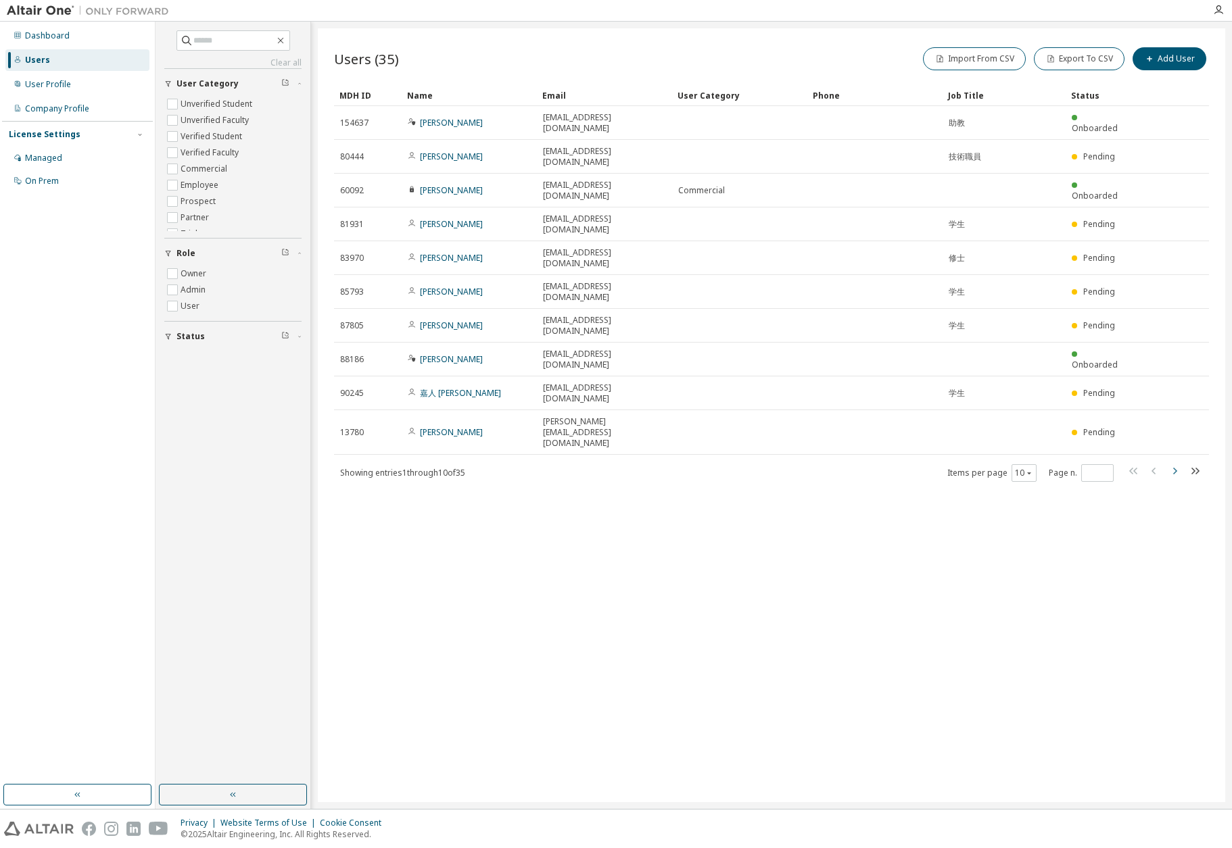
click at [1175, 463] on icon "button" at bounding box center [1174, 471] width 16 height 16
click at [1196, 457] on icon "button" at bounding box center [1195, 460] width 8 height 7
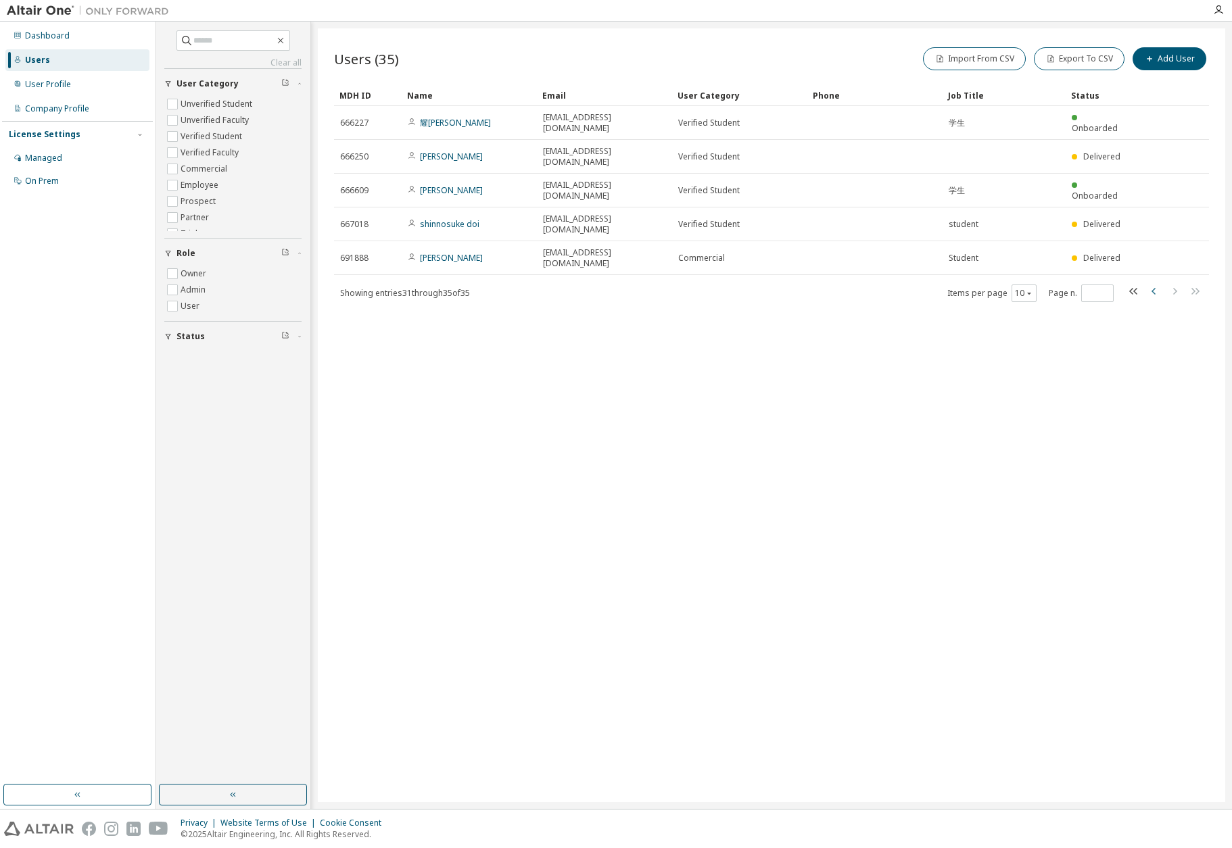
click at [1154, 294] on icon "button" at bounding box center [1154, 291] width 16 height 16
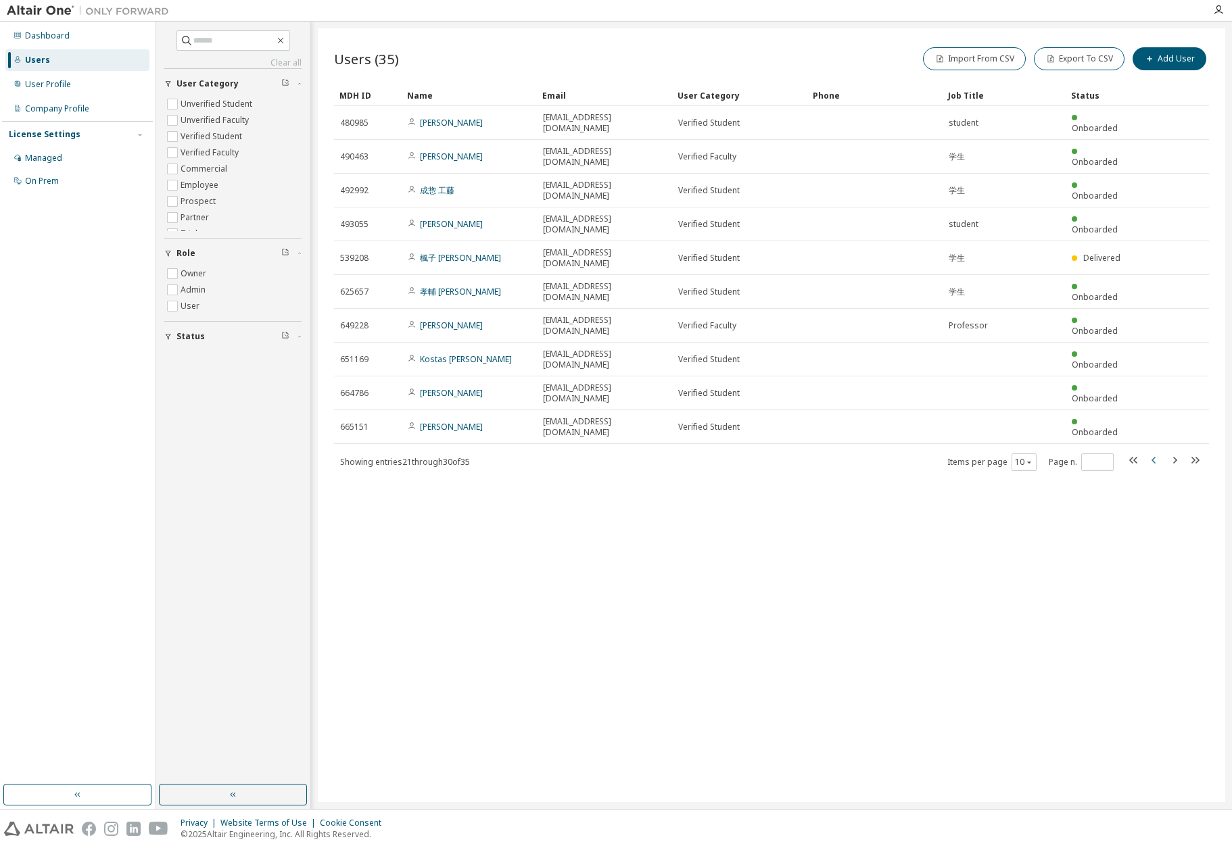
click at [1153, 457] on icon "button" at bounding box center [1153, 460] width 4 height 7
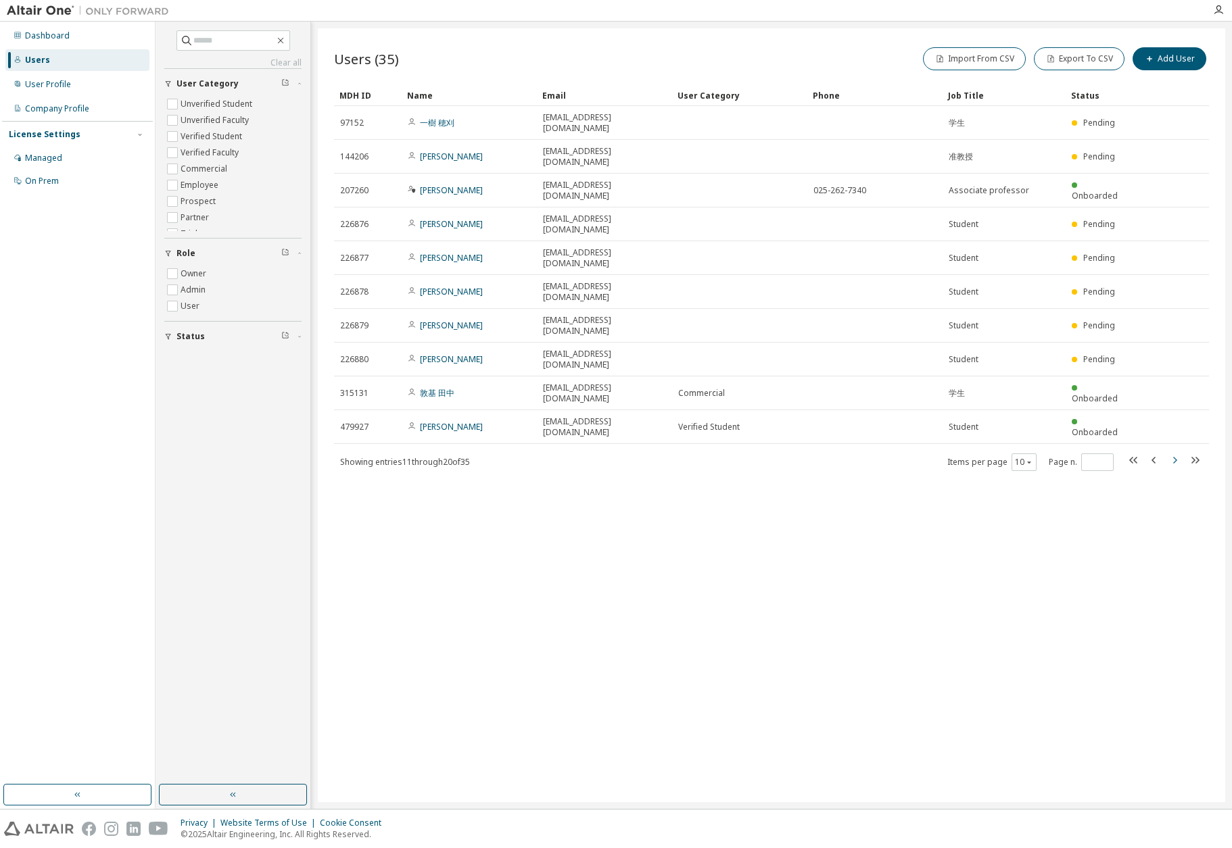
click at [1176, 452] on icon "button" at bounding box center [1174, 460] width 16 height 16
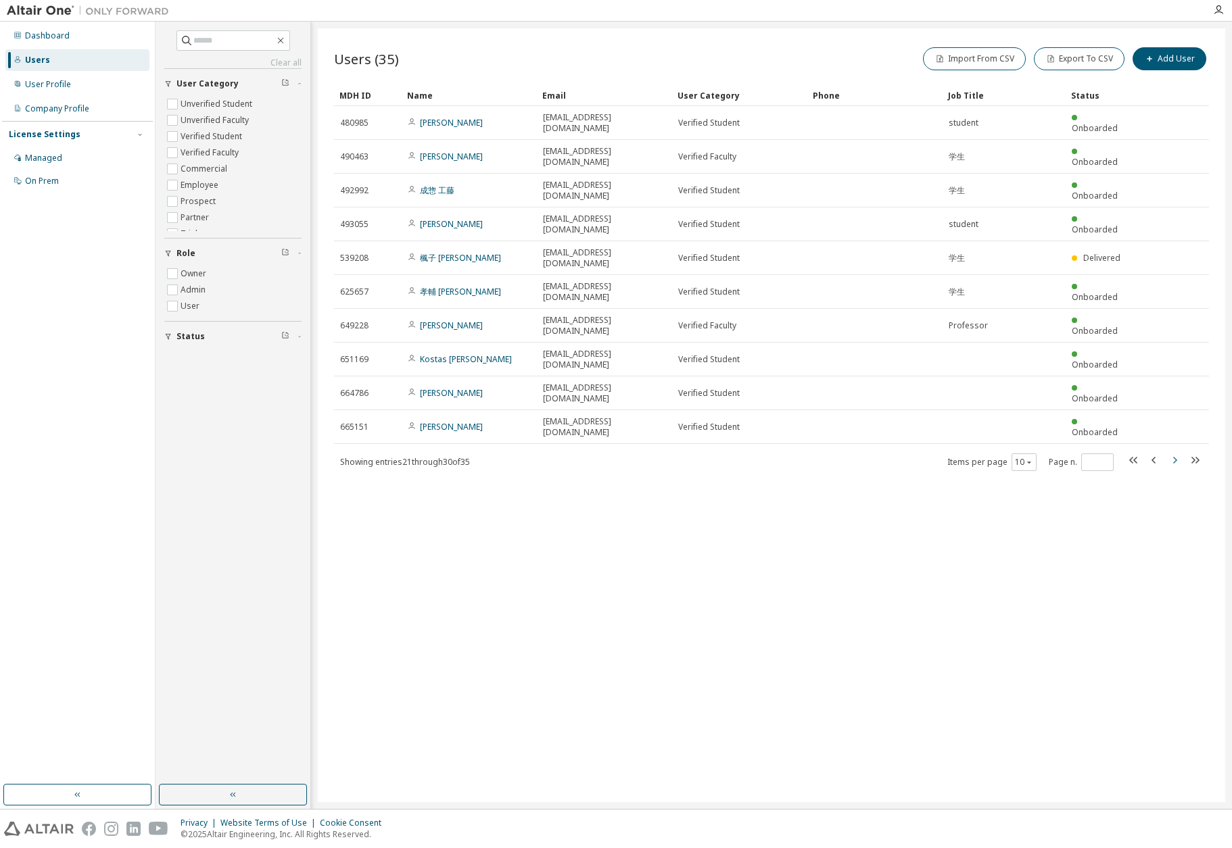
click at [1176, 410] on tr "665151 [PERSON_NAME] [EMAIL_ADDRESS][DOMAIN_NAME] Verified Student Onboarded" at bounding box center [771, 427] width 875 height 34
click at [1175, 452] on icon "button" at bounding box center [1174, 460] width 16 height 16
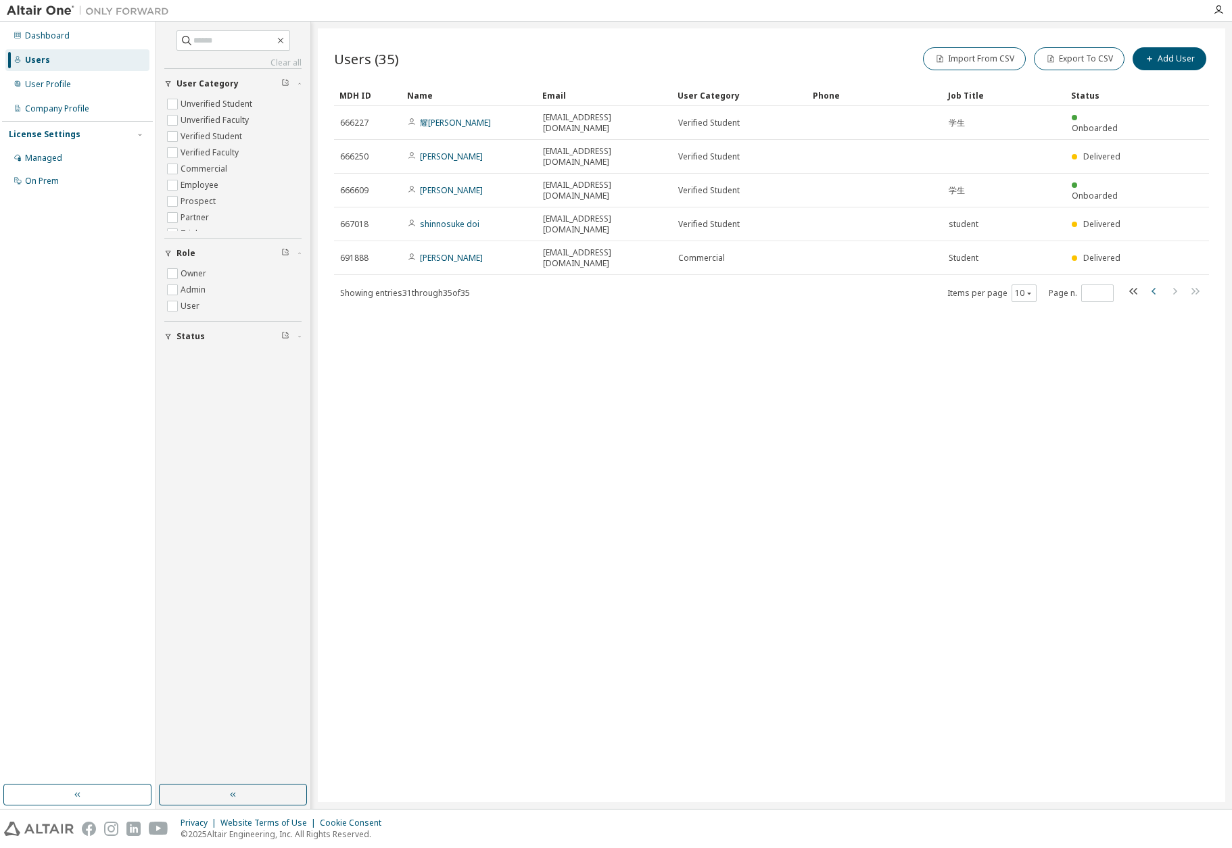
click at [1152, 288] on icon "button" at bounding box center [1154, 291] width 16 height 16
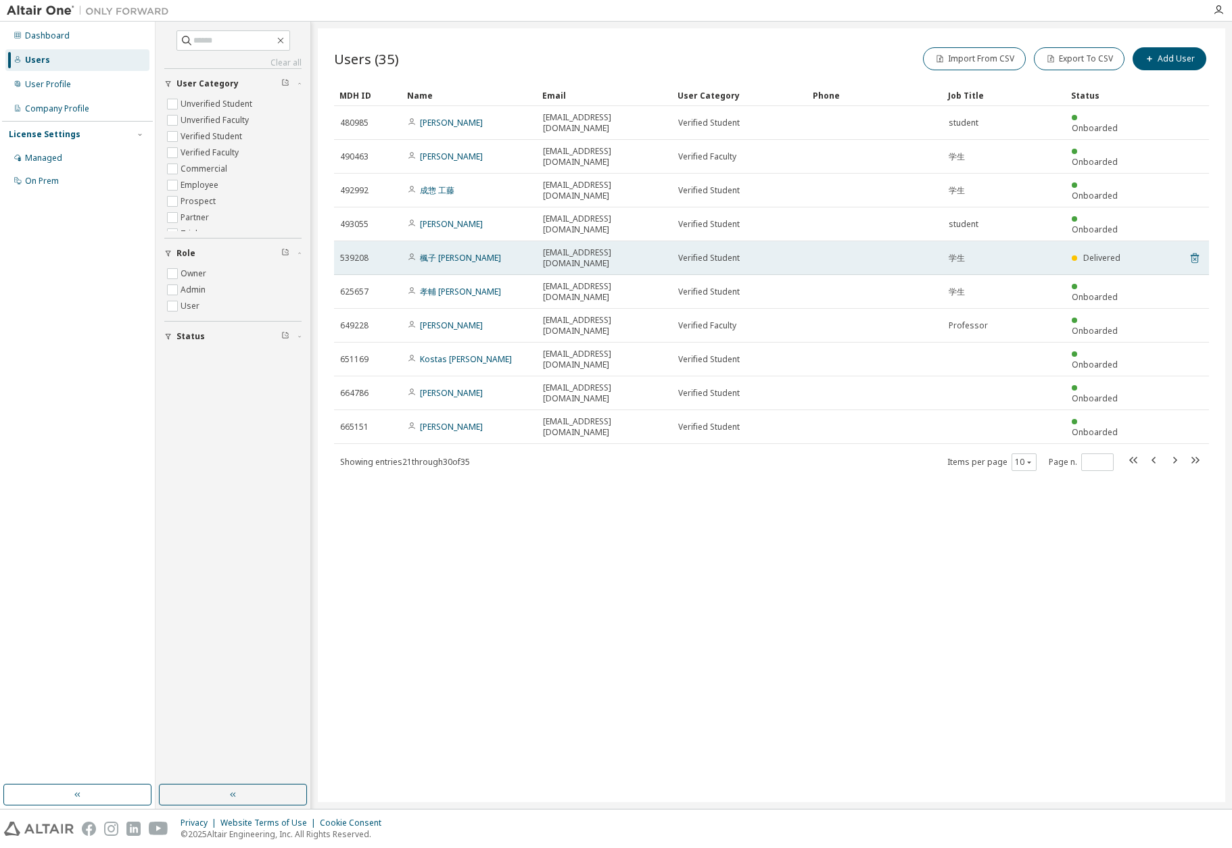
click at [1194, 250] on icon at bounding box center [1194, 258] width 12 height 16
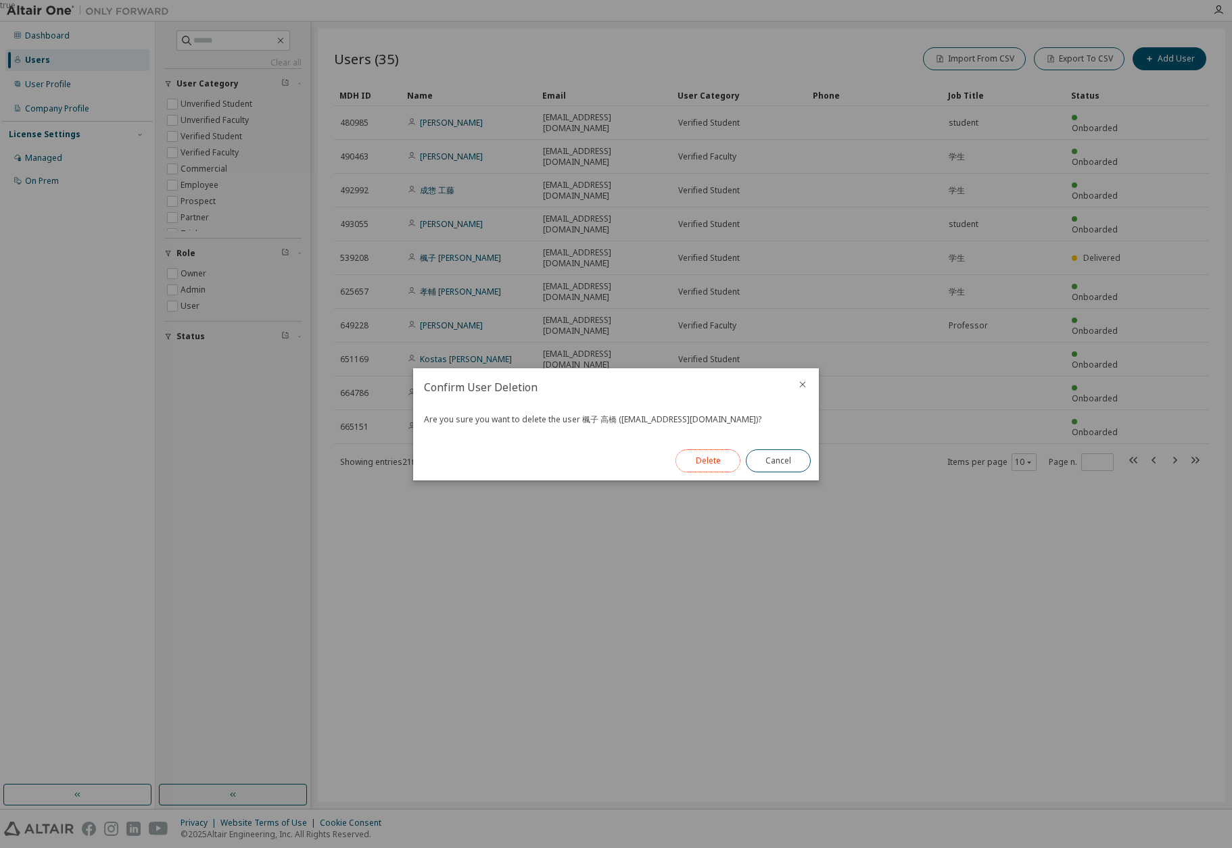
click at [715, 463] on button "Delete" at bounding box center [707, 461] width 65 height 23
click at [770, 463] on button "Close" at bounding box center [778, 461] width 65 height 23
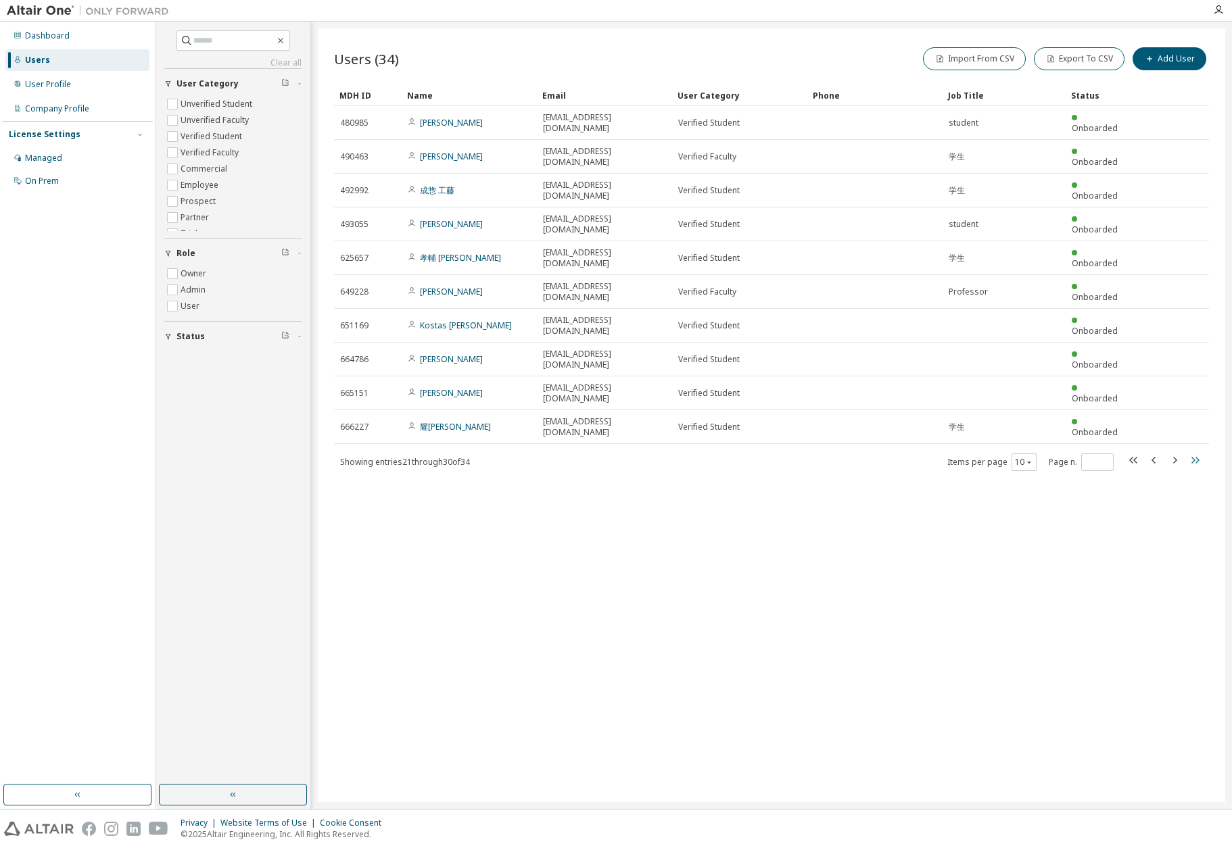
click at [1194, 452] on icon "button" at bounding box center [1194, 460] width 16 height 16
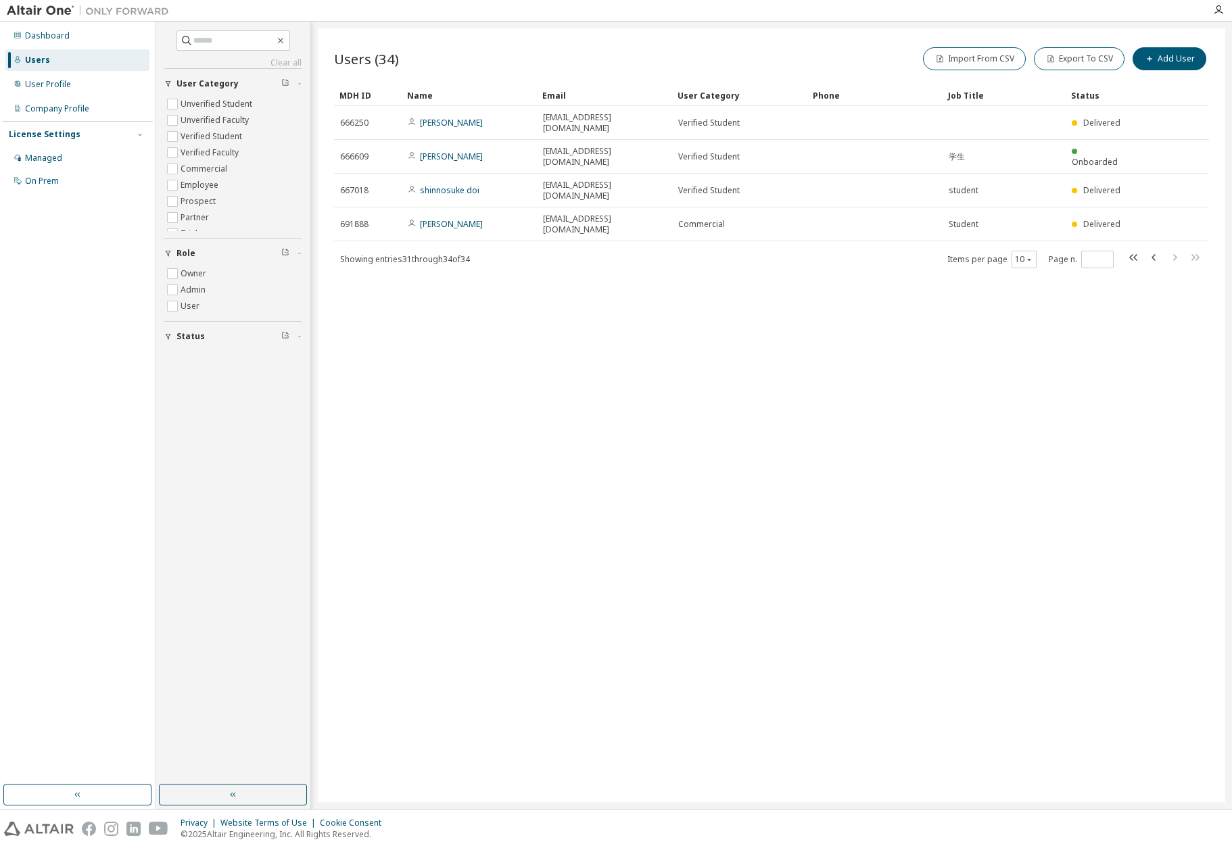
click at [168, 338] on icon "button" at bounding box center [168, 337] width 8 height 8
type input "*"
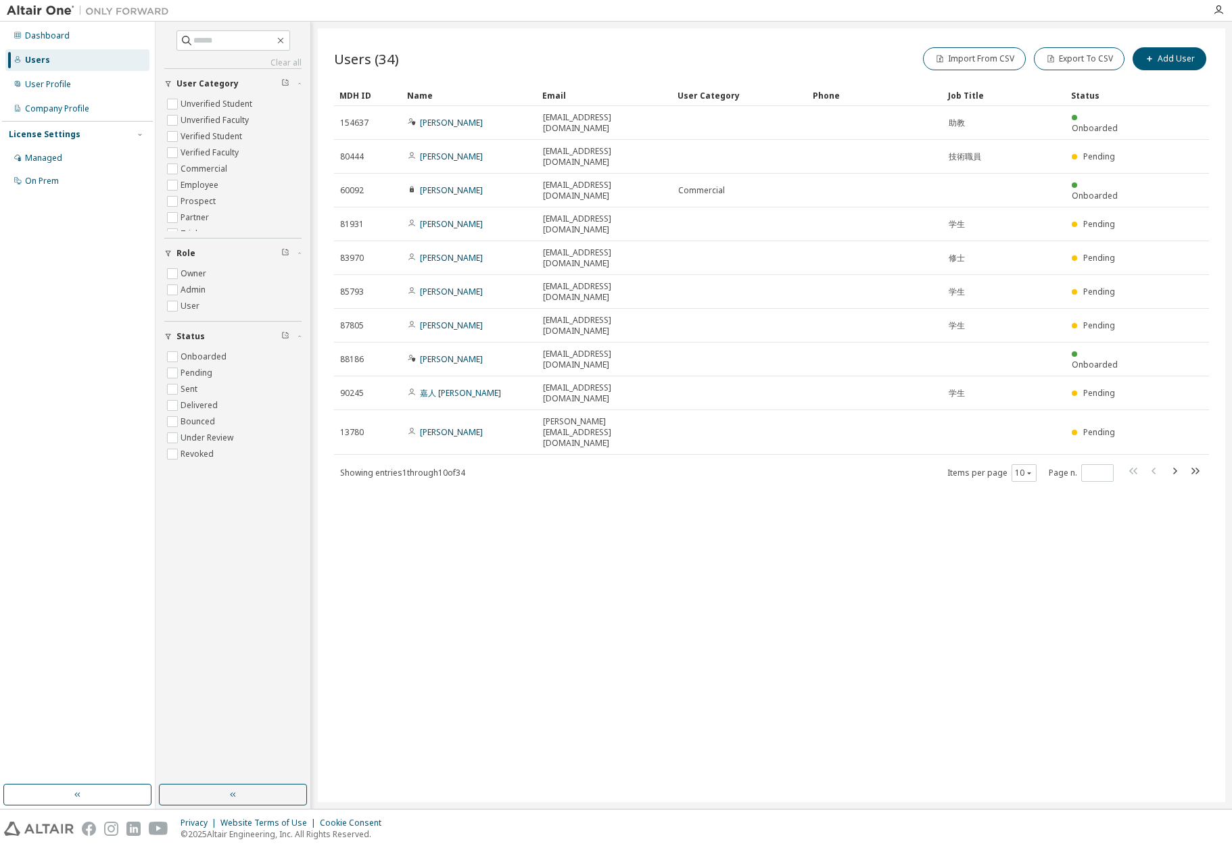
click at [287, 336] on icon "button" at bounding box center [285, 335] width 8 height 8
click at [301, 336] on icon "button" at bounding box center [299, 337] width 8 height 4
